Goal: Task Accomplishment & Management: Manage account settings

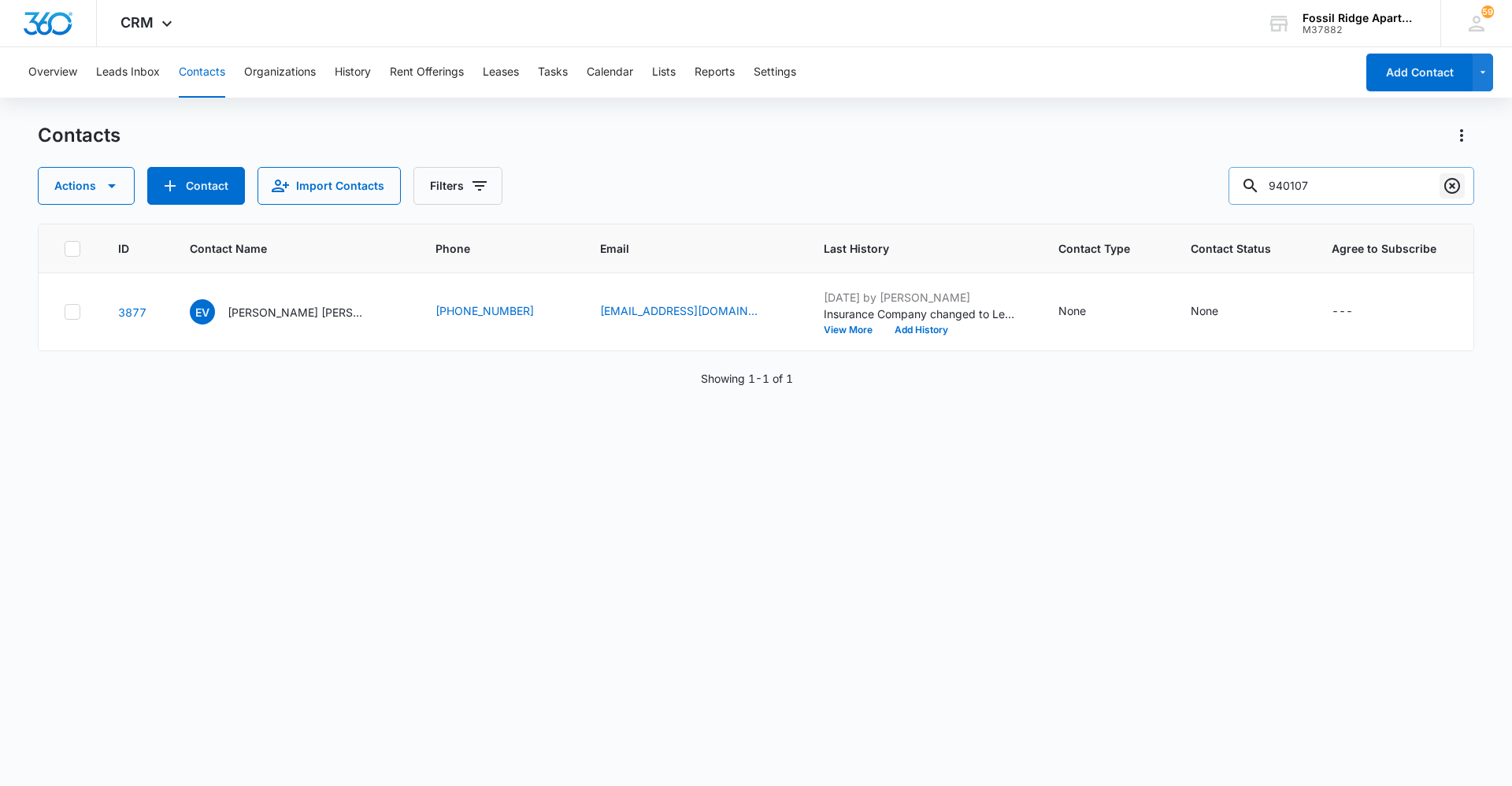
click at [1463, 182] on button "Clear" at bounding box center [1452, 185] width 26 height 26
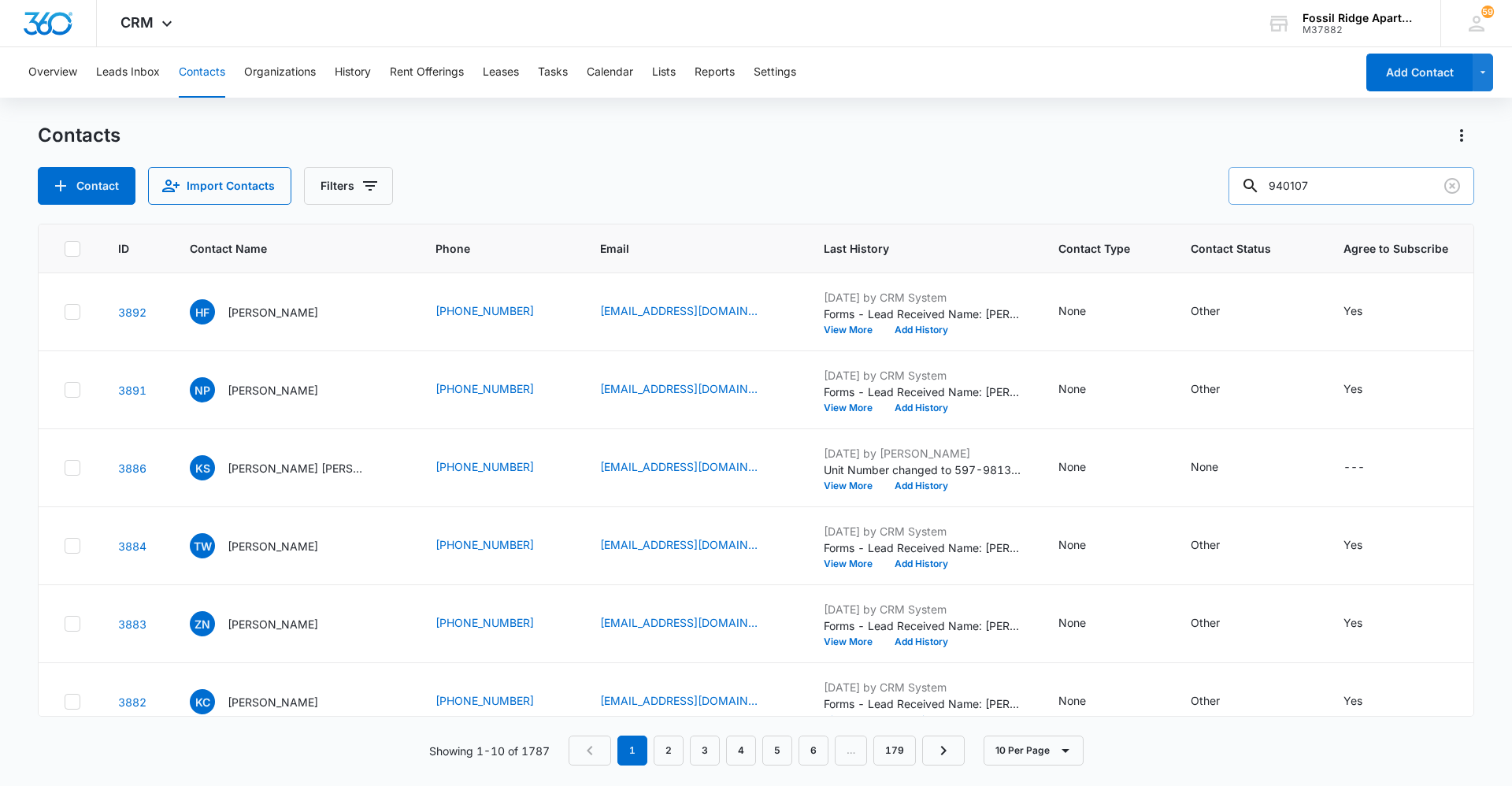
type input "940107"
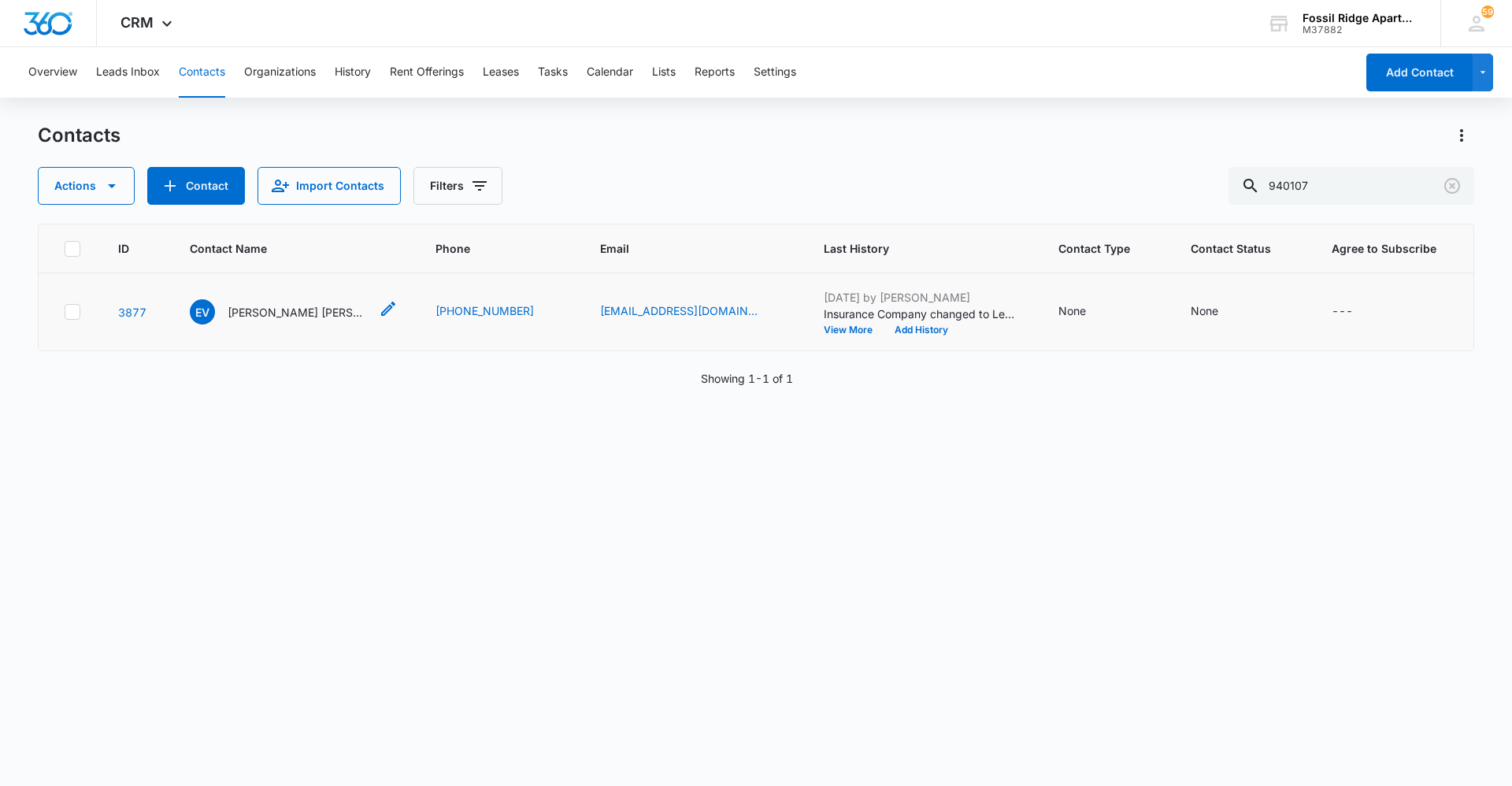
click at [283, 313] on p "[PERSON_NAME] [PERSON_NAME]" at bounding box center [298, 312] width 142 height 16
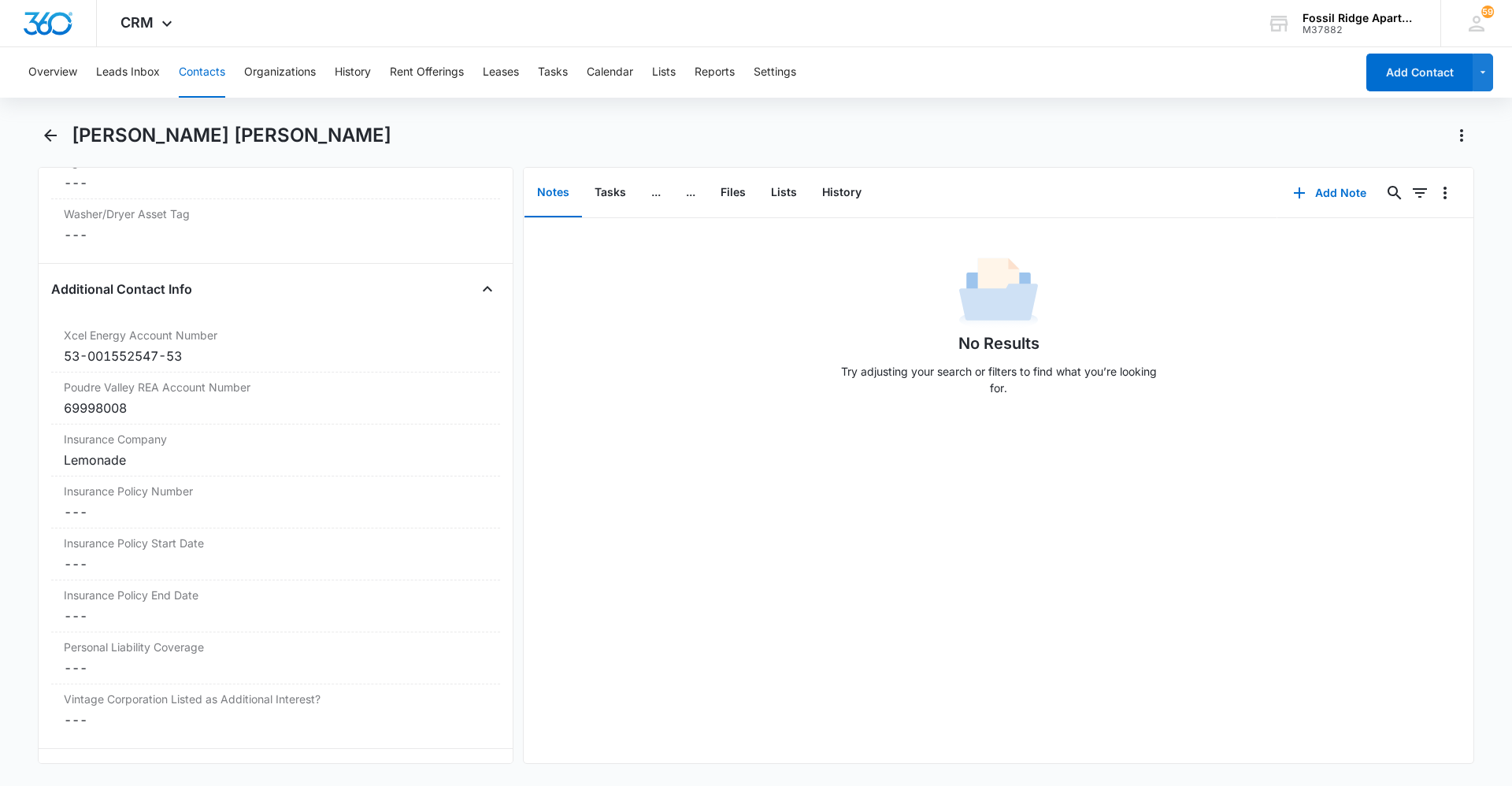
scroll to position [1767, 0]
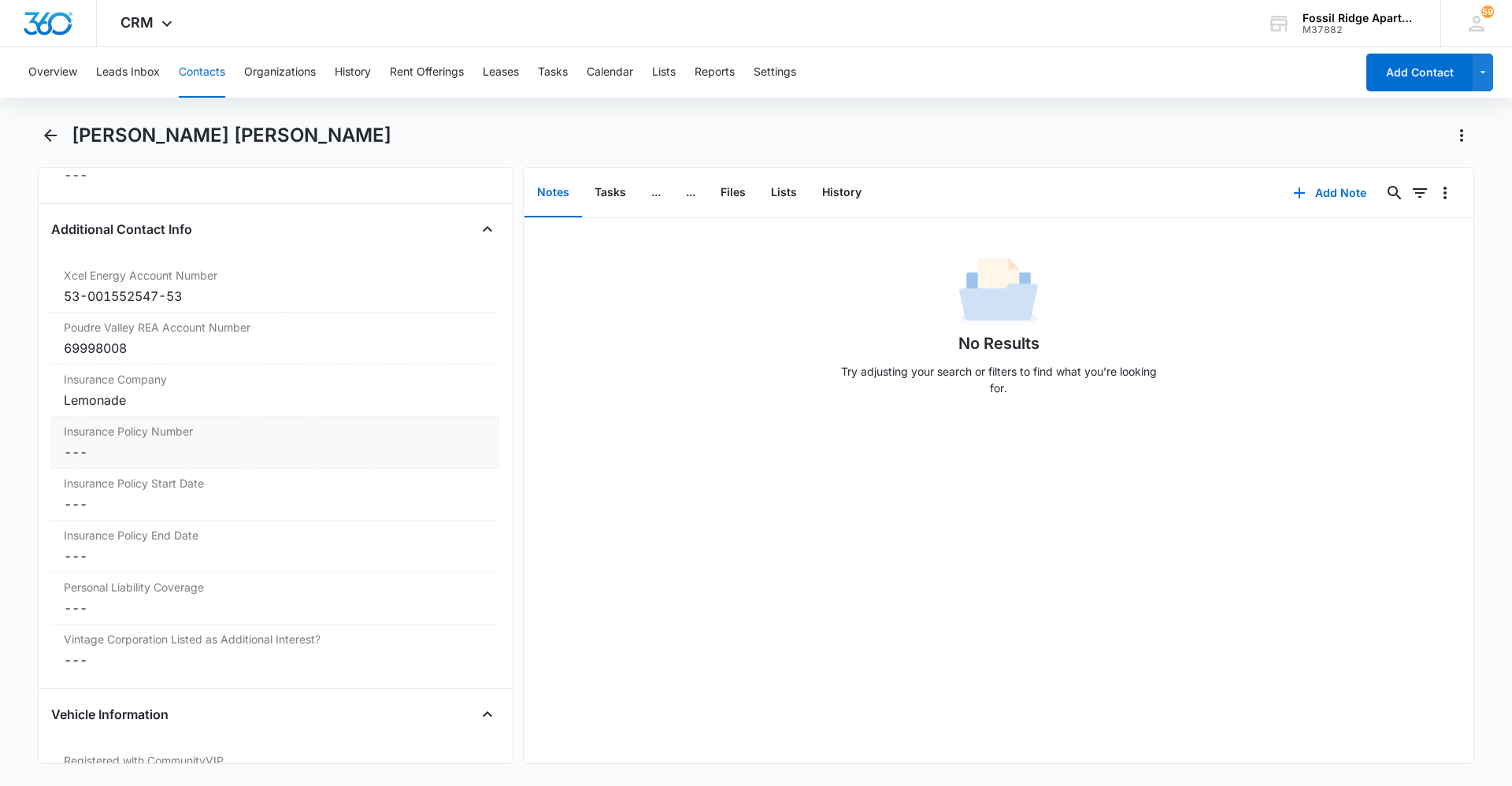
click at [228, 459] on dd "Cancel Save Changes ---" at bounding box center [276, 452] width 424 height 19
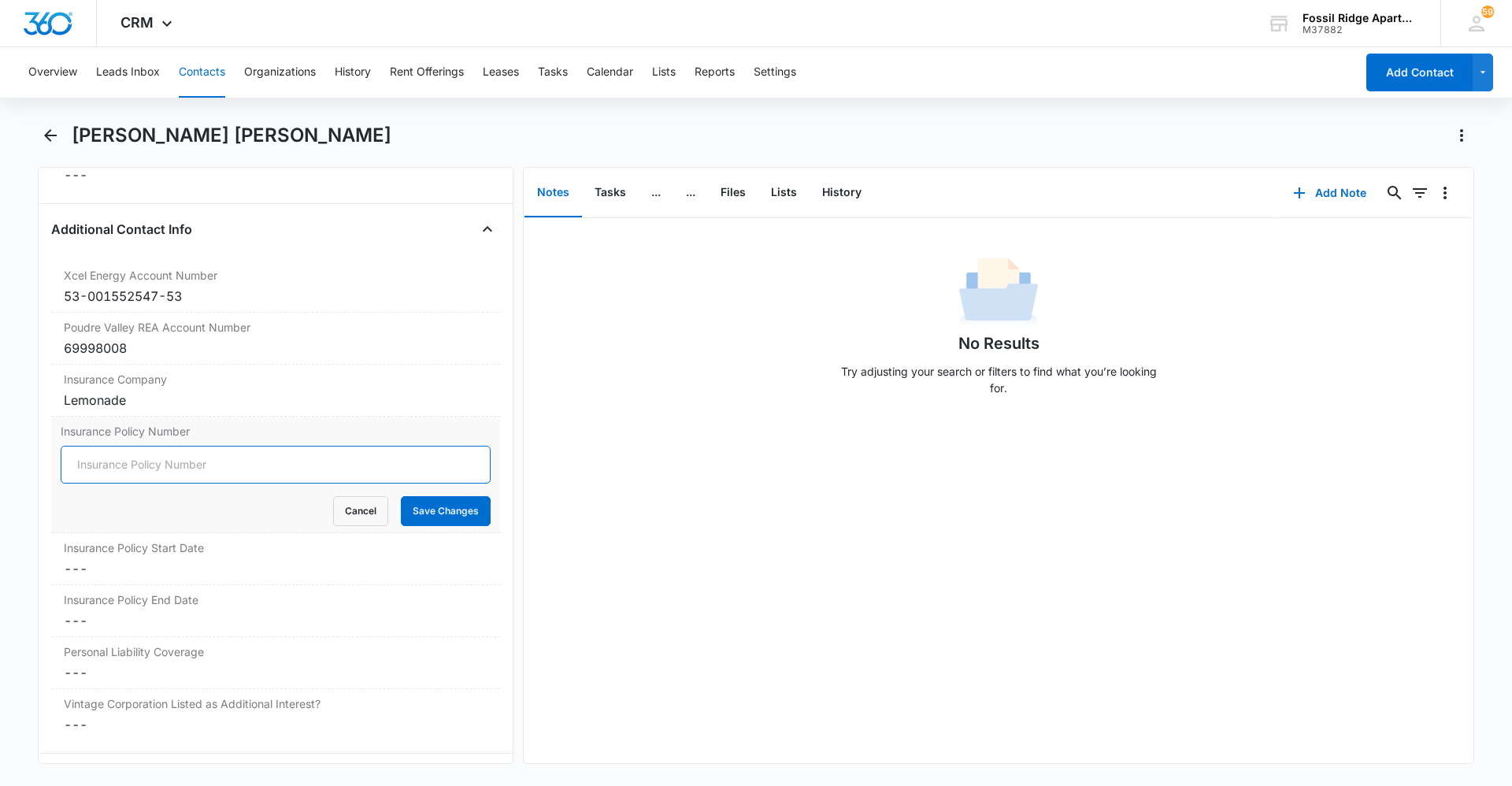
click at [212, 459] on input "Insurance Policy Number" at bounding box center [276, 465] width 431 height 38
type input "LP79D5F05A4"
click at [431, 504] on button "Save Changes" at bounding box center [446, 510] width 89 height 29
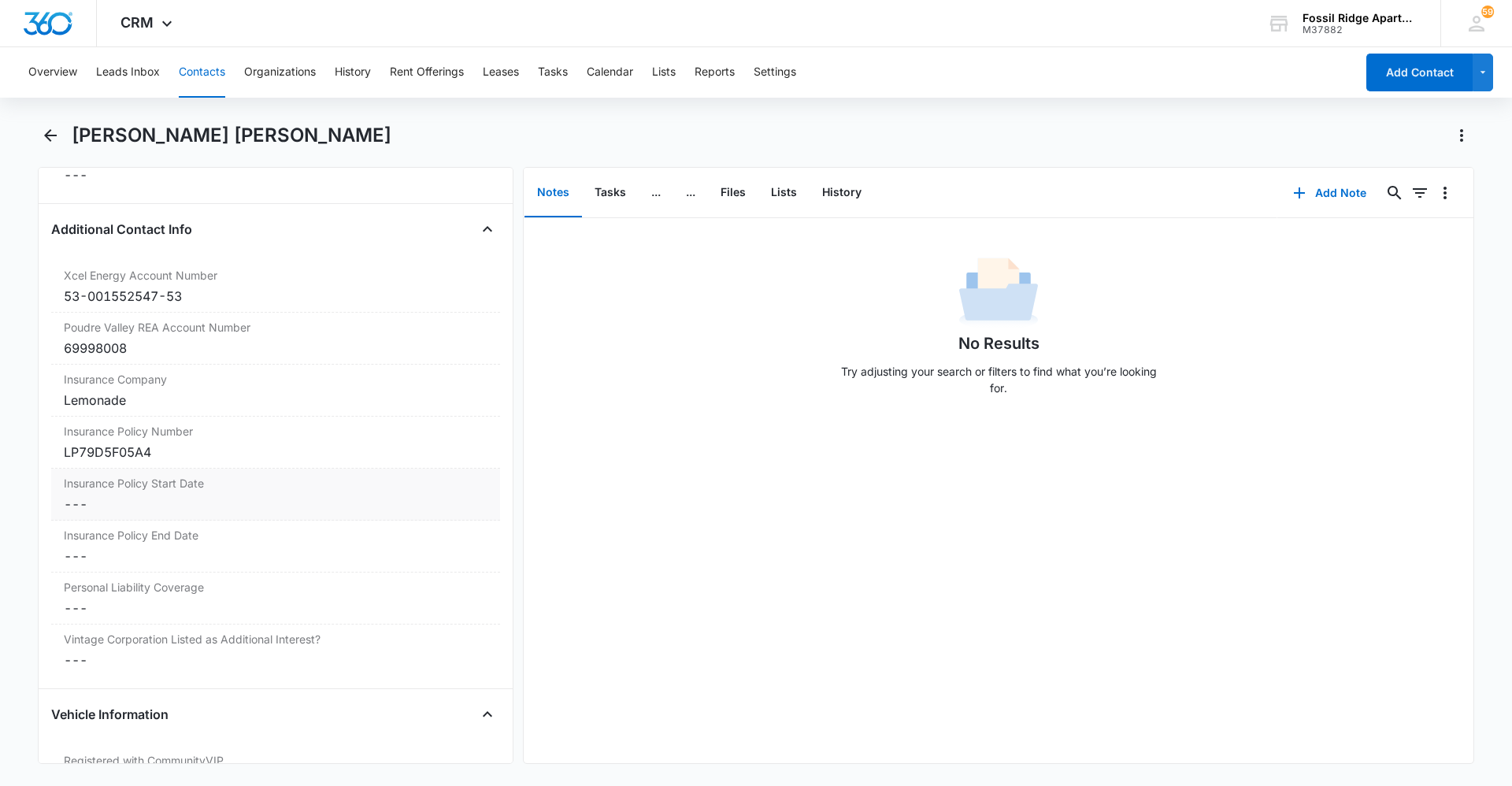
click at [221, 508] on dd "Cancel Save Changes ---" at bounding box center [276, 505] width 424 height 19
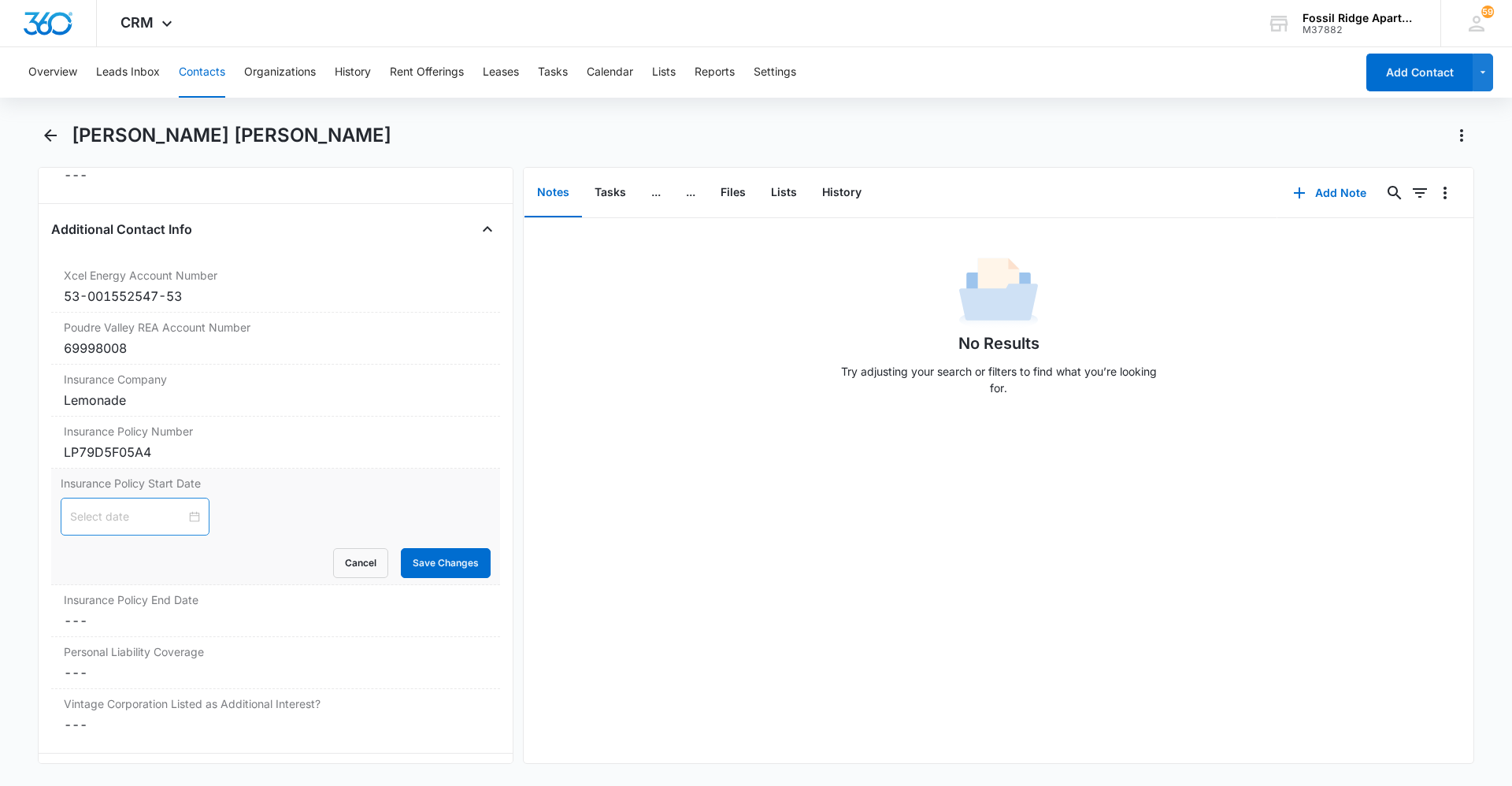
click at [186, 513] on div at bounding box center [135, 517] width 130 height 17
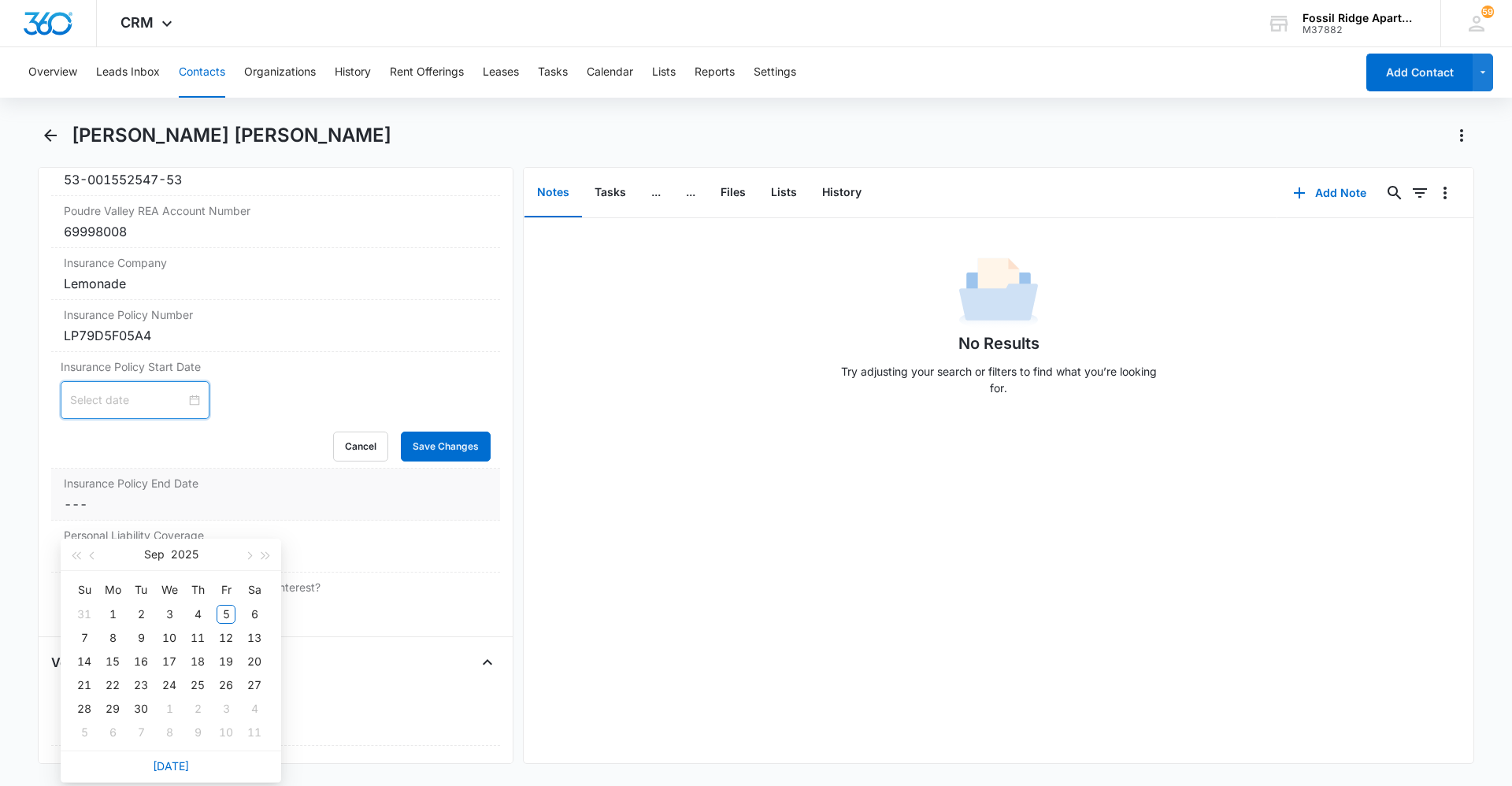
scroll to position [1846, 0]
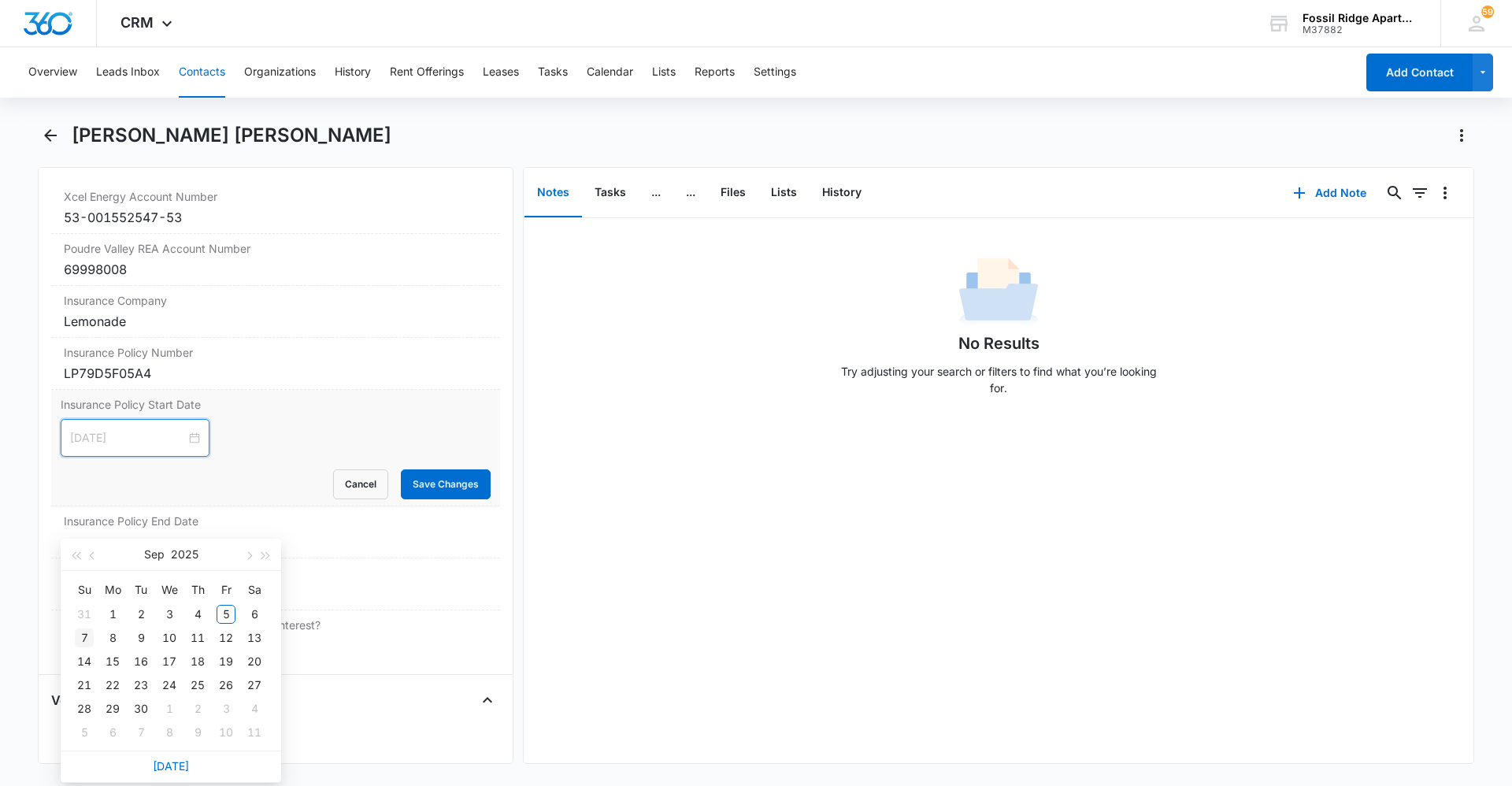
type input "[DATE]"
click at [201, 614] on div "4" at bounding box center [198, 615] width 19 height 19
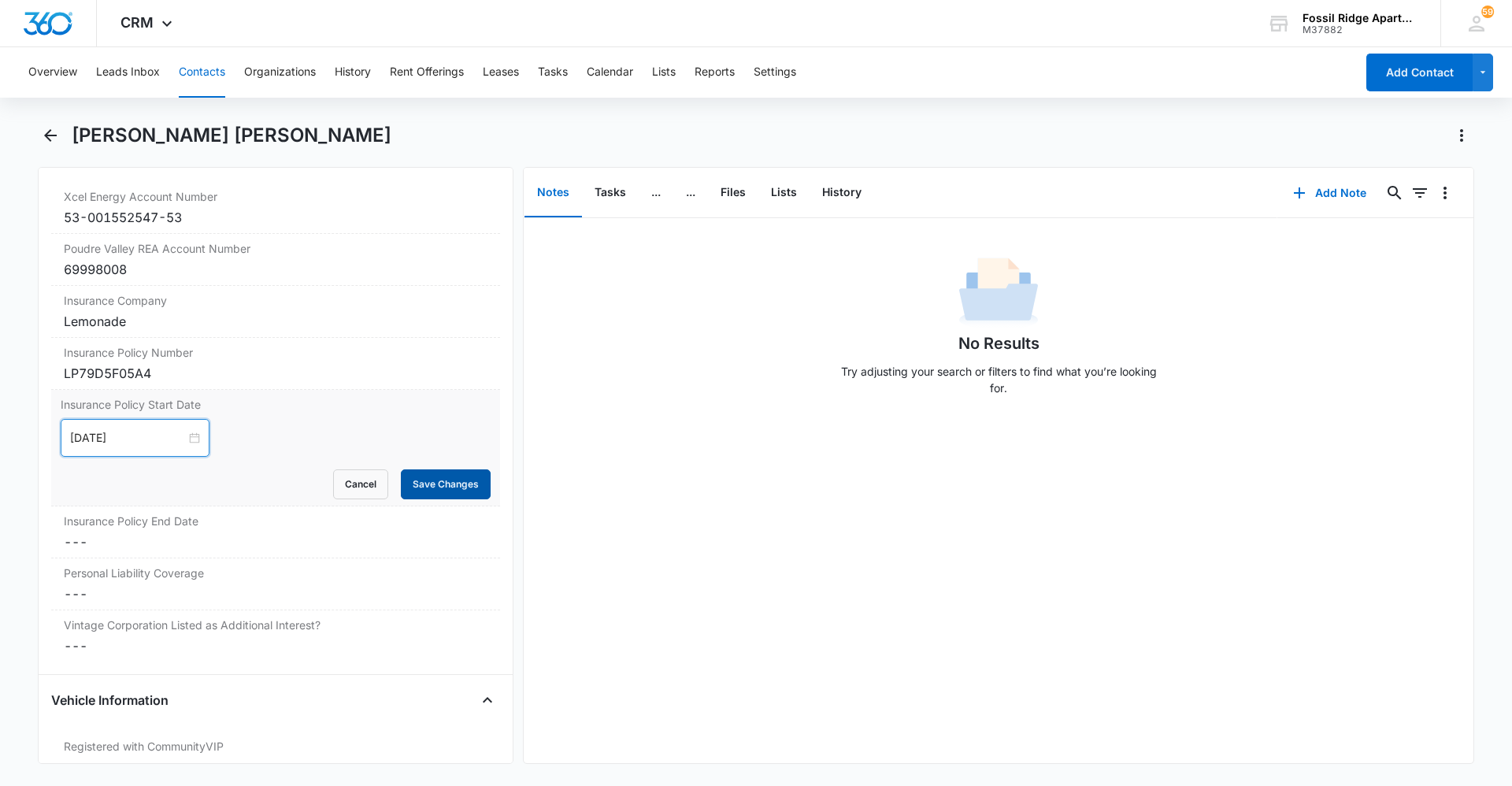
click at [433, 481] on button "Save Changes" at bounding box center [446, 484] width 89 height 29
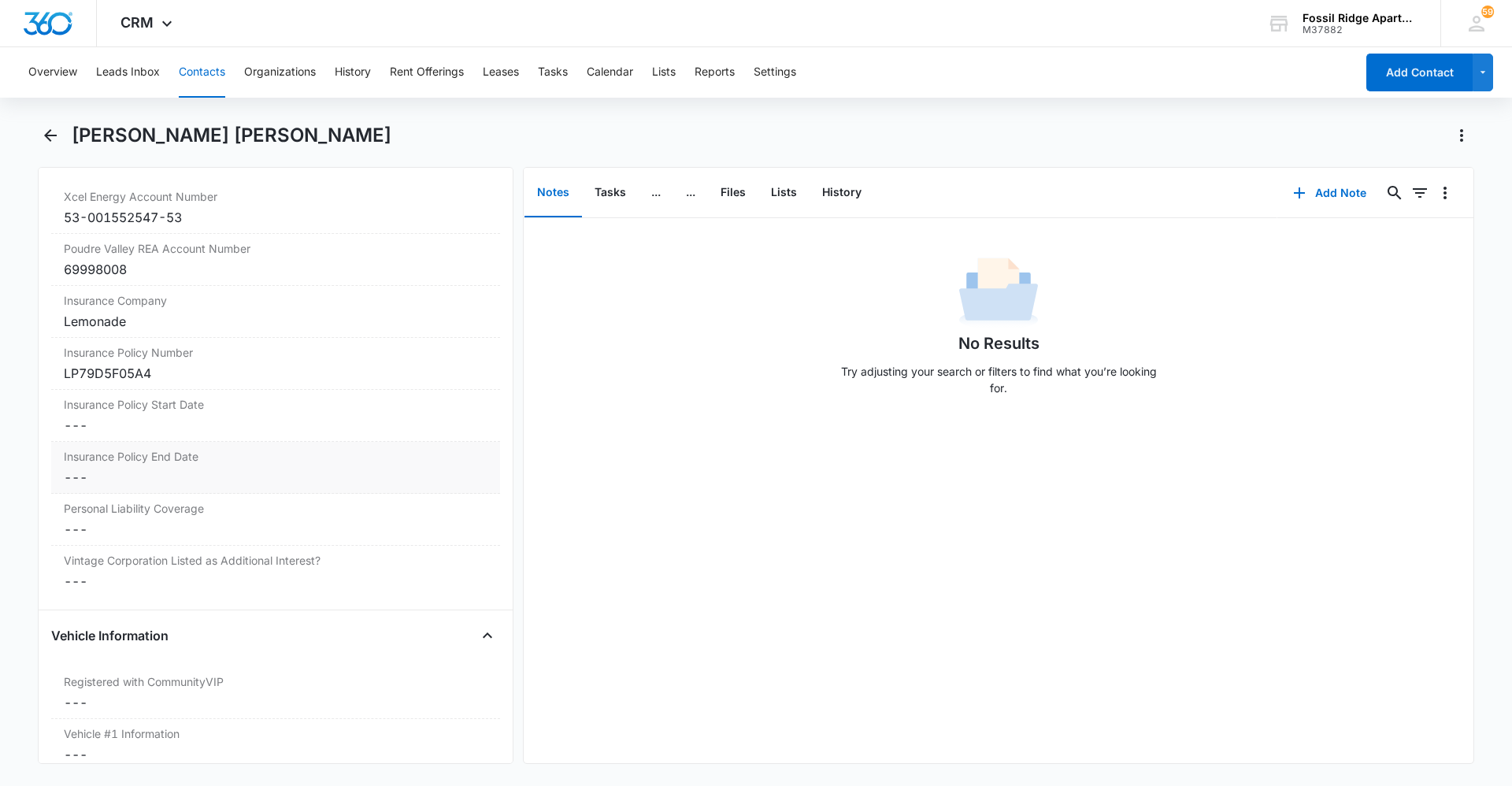
click at [129, 470] on dd "Cancel Save Changes ---" at bounding box center [276, 477] width 424 height 19
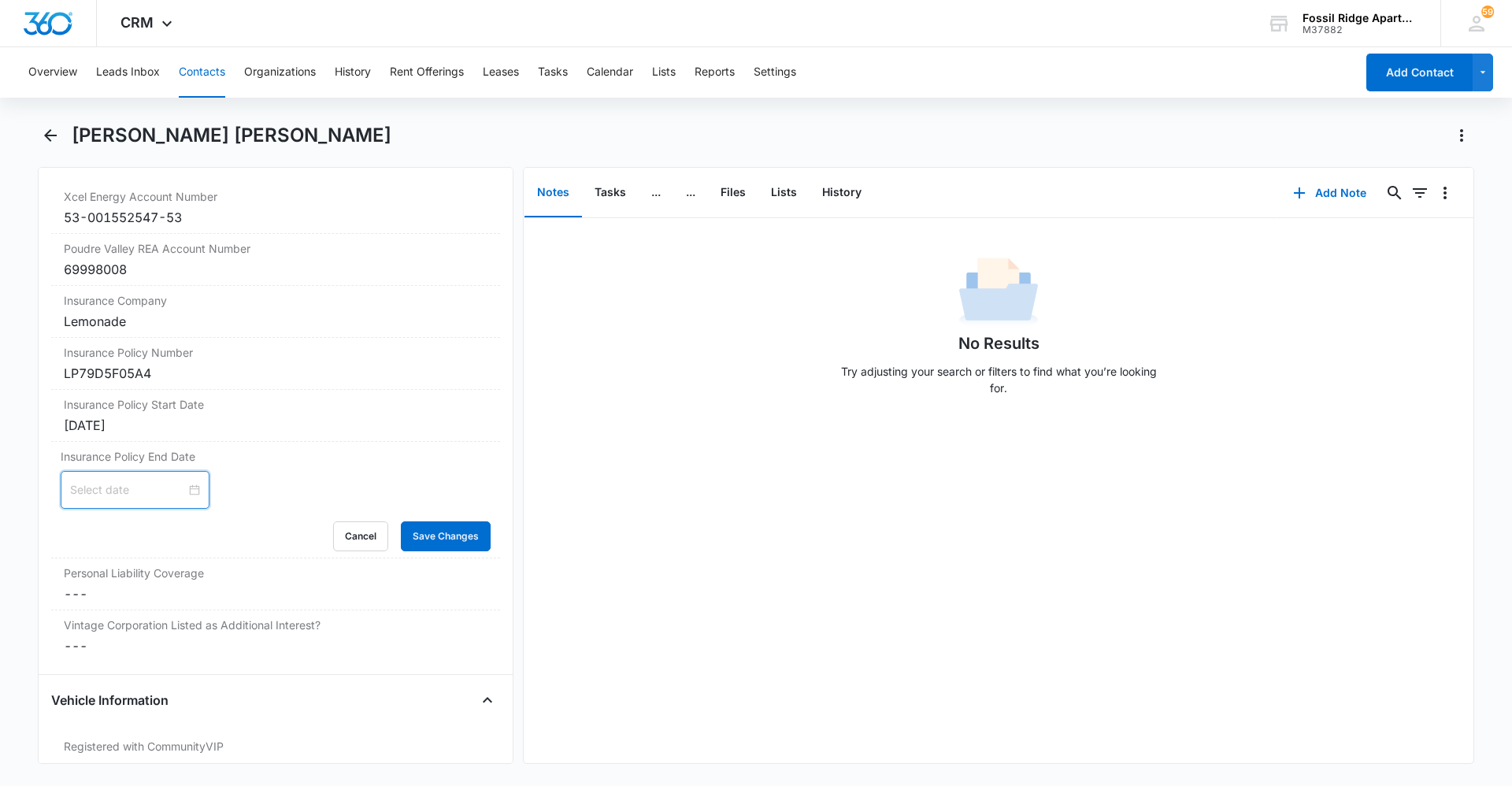
click at [143, 490] on input at bounding box center [128, 489] width 116 height 17
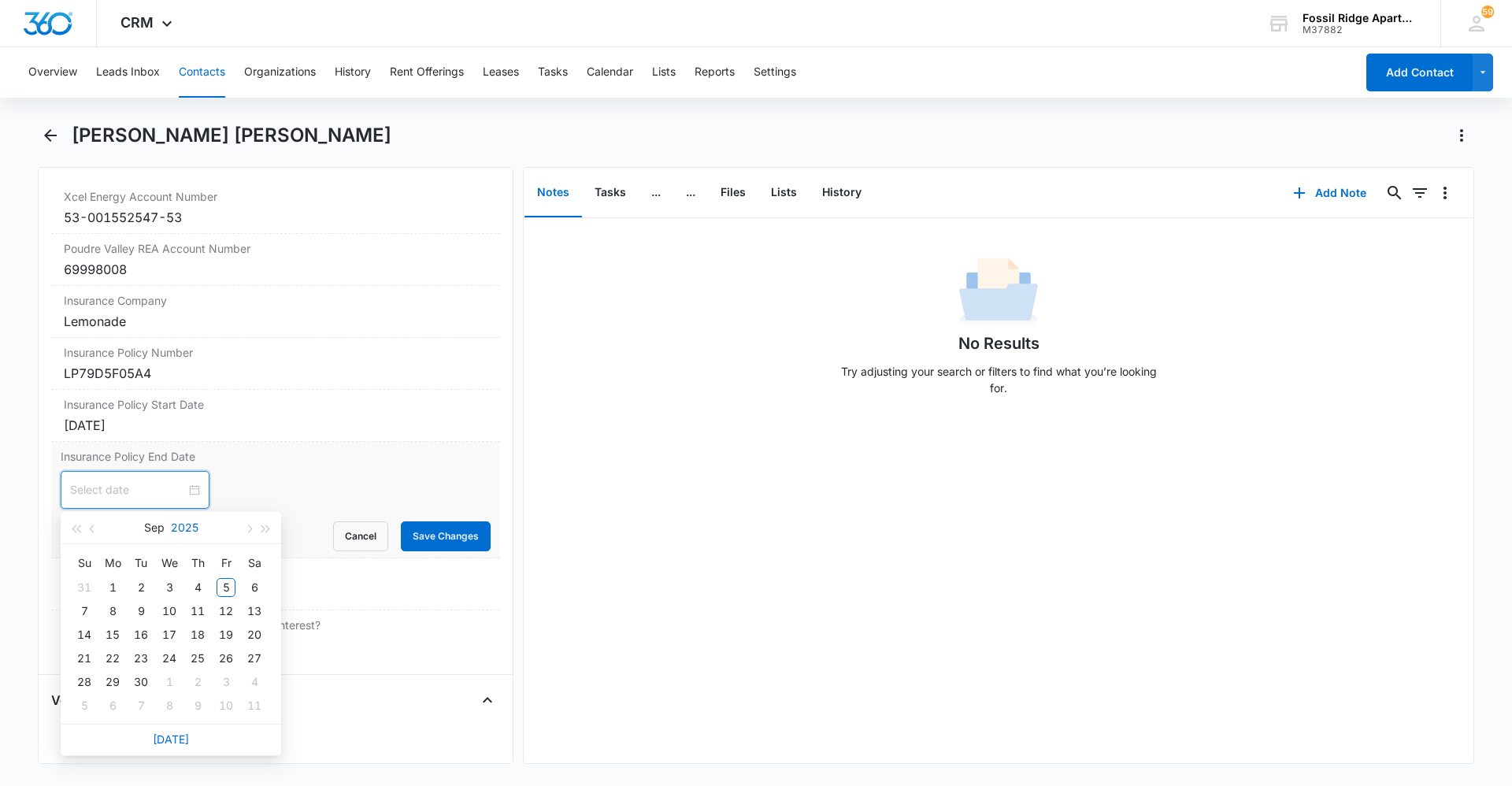
click at [181, 527] on button "2025" at bounding box center [184, 527] width 28 height 31
click at [185, 671] on div "2026" at bounding box center [171, 675] width 48 height 19
type input "[DATE]"
click at [222, 585] on div "4" at bounding box center [226, 587] width 19 height 19
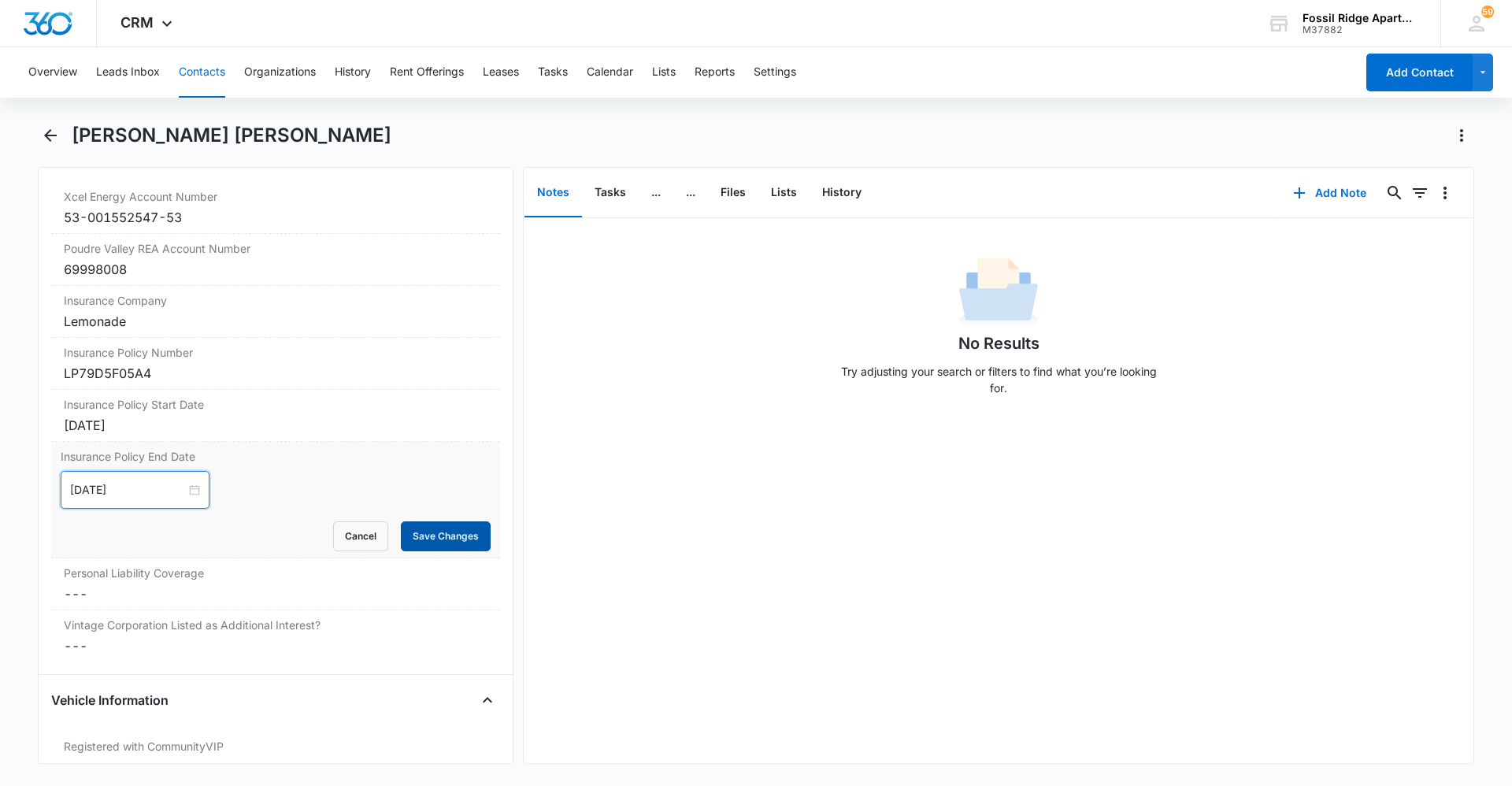
click at [445, 526] on button "Save Changes" at bounding box center [446, 536] width 89 height 29
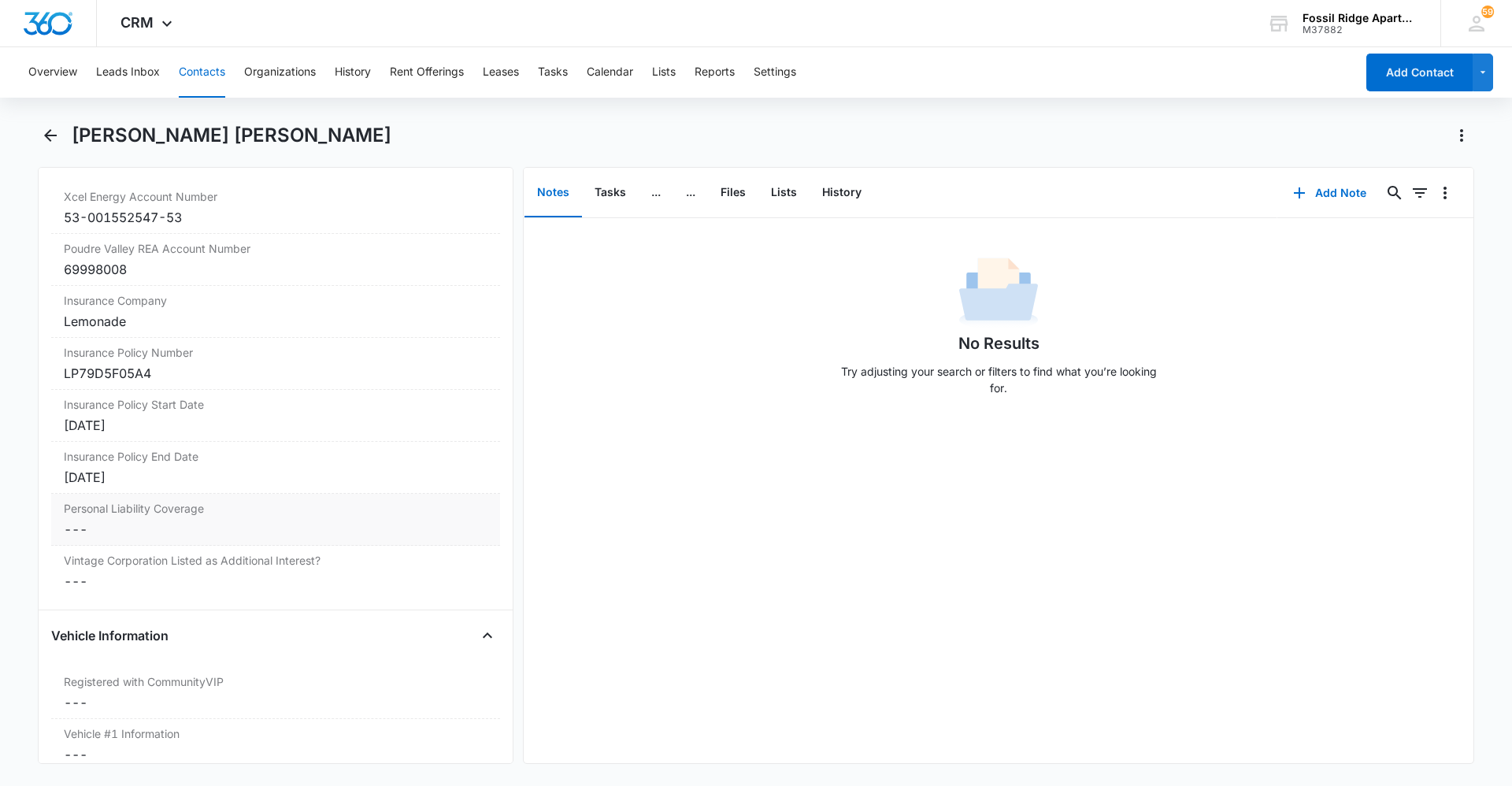
click at [110, 525] on dd "Cancel Save Changes ---" at bounding box center [276, 529] width 424 height 19
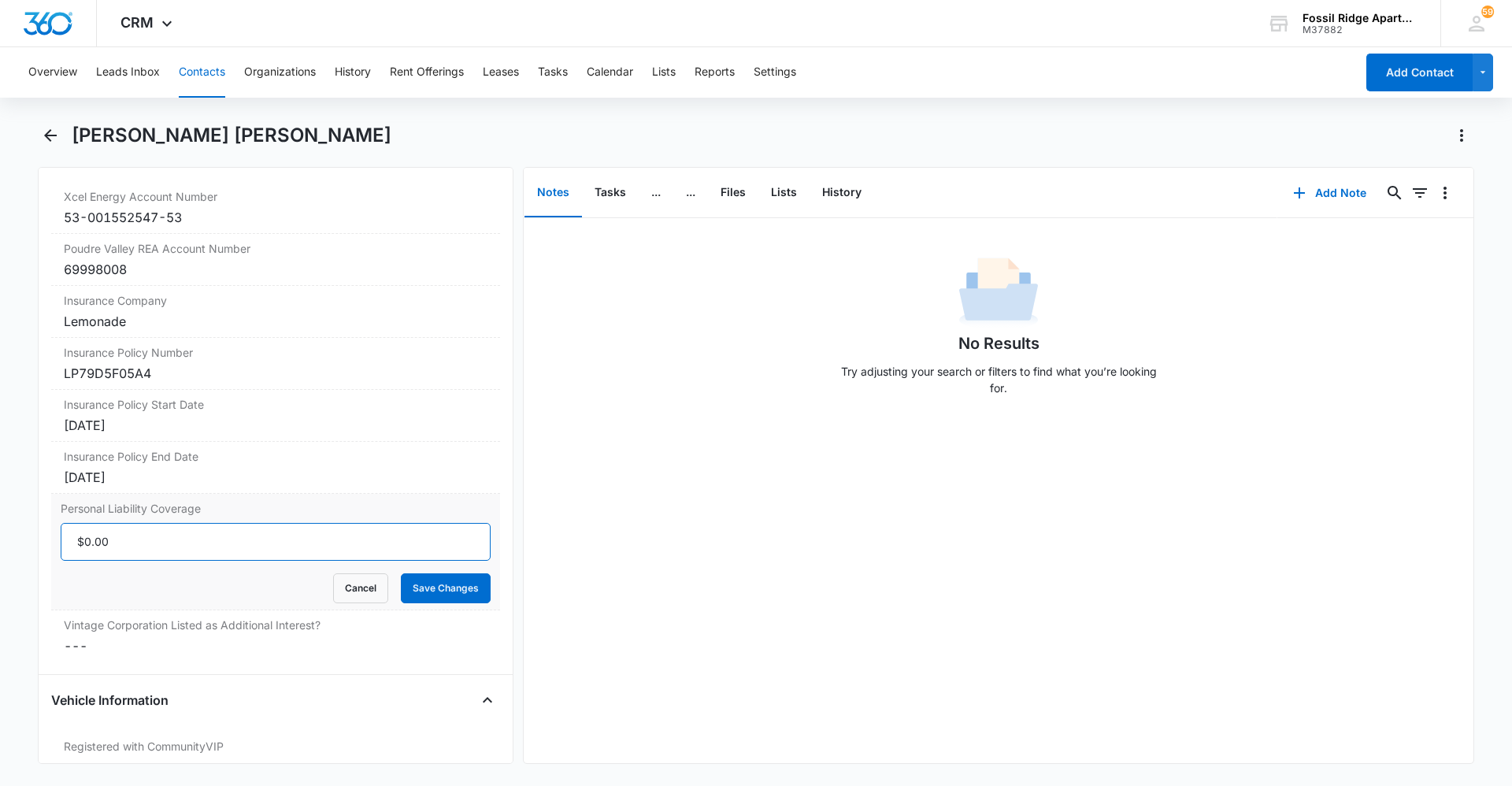
click at [120, 540] on input "Personal Liability Coverage" at bounding box center [276, 542] width 431 height 38
click at [88, 540] on input "Personal Liability Coverage" at bounding box center [276, 542] width 431 height 38
type input "$300,000.00"
click at [430, 592] on button "Save Changes" at bounding box center [446, 587] width 89 height 29
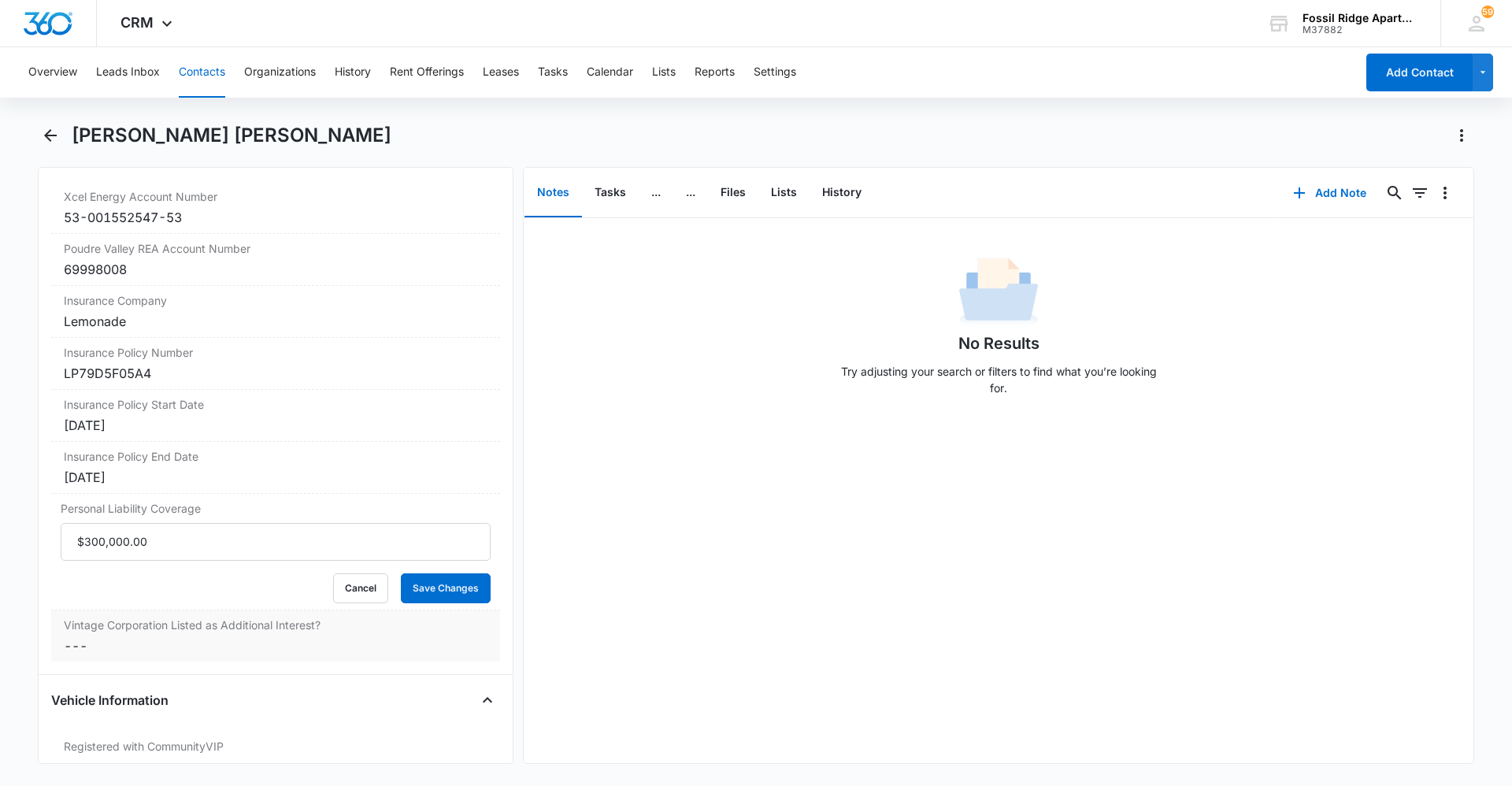
click at [198, 631] on label "Vintage Corporation Listed as Additional Interest?" at bounding box center [276, 624] width 424 height 16
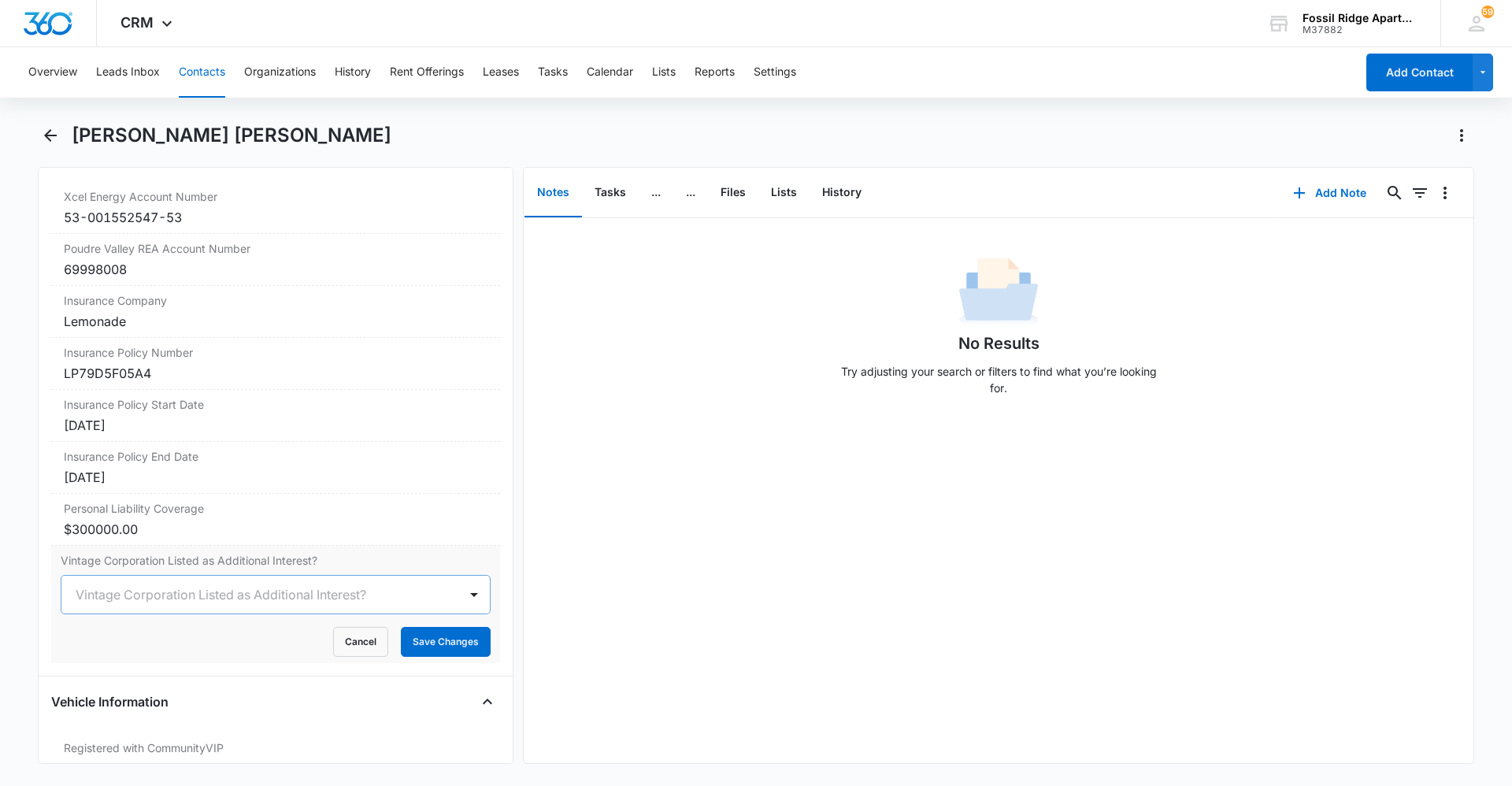
click at [154, 601] on div at bounding box center [257, 594] width 362 height 22
click at [137, 680] on div "Yes" at bounding box center [274, 680] width 389 height 16
click at [424, 640] on button "Save Changes" at bounding box center [446, 642] width 89 height 29
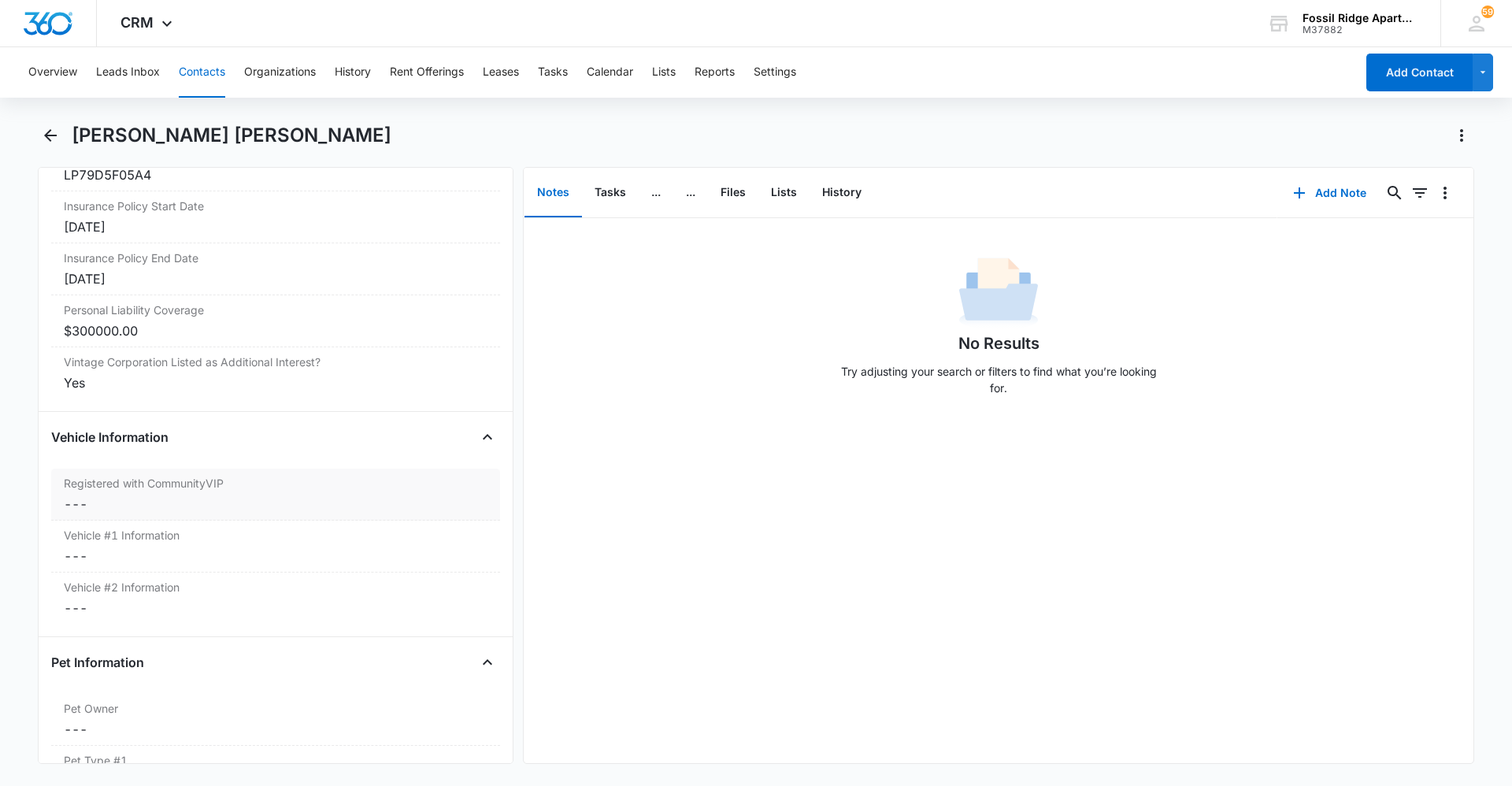
scroll to position [2082, 0]
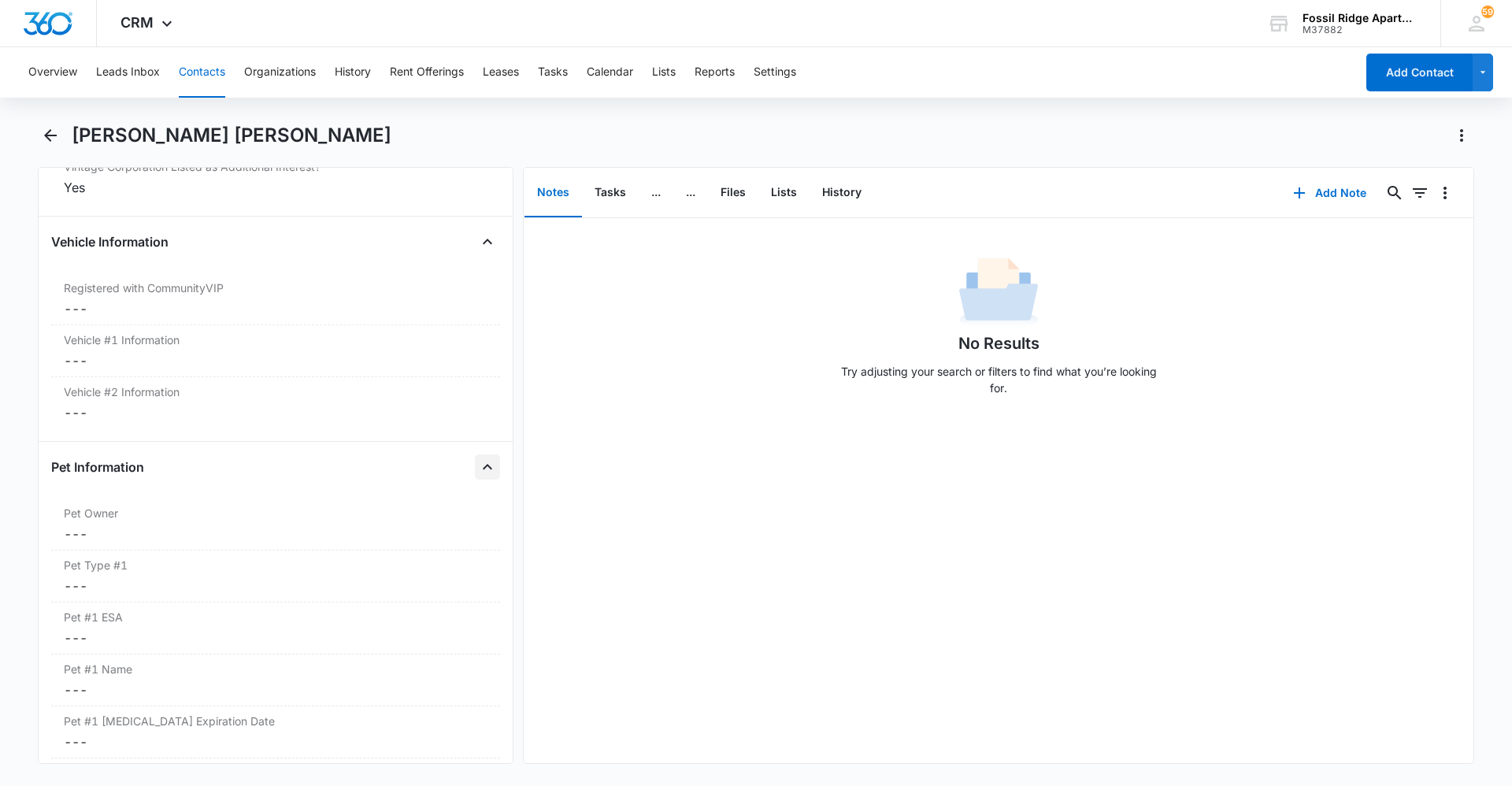
click at [478, 461] on icon "Close" at bounding box center [488, 468] width 19 height 19
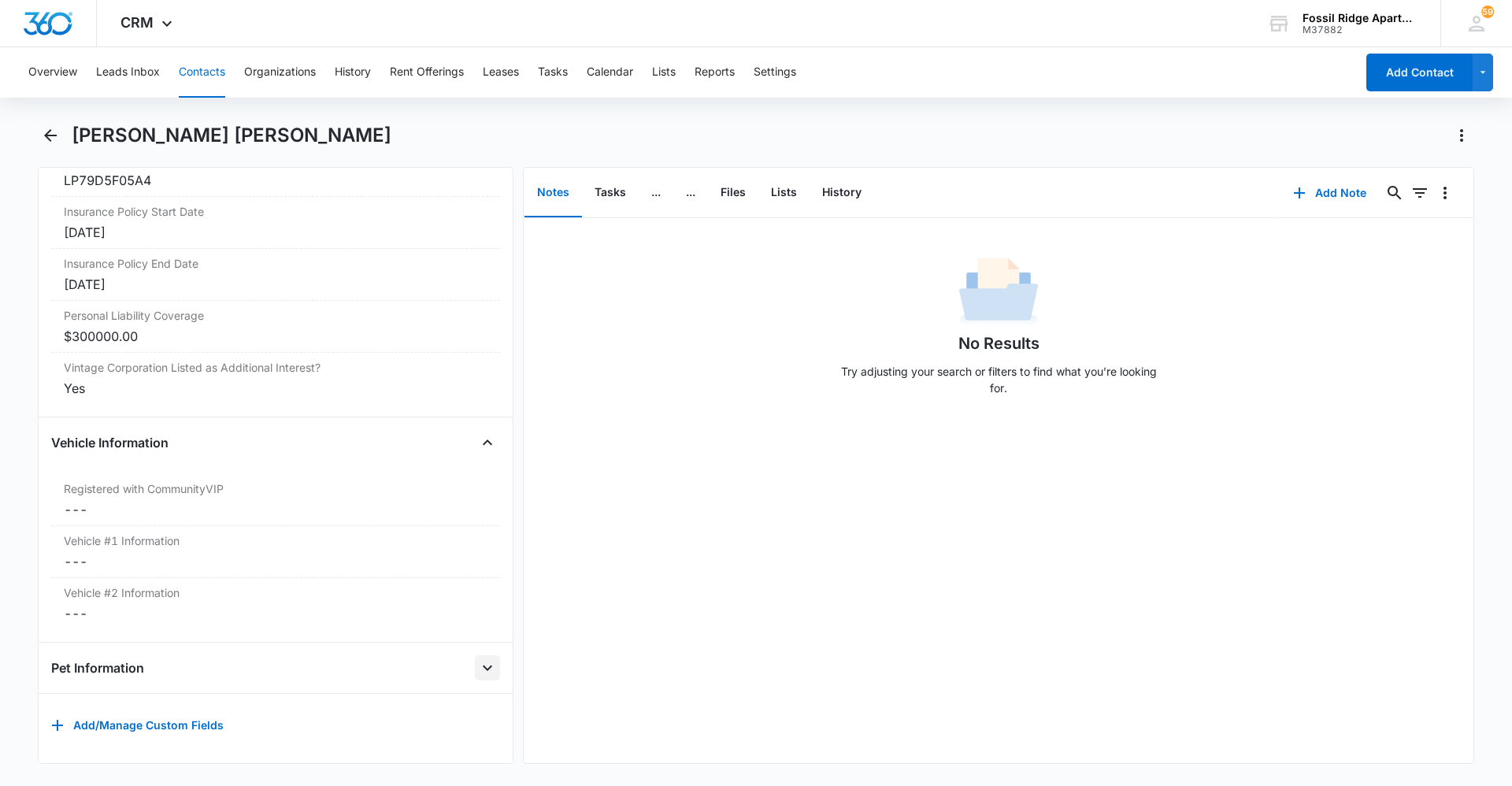
scroll to position [2050, 0]
click at [50, 127] on icon "Back" at bounding box center [50, 136] width 19 height 19
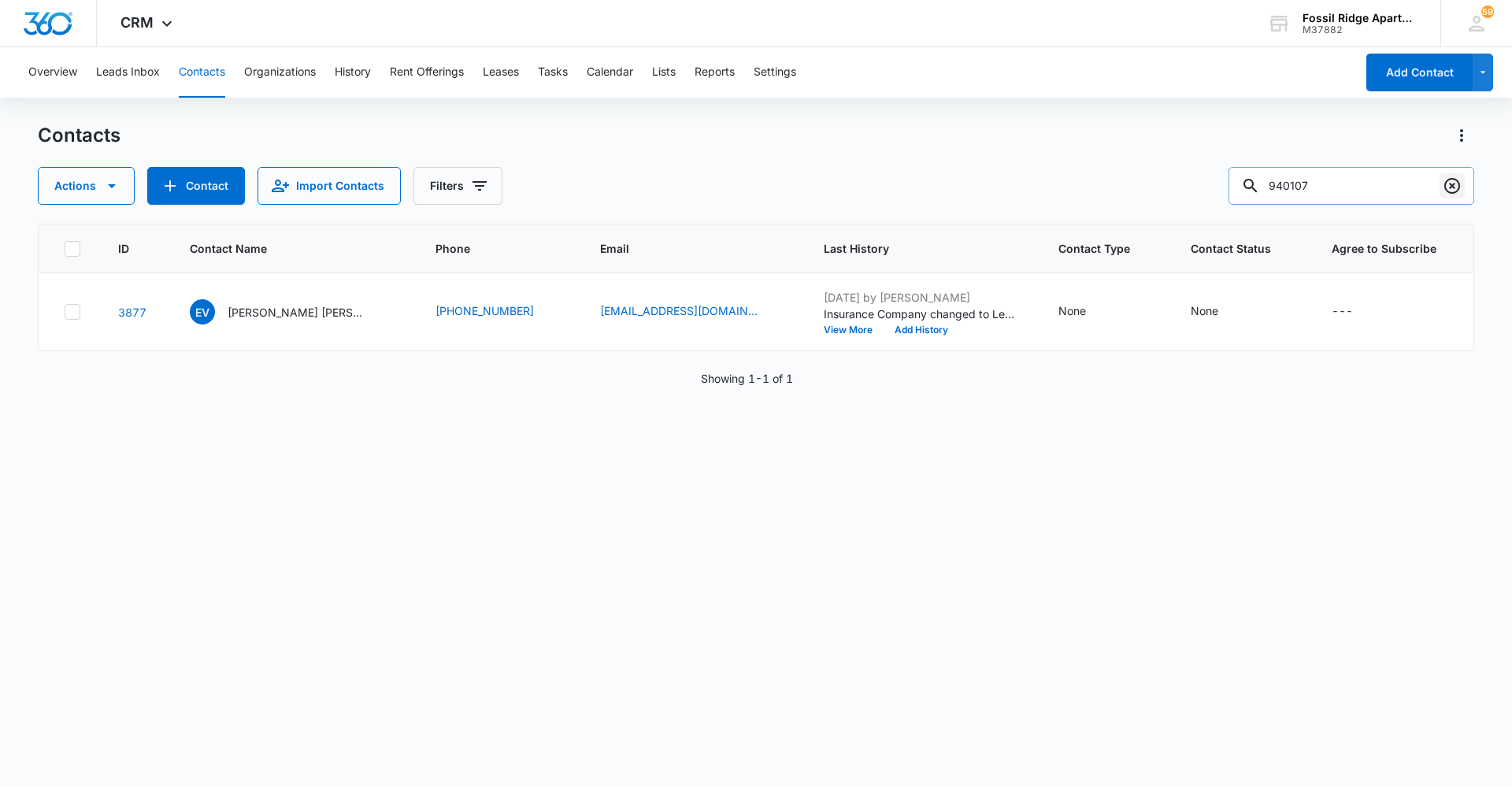
click at [1459, 188] on icon "Clear" at bounding box center [1452, 185] width 16 height 16
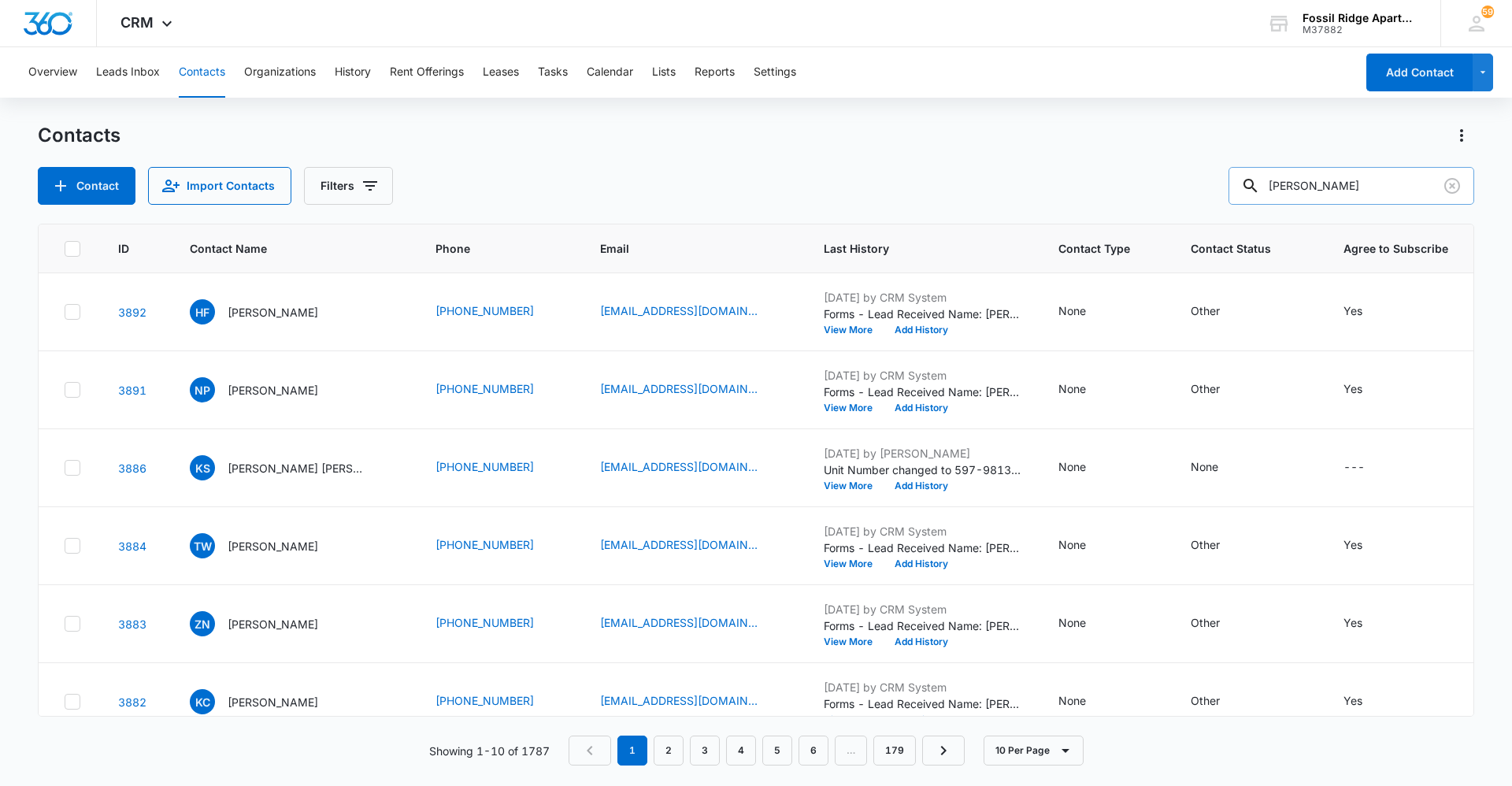
type input "[PERSON_NAME]"
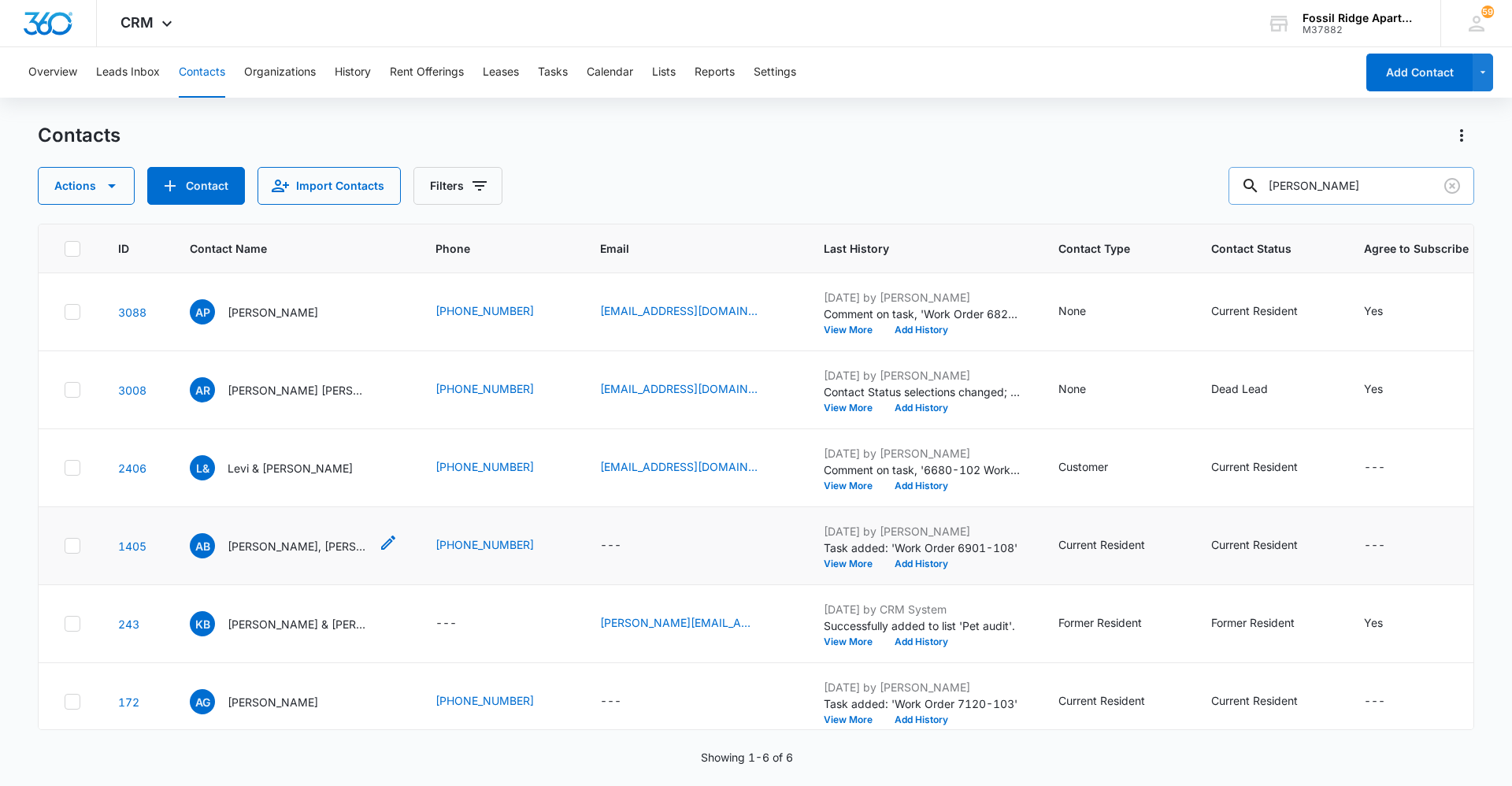
click at [292, 548] on p "[PERSON_NAME], [PERSON_NAME]" at bounding box center [298, 546] width 142 height 16
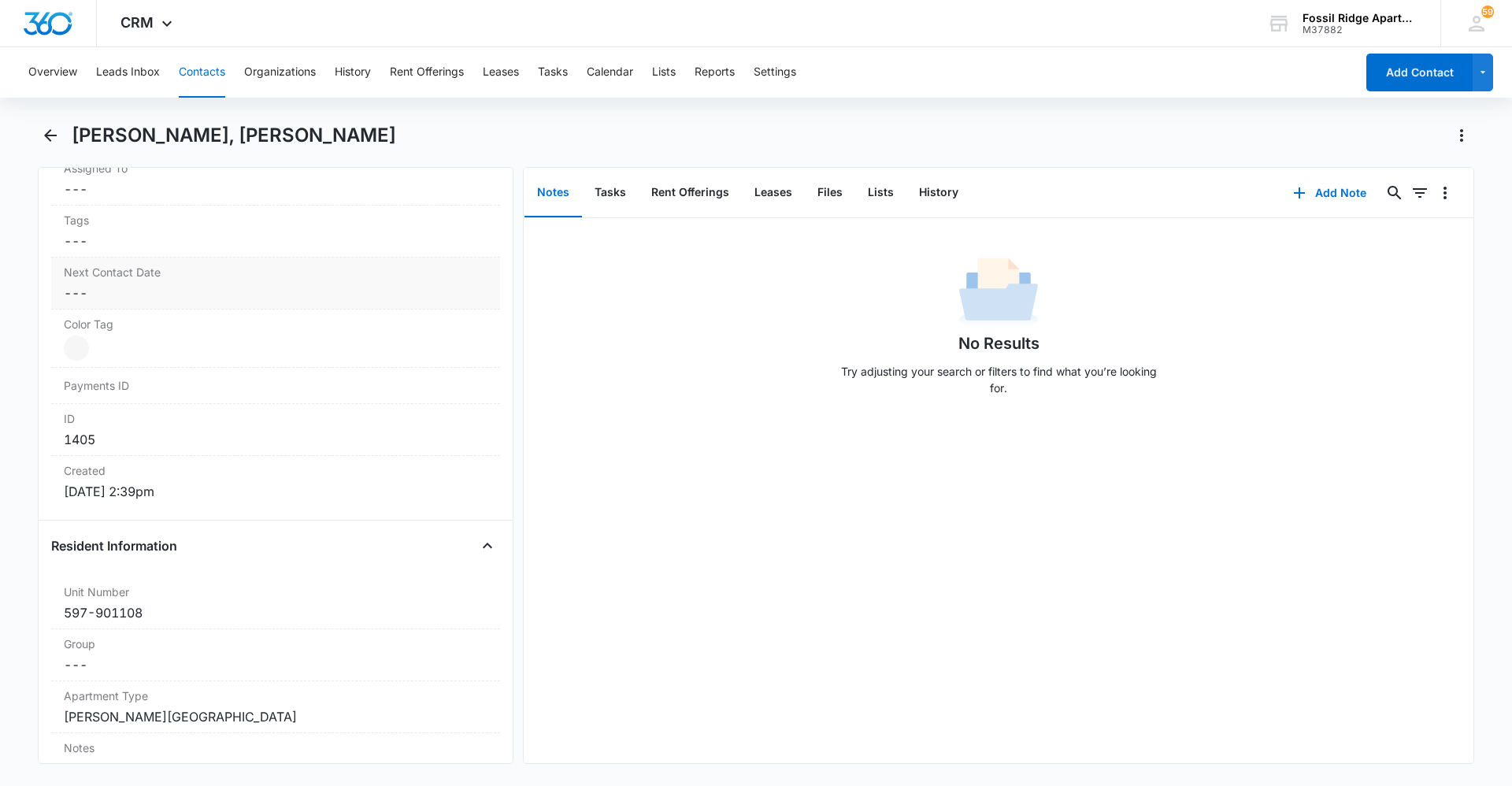
scroll to position [709, 0]
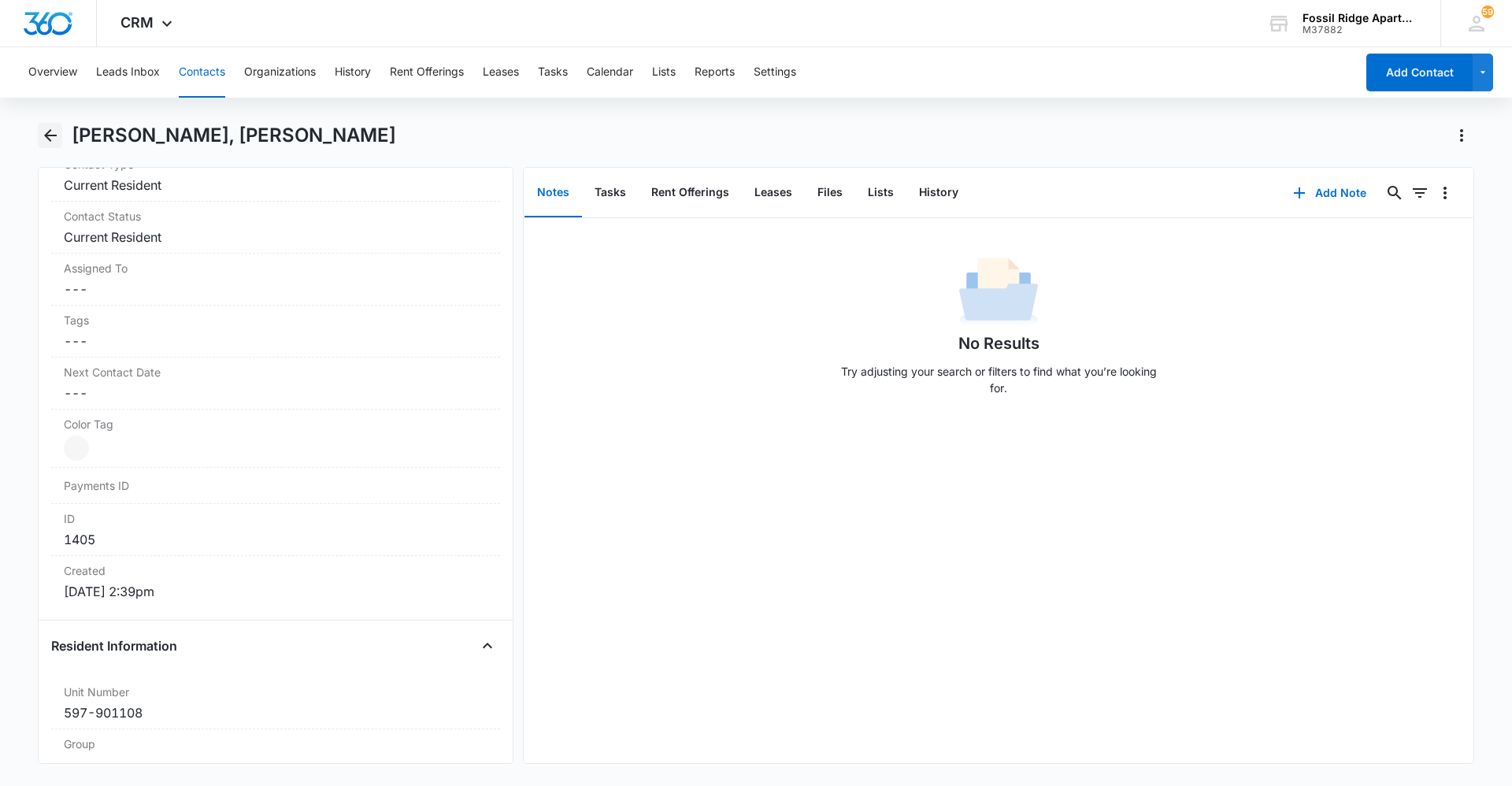
click at [57, 130] on icon "Back" at bounding box center [50, 136] width 19 height 19
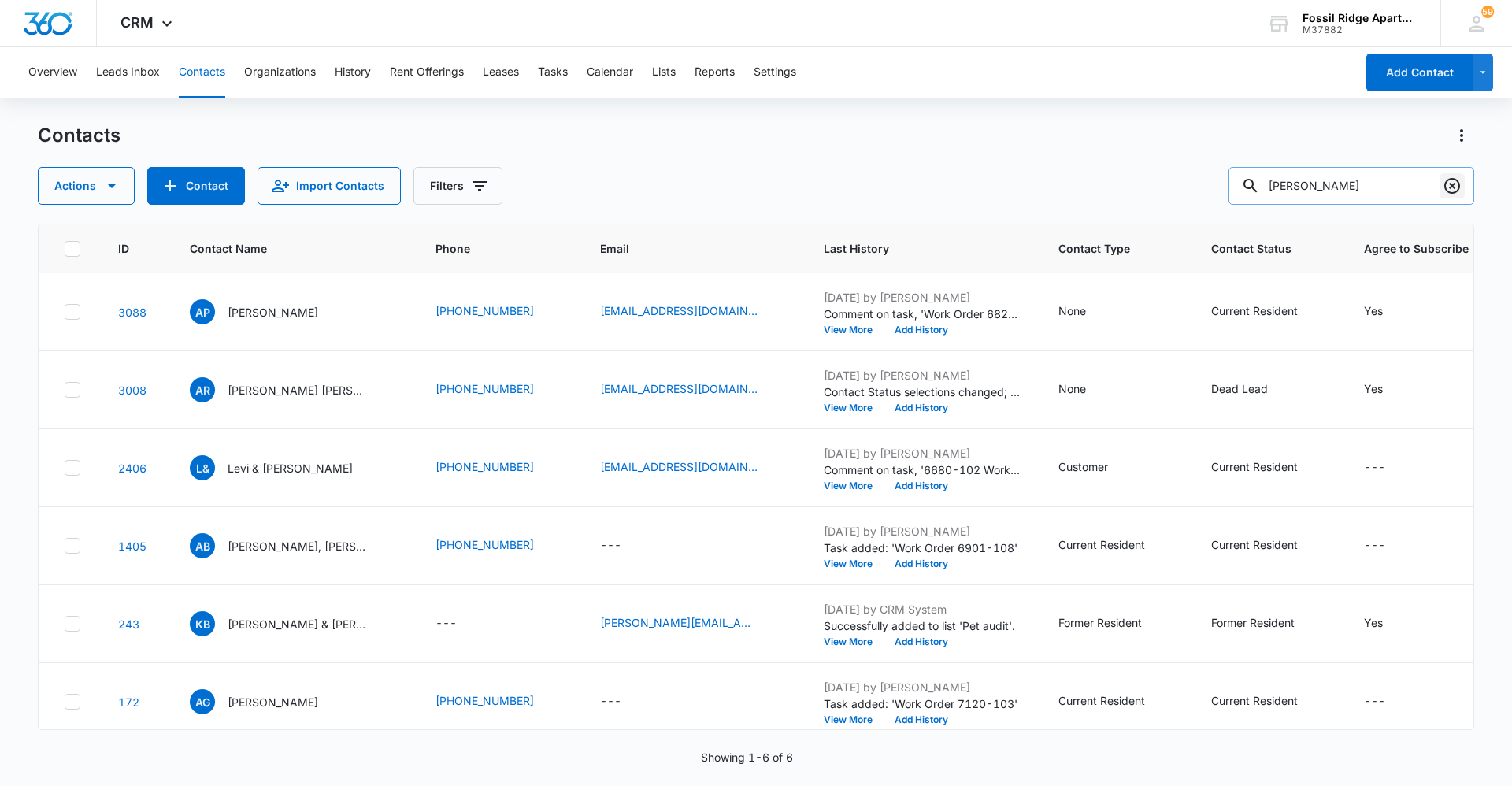
click at [1459, 188] on icon "Clear" at bounding box center [1452, 185] width 16 height 16
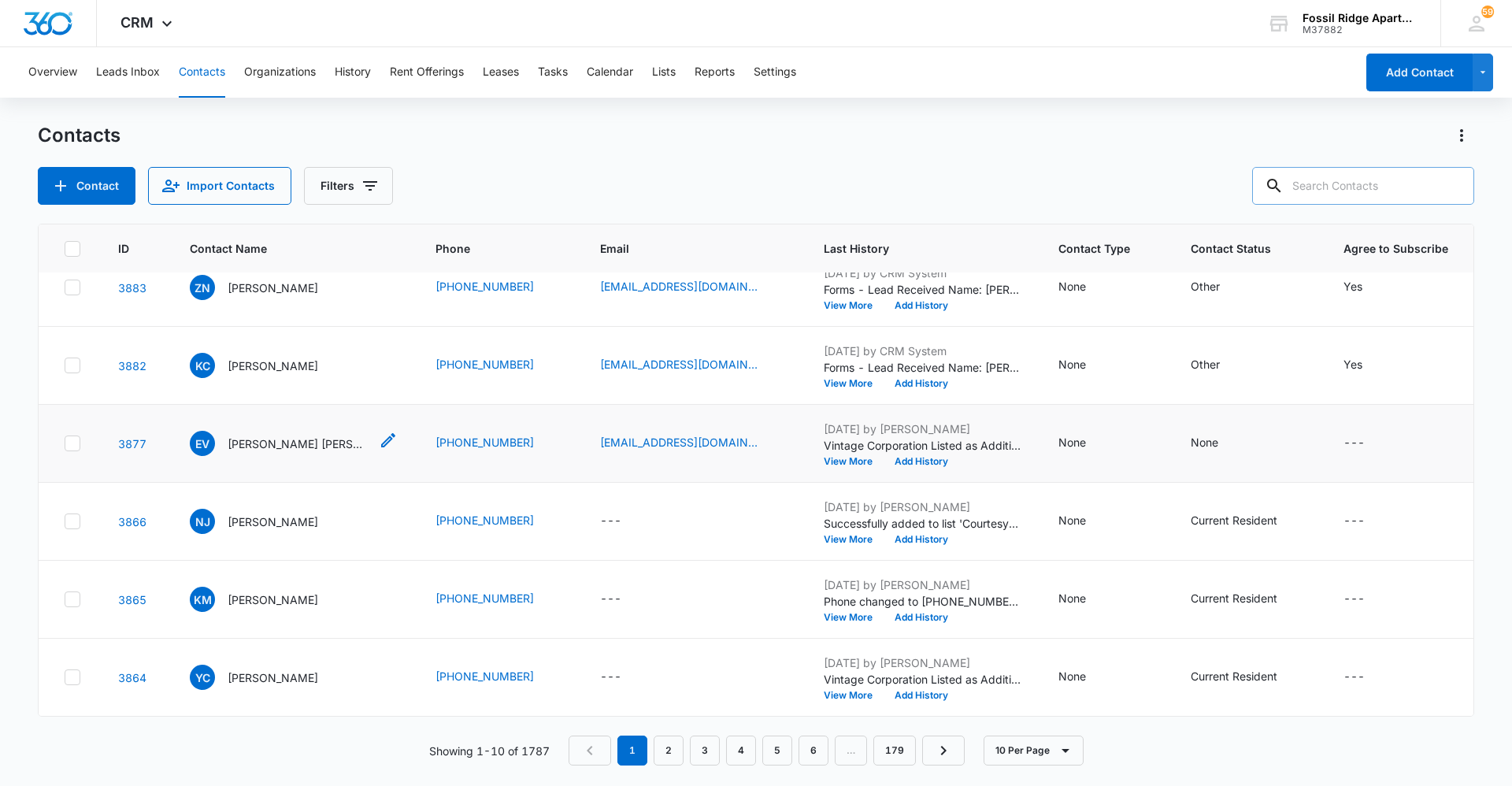
scroll to position [348, 0]
click at [287, 435] on p "[PERSON_NAME] [PERSON_NAME]" at bounding box center [298, 443] width 142 height 16
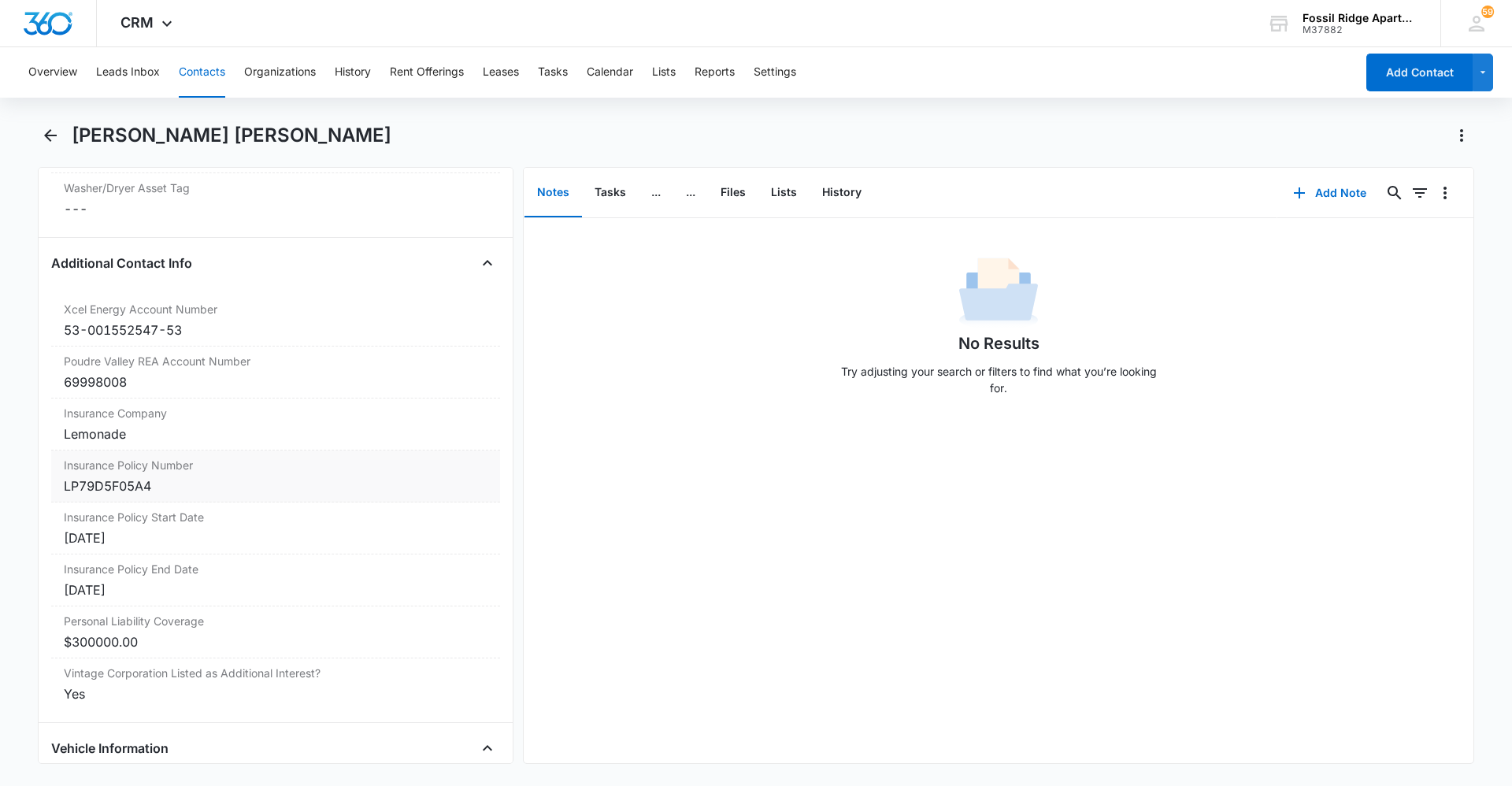
scroll to position [1890, 0]
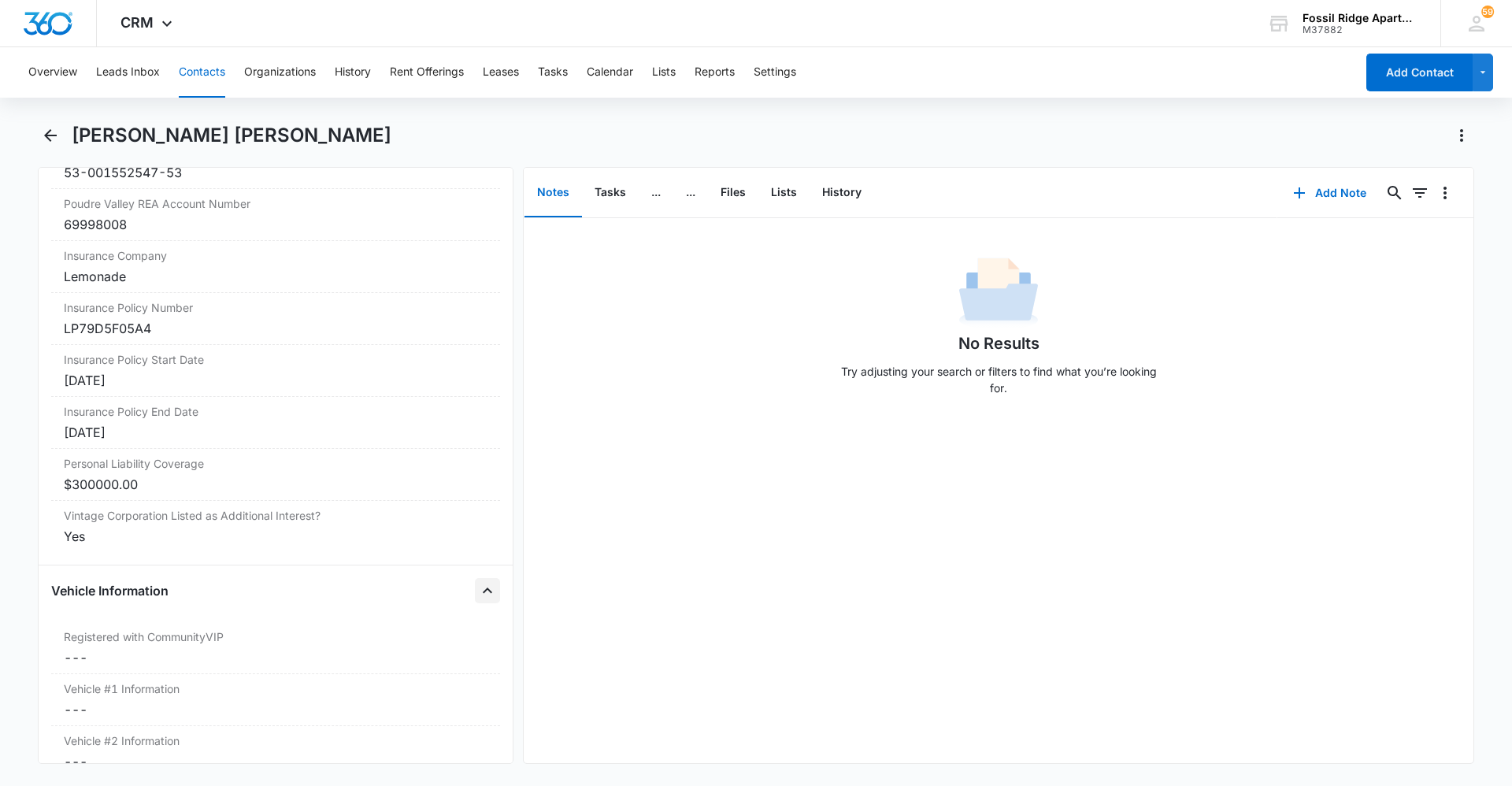
click at [483, 595] on icon "Close" at bounding box center [488, 591] width 19 height 19
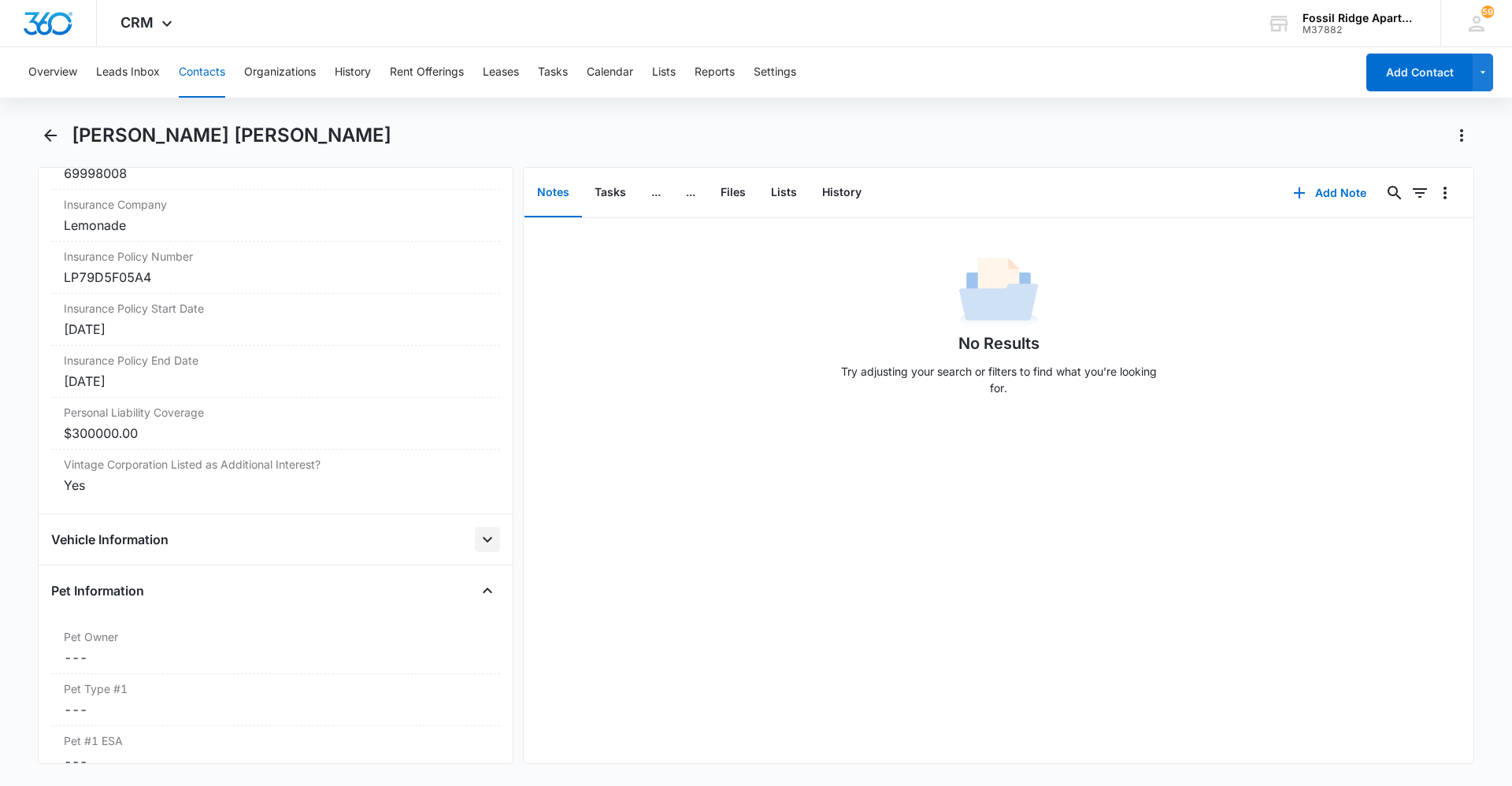
scroll to position [1969, 0]
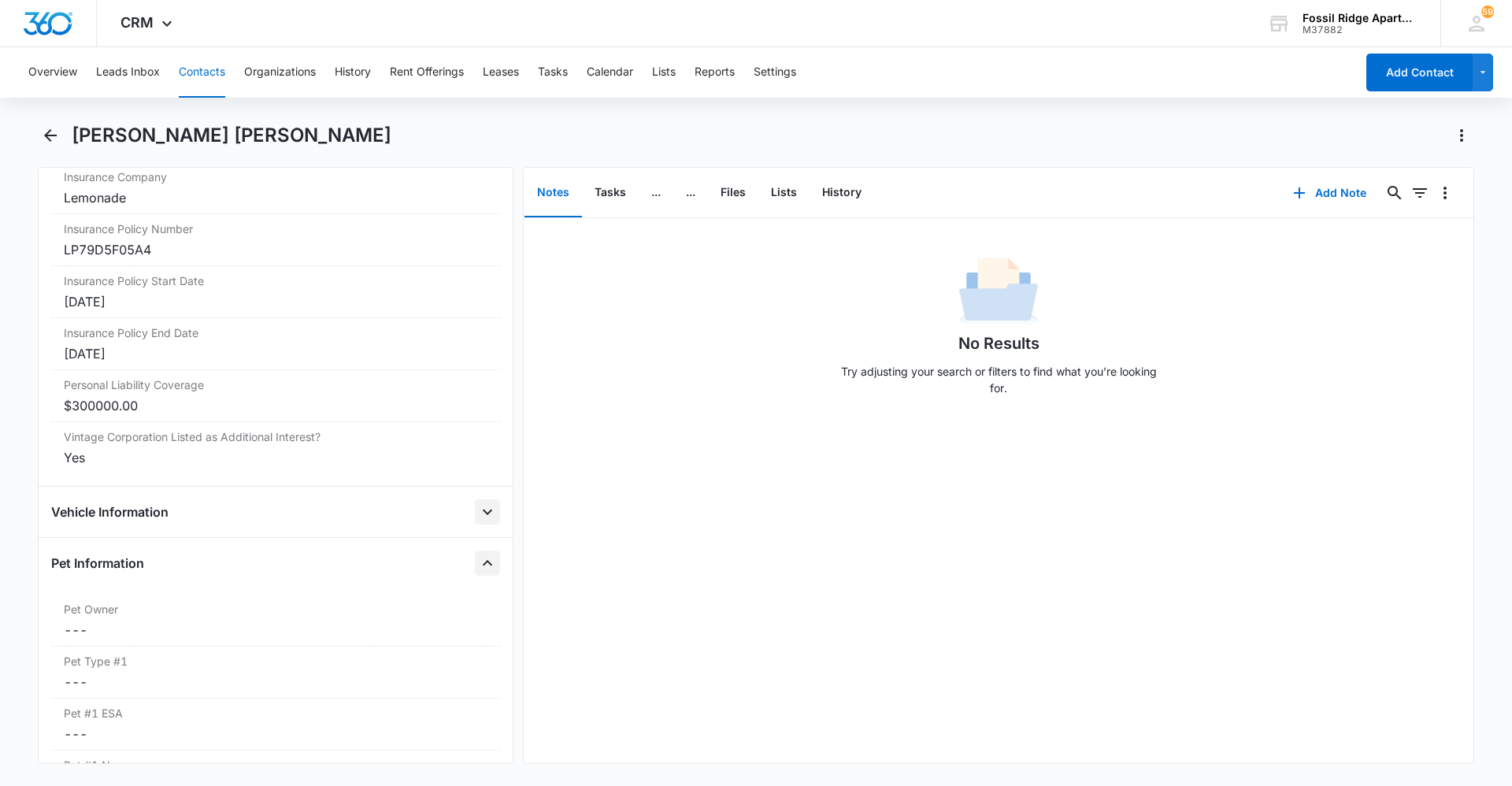
click at [483, 563] on icon "Close" at bounding box center [488, 563] width 10 height 6
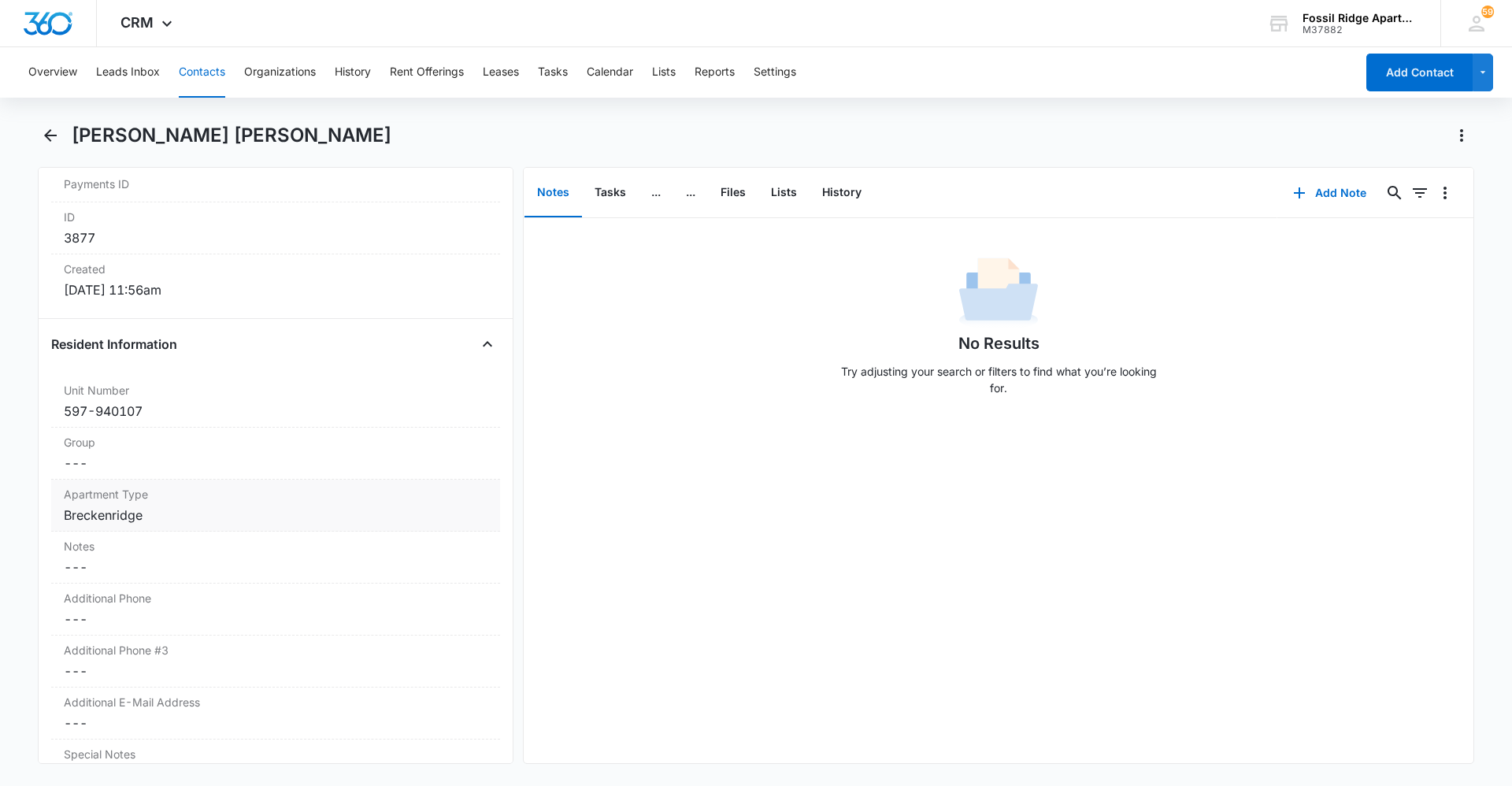
scroll to position [1010, 0]
click at [478, 351] on icon "Close" at bounding box center [488, 345] width 19 height 19
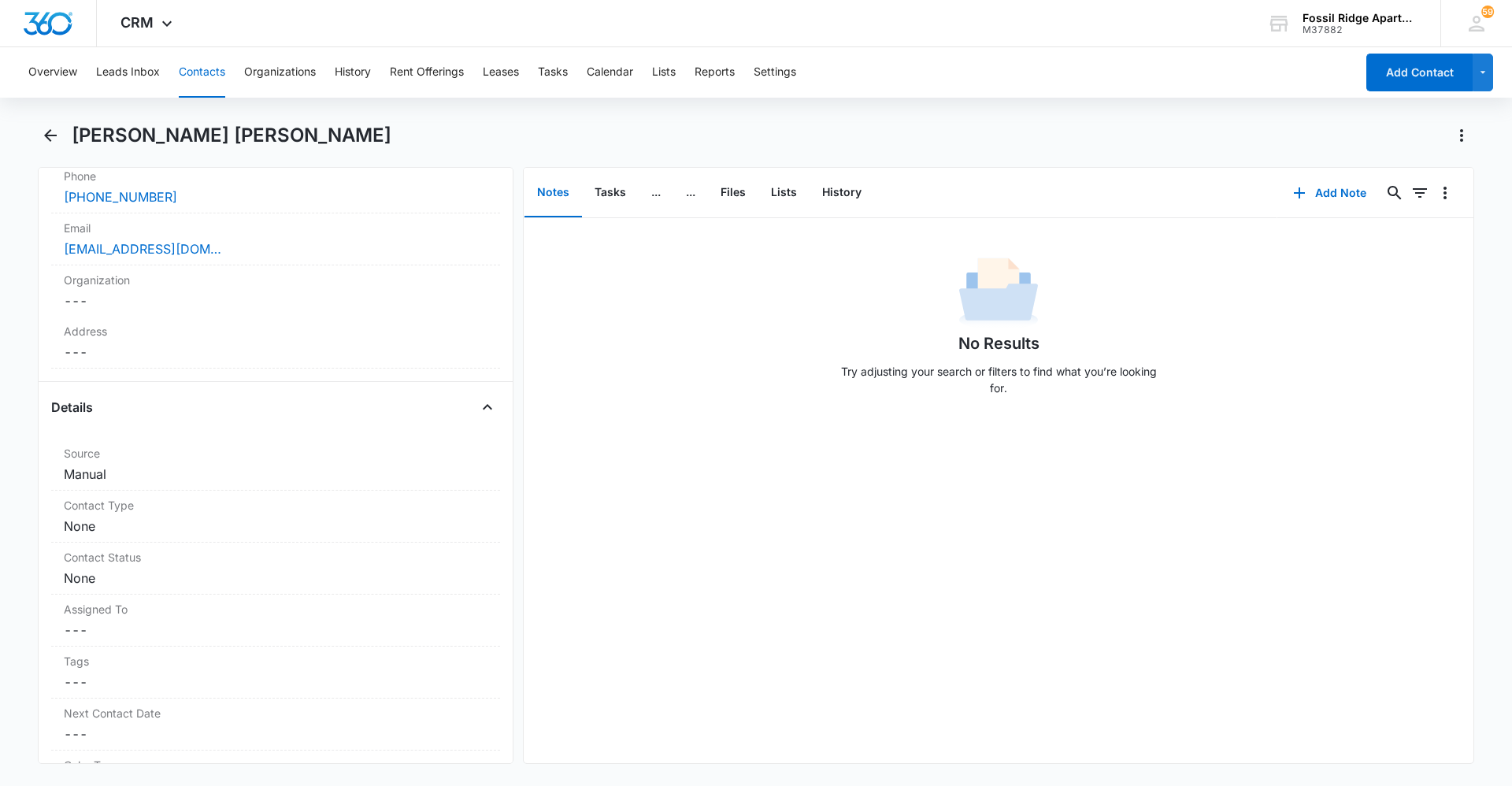
scroll to position [341, 0]
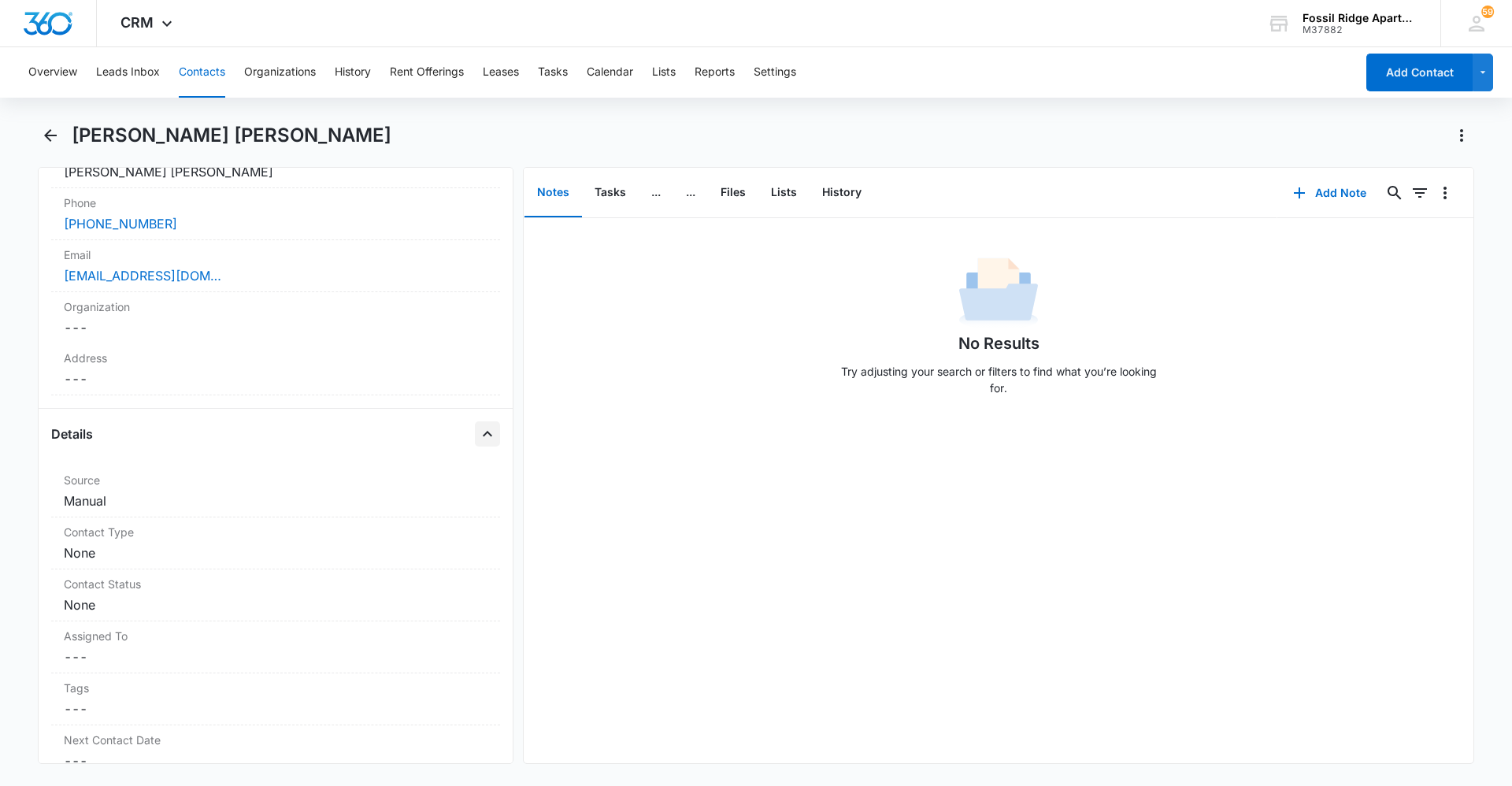
click at [478, 439] on icon "Close" at bounding box center [488, 434] width 19 height 19
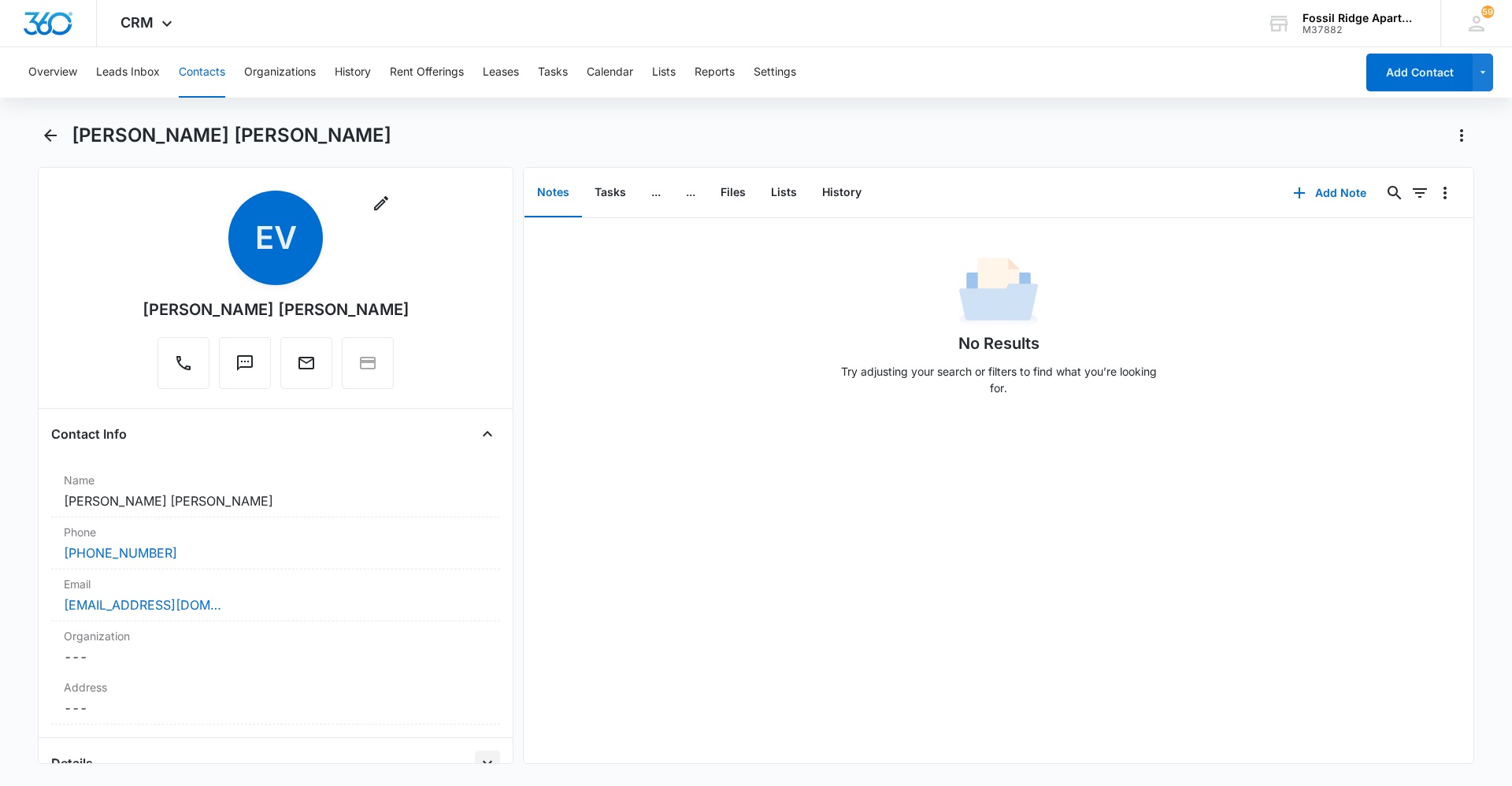
scroll to position [0, 0]
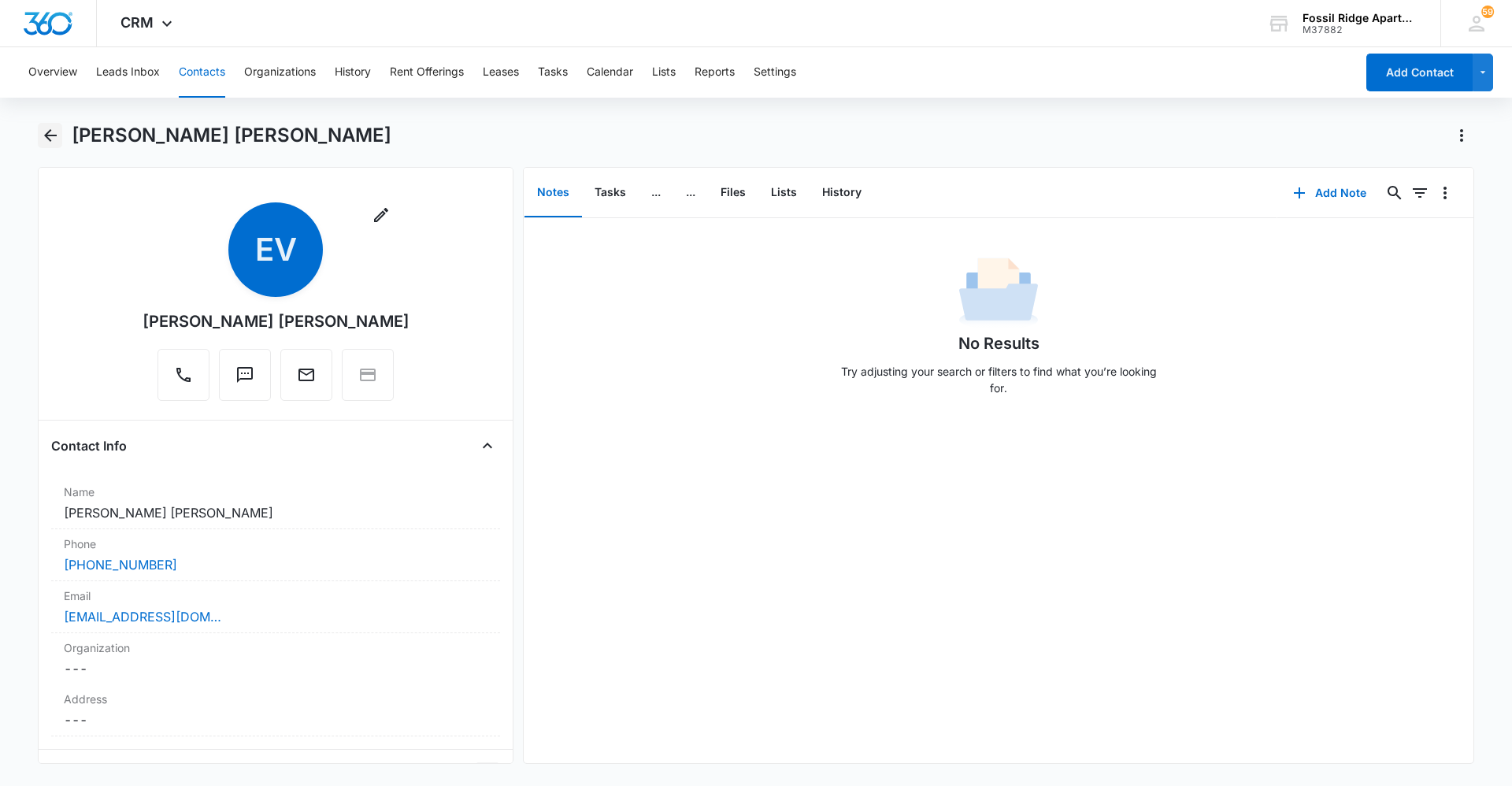
click at [48, 136] on icon "Back" at bounding box center [49, 135] width 12 height 12
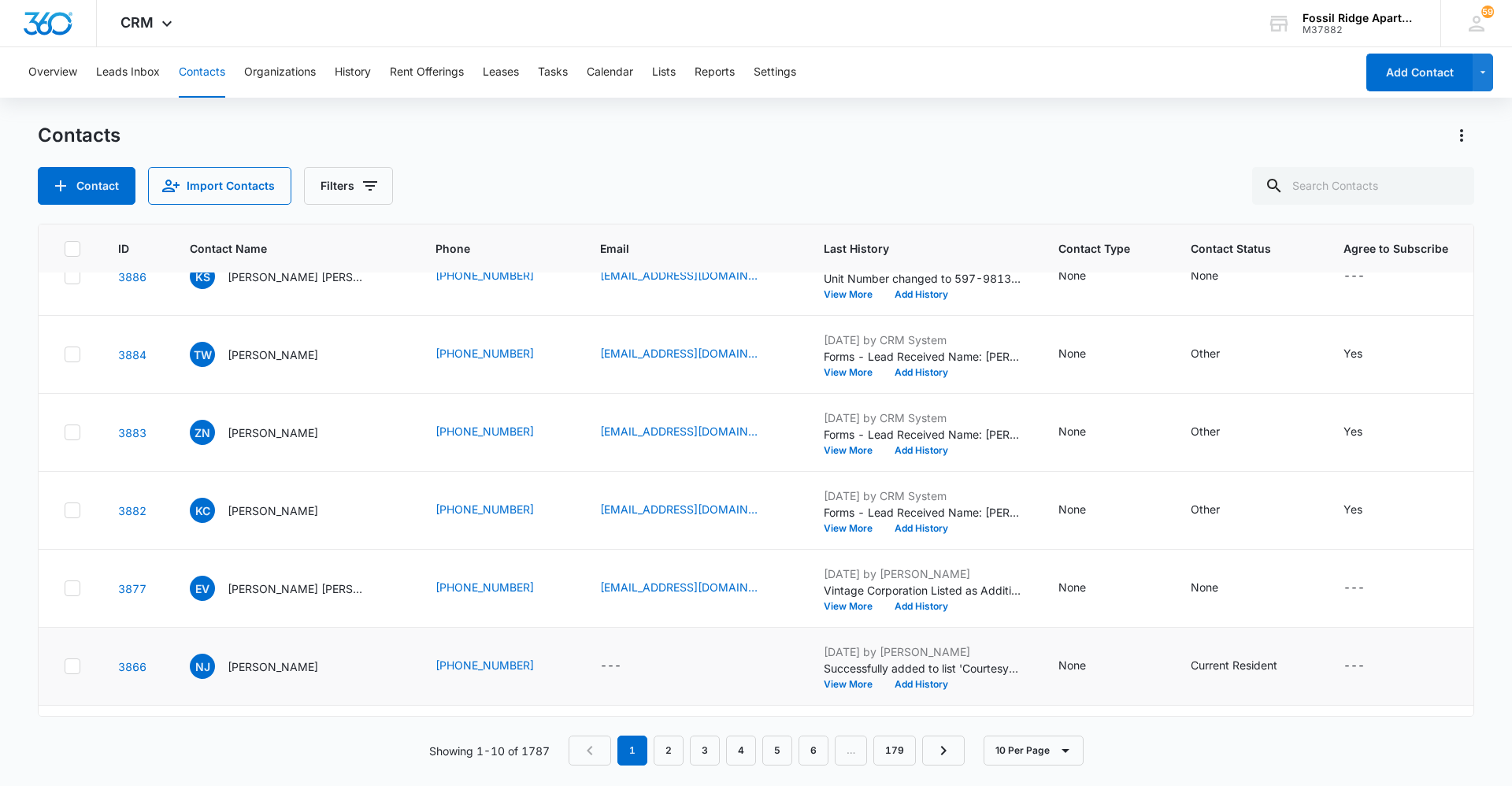
scroll to position [33, 0]
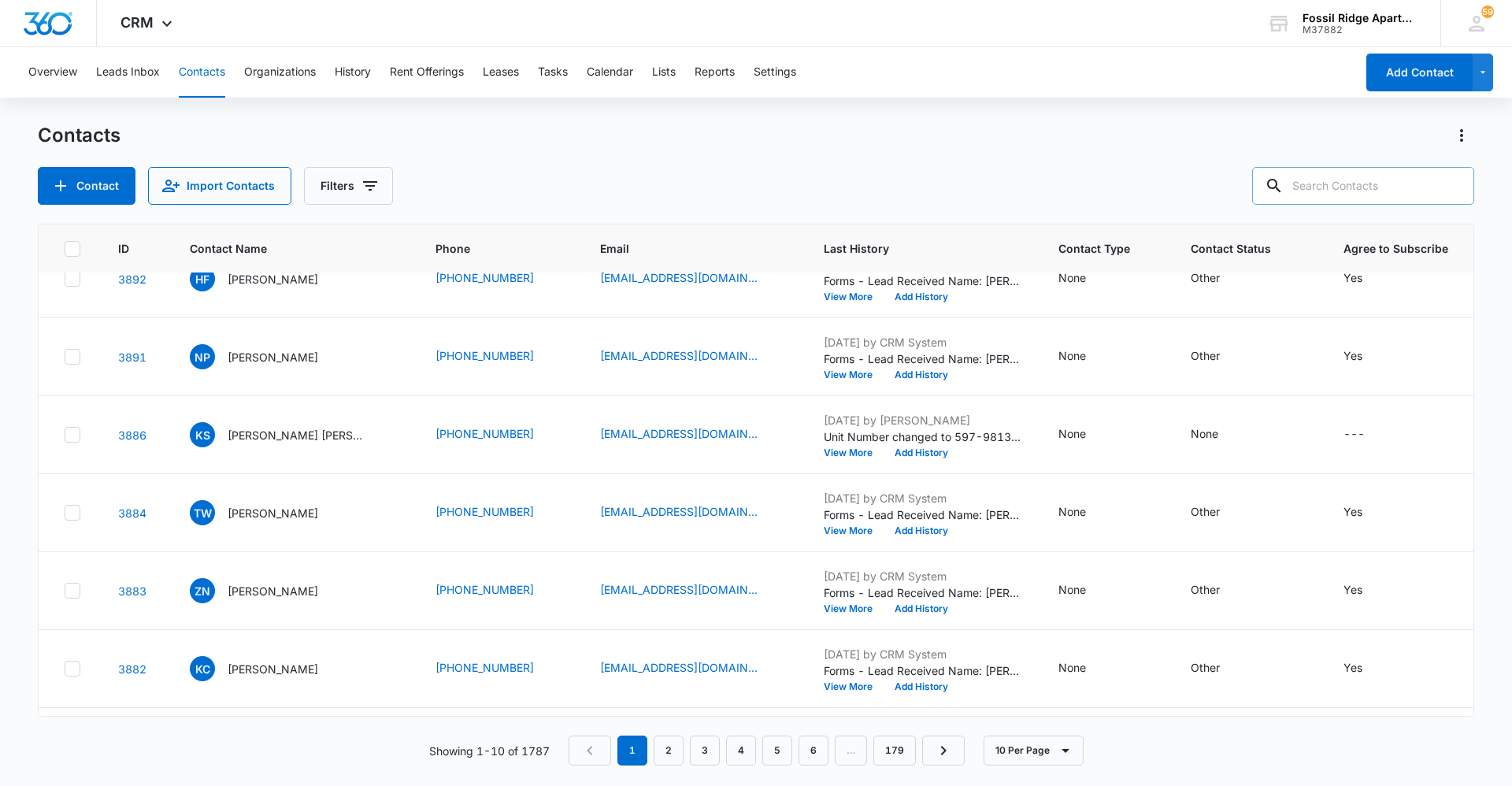
click at [1353, 178] on input "text" at bounding box center [1364, 186] width 222 height 38
type input "703103"
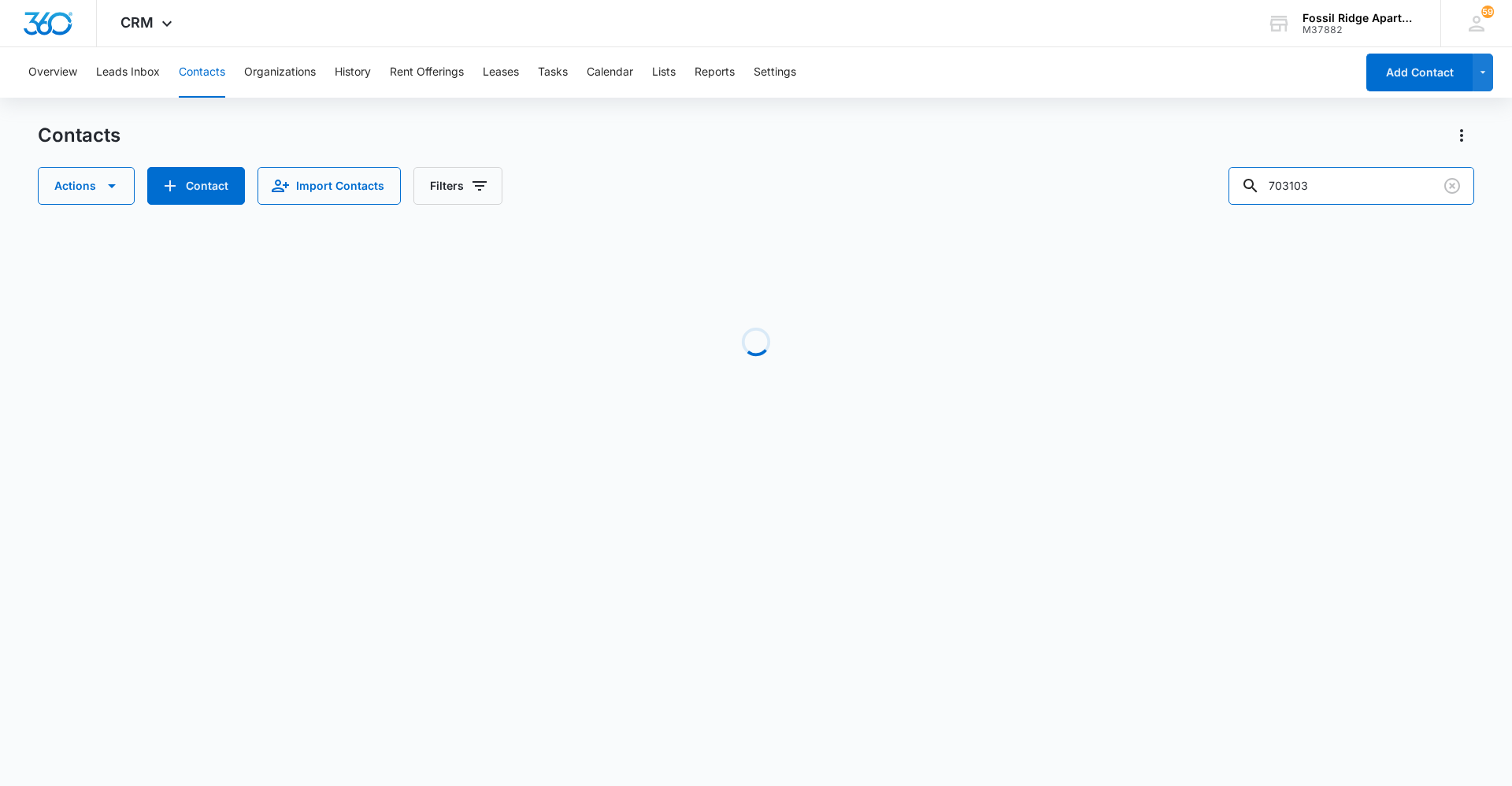
scroll to position [0, 0]
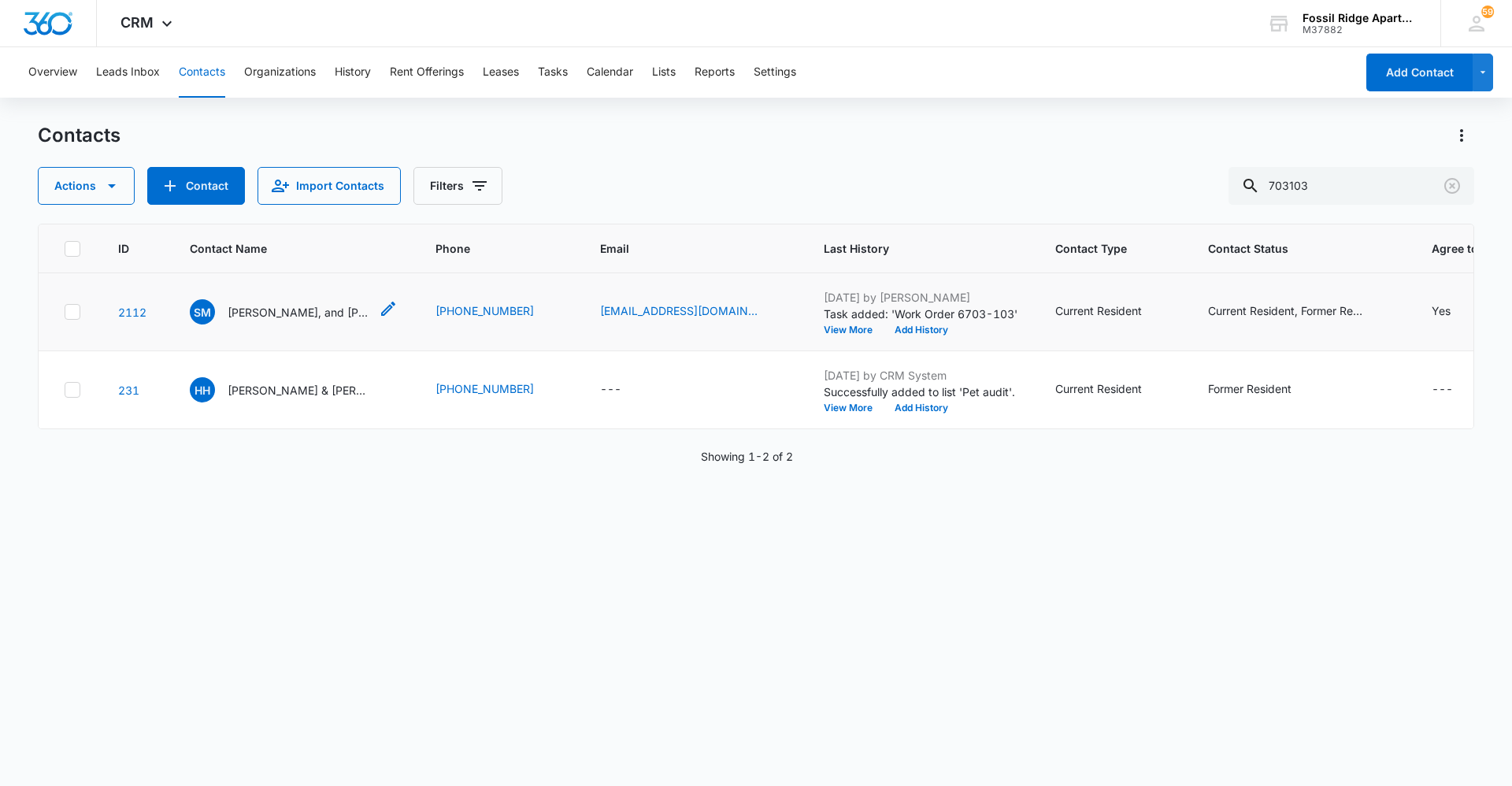
click at [288, 316] on p "[PERSON_NAME], and [PERSON_NAME] [PERSON_NAME]" at bounding box center [298, 312] width 142 height 16
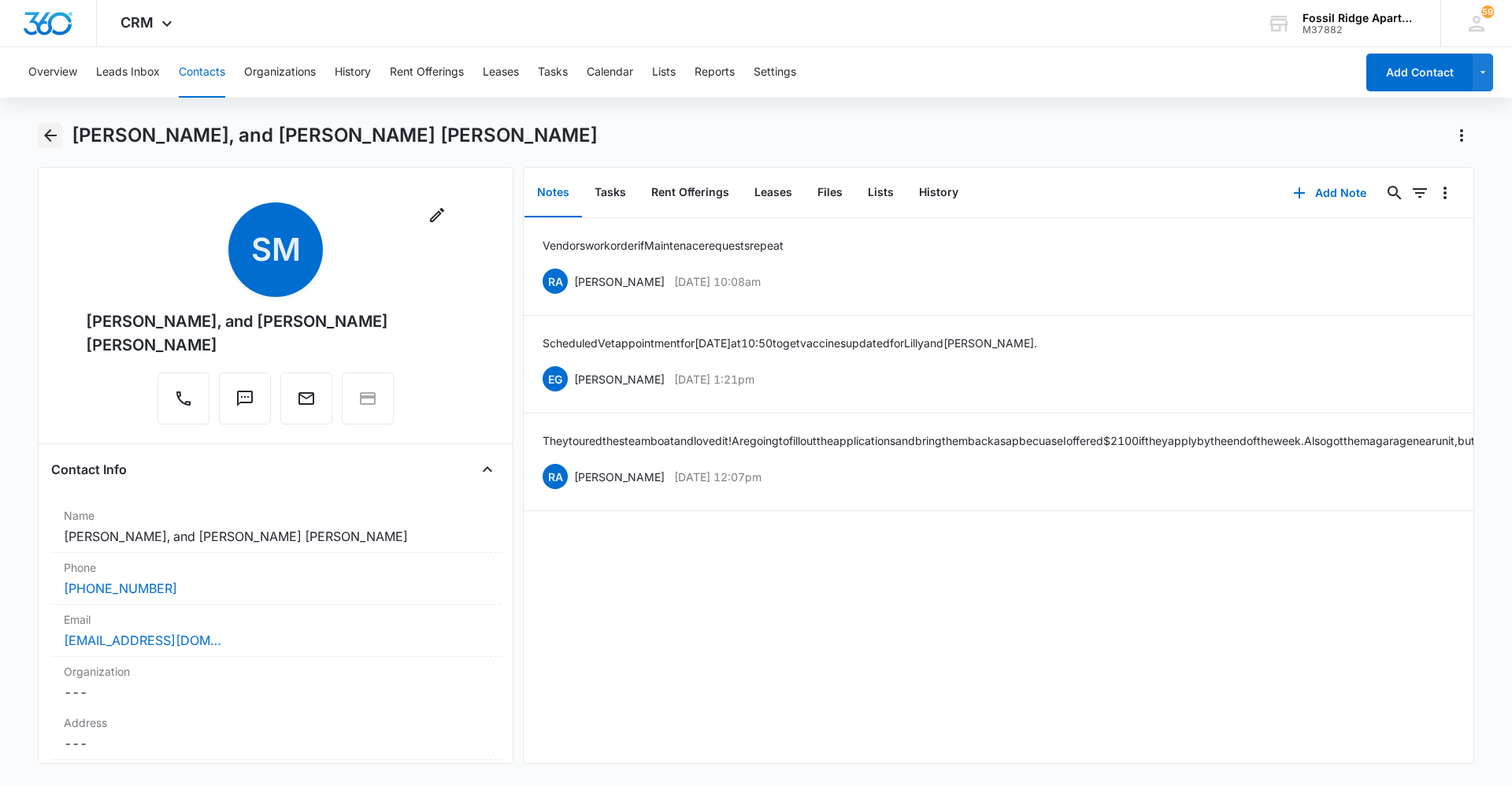
click at [61, 134] on button "Back" at bounding box center [50, 135] width 25 height 26
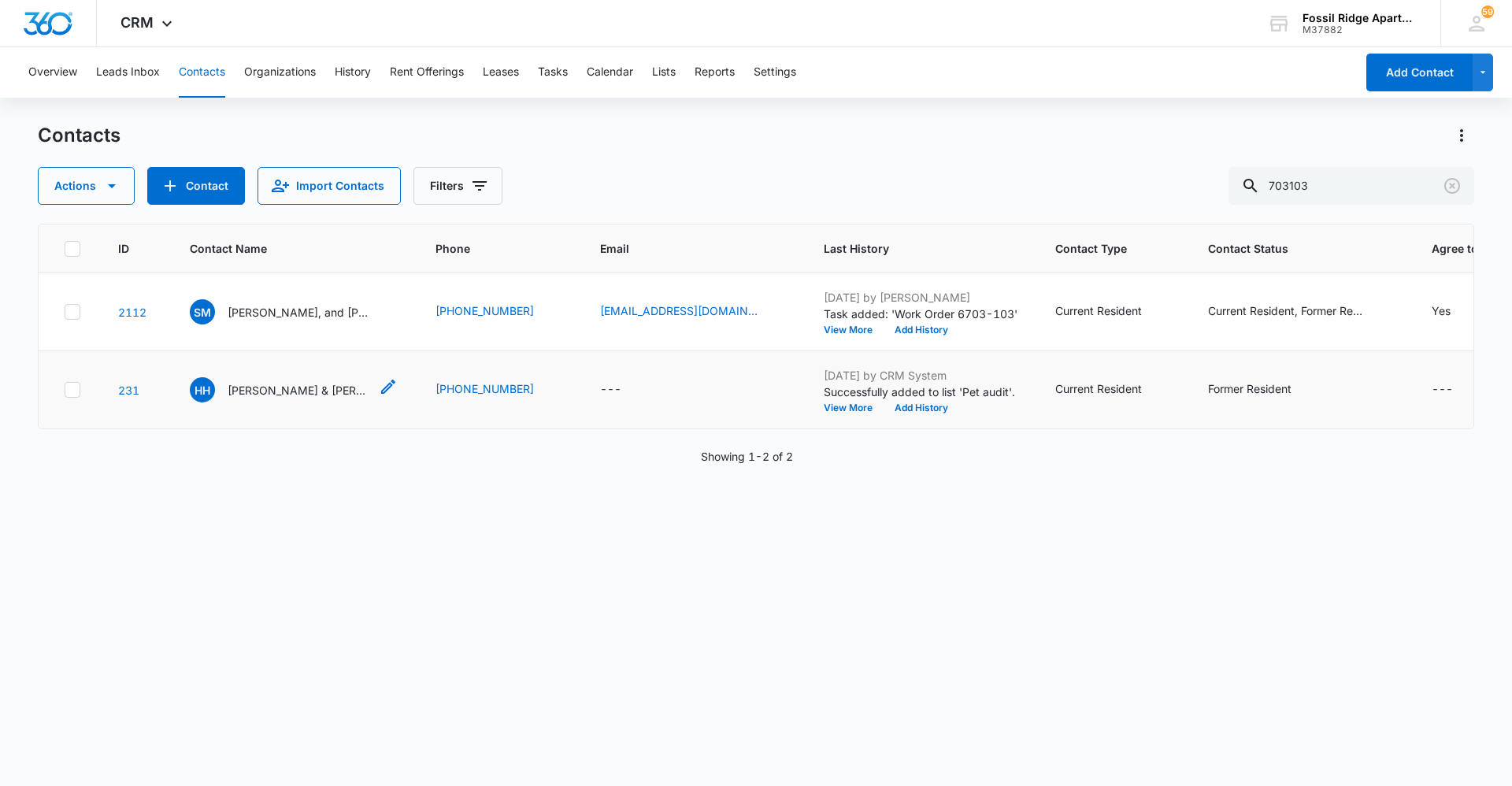
click at [302, 394] on p "[PERSON_NAME] & [PERSON_NAME]" at bounding box center [298, 390] width 142 height 16
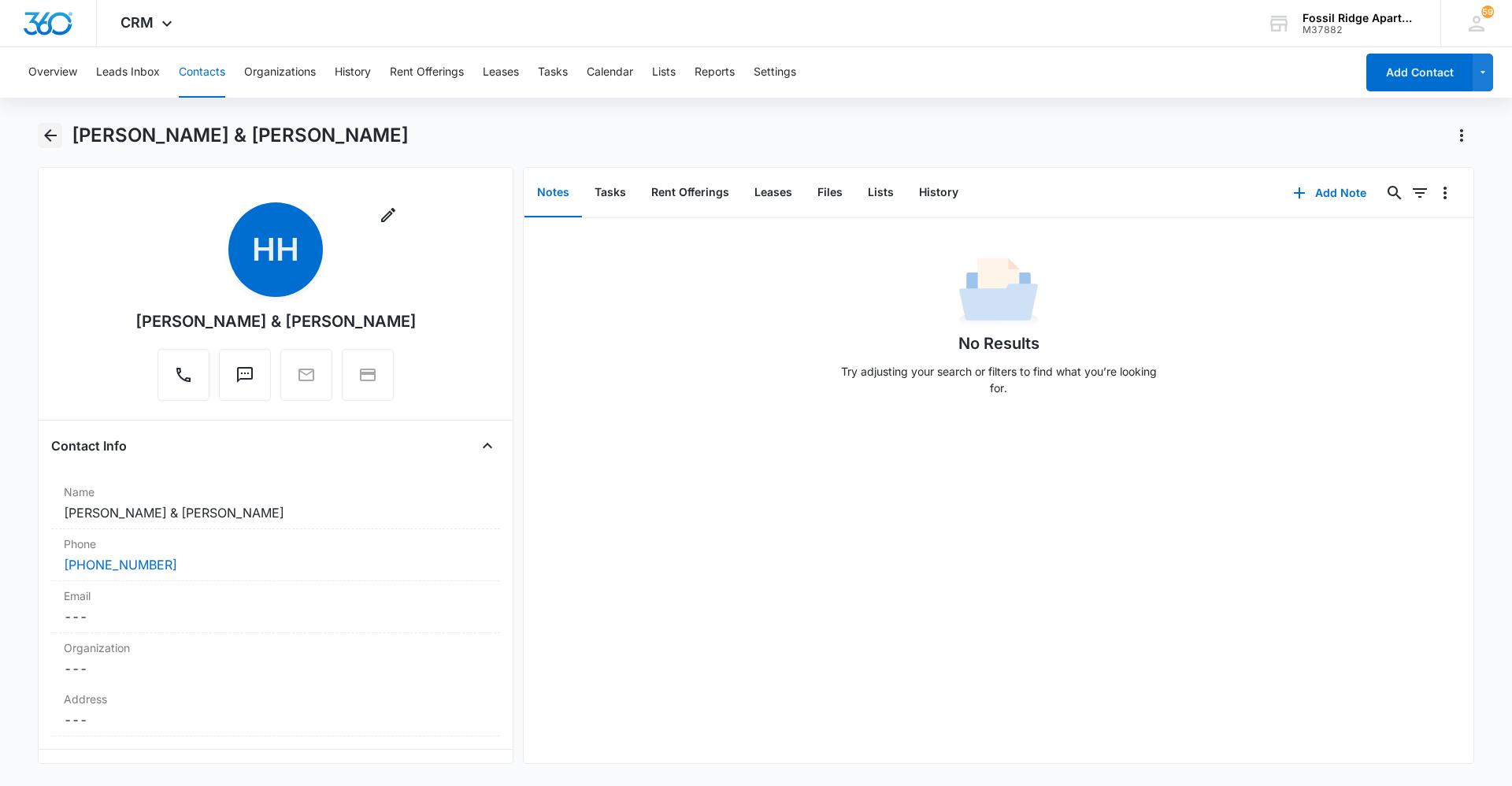
click at [53, 131] on icon "Back" at bounding box center [50, 136] width 19 height 19
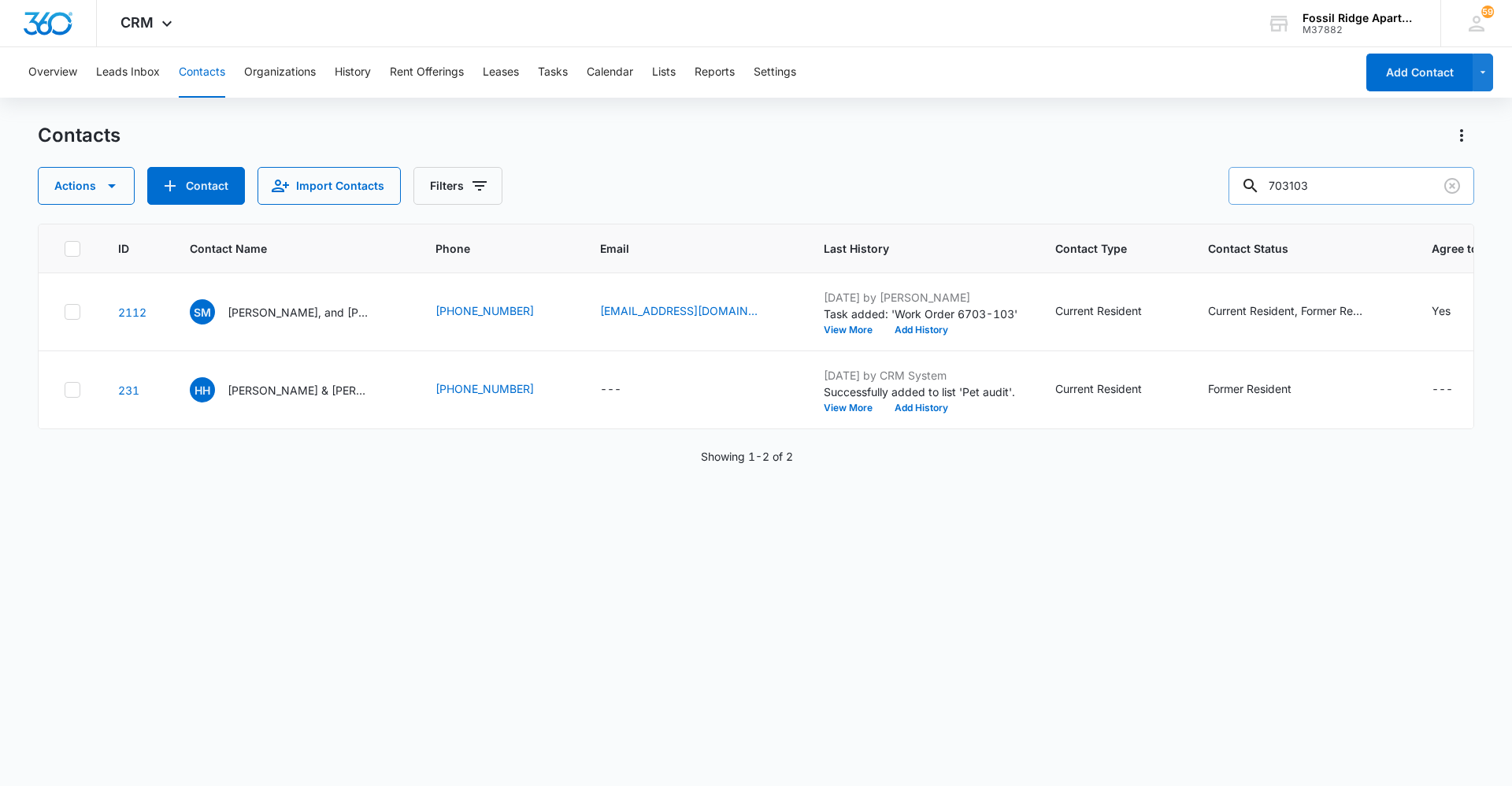
click at [1347, 182] on input "703103" at bounding box center [1351, 186] width 246 height 38
type input "7"
type input "[PERSON_NAME]"
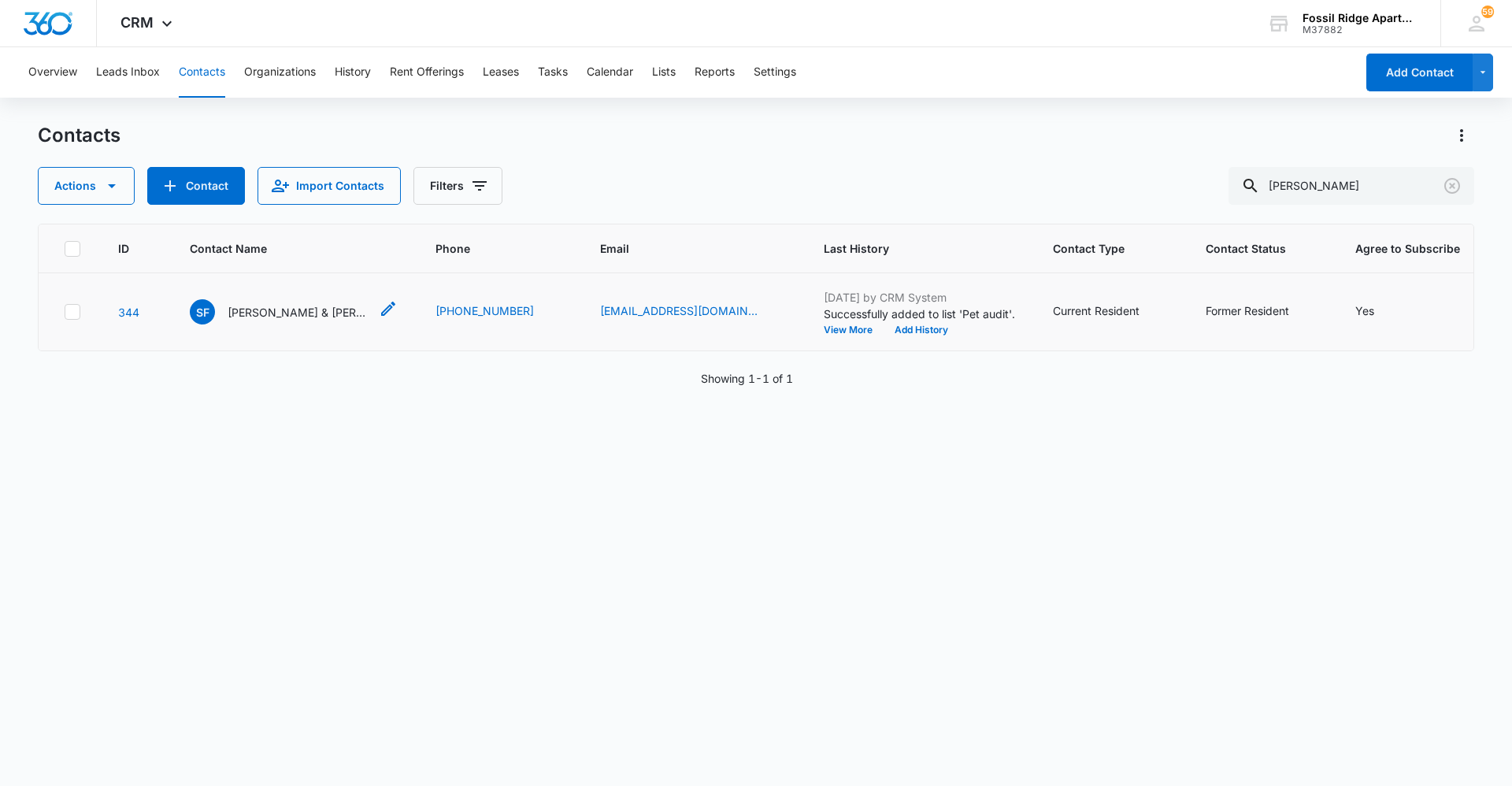
click at [313, 306] on p "[PERSON_NAME] & [PERSON_NAME]" at bounding box center [298, 312] width 142 height 16
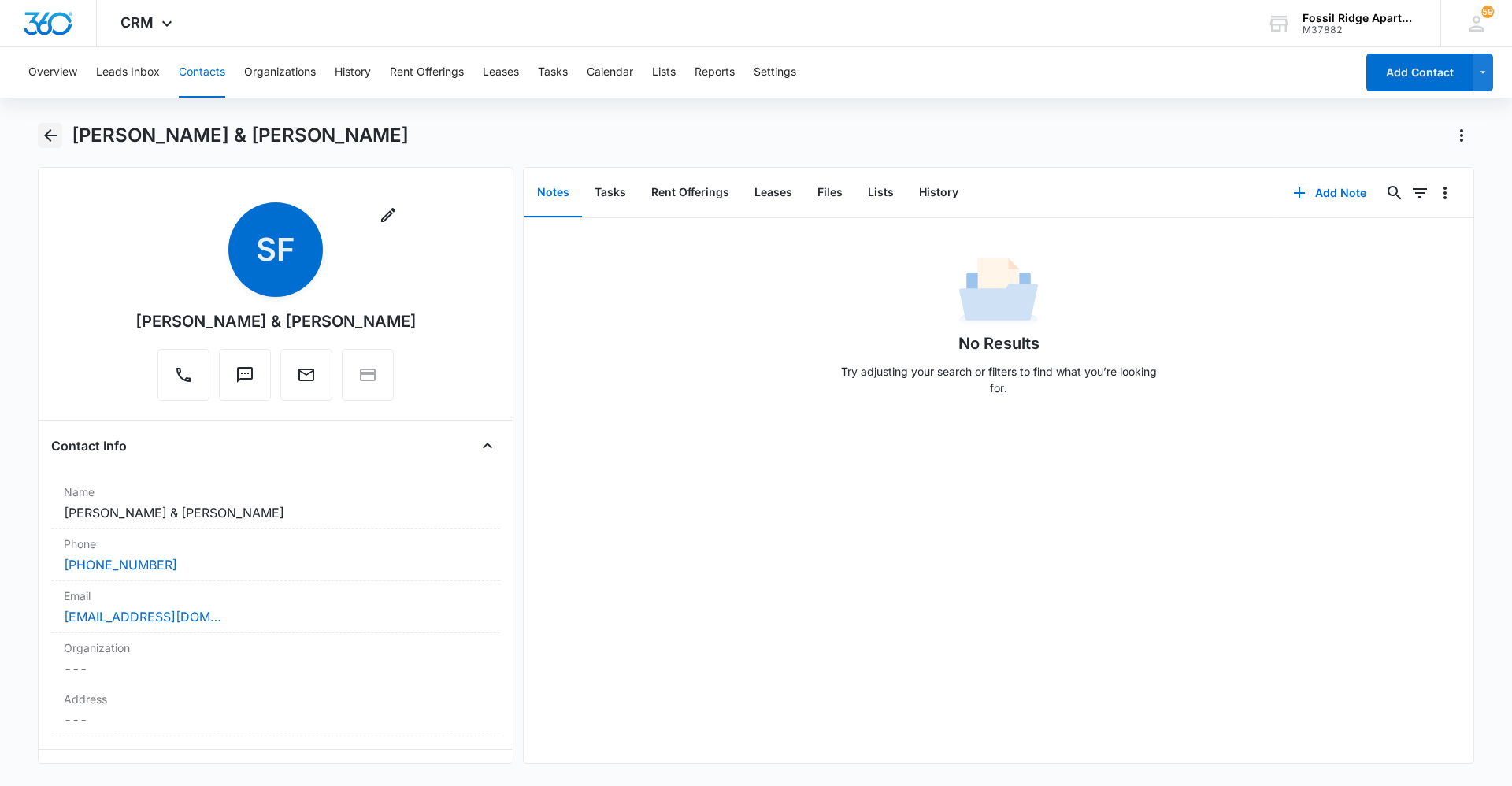
click at [42, 142] on icon "Back" at bounding box center [50, 136] width 19 height 19
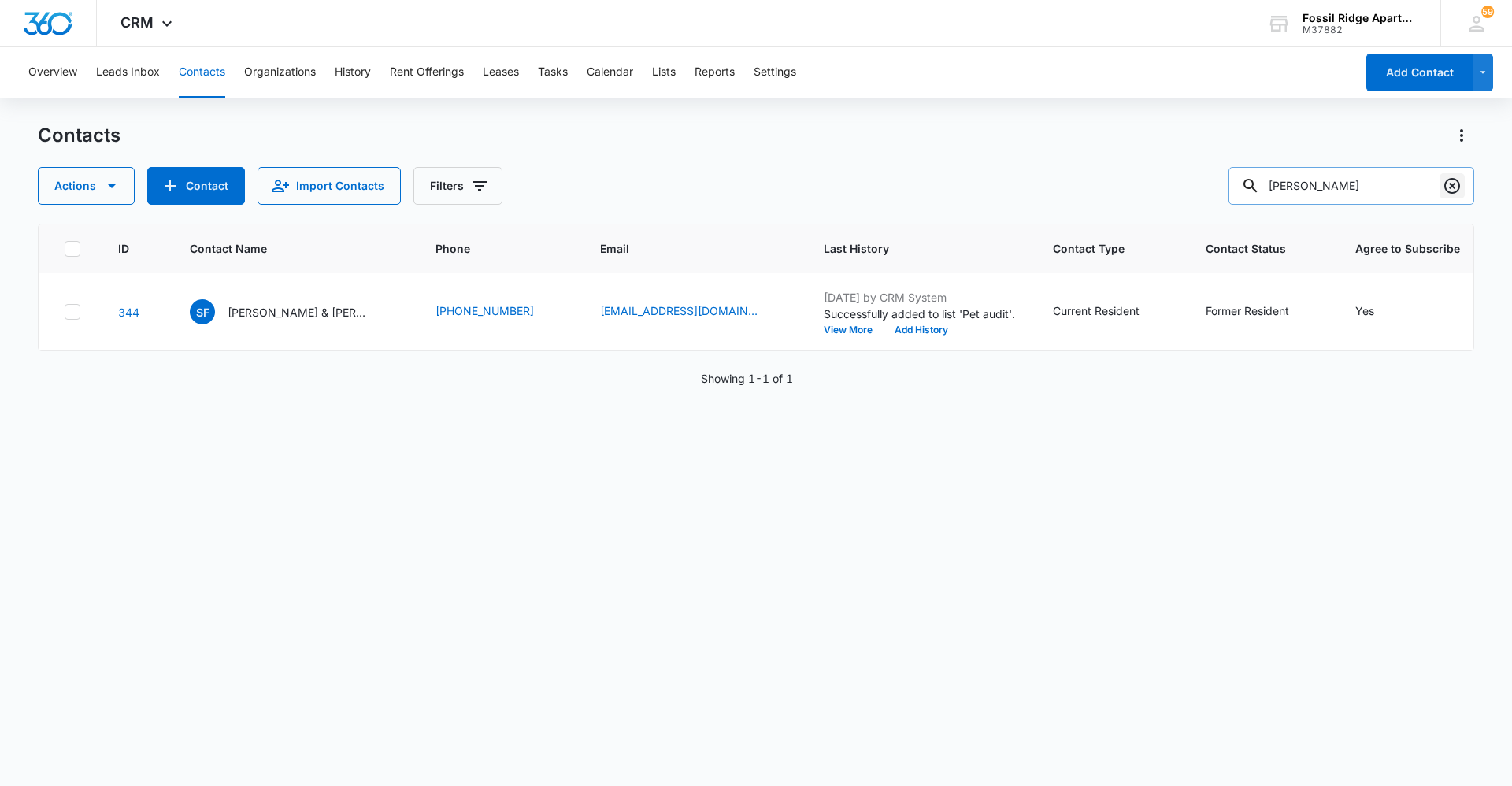
click at [1461, 181] on icon "Clear" at bounding box center [1452, 186] width 19 height 19
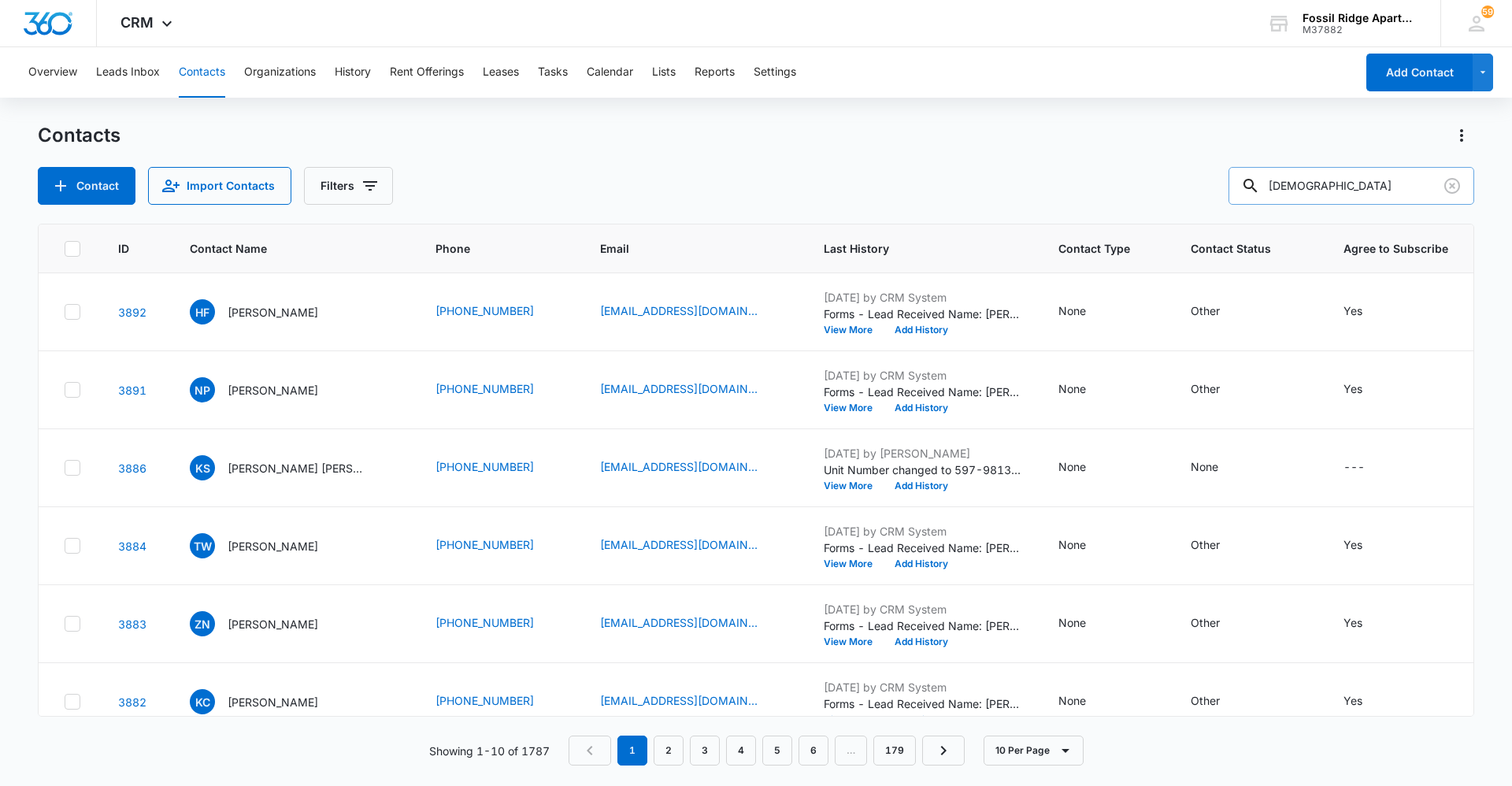
type input "[DEMOGRAPHIC_DATA]"
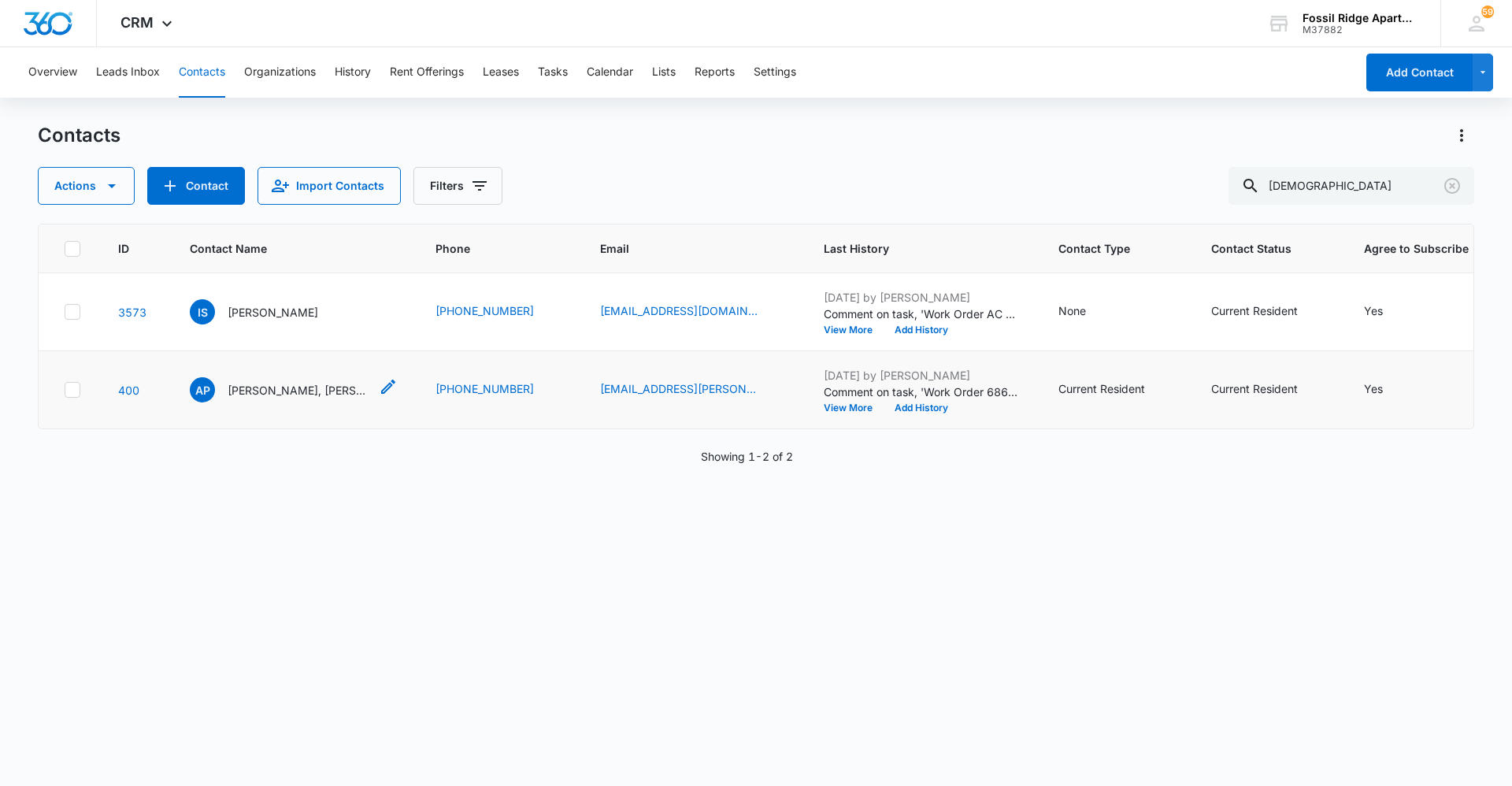
click at [297, 391] on p "[PERSON_NAME], [PERSON_NAME]" at bounding box center [298, 390] width 142 height 16
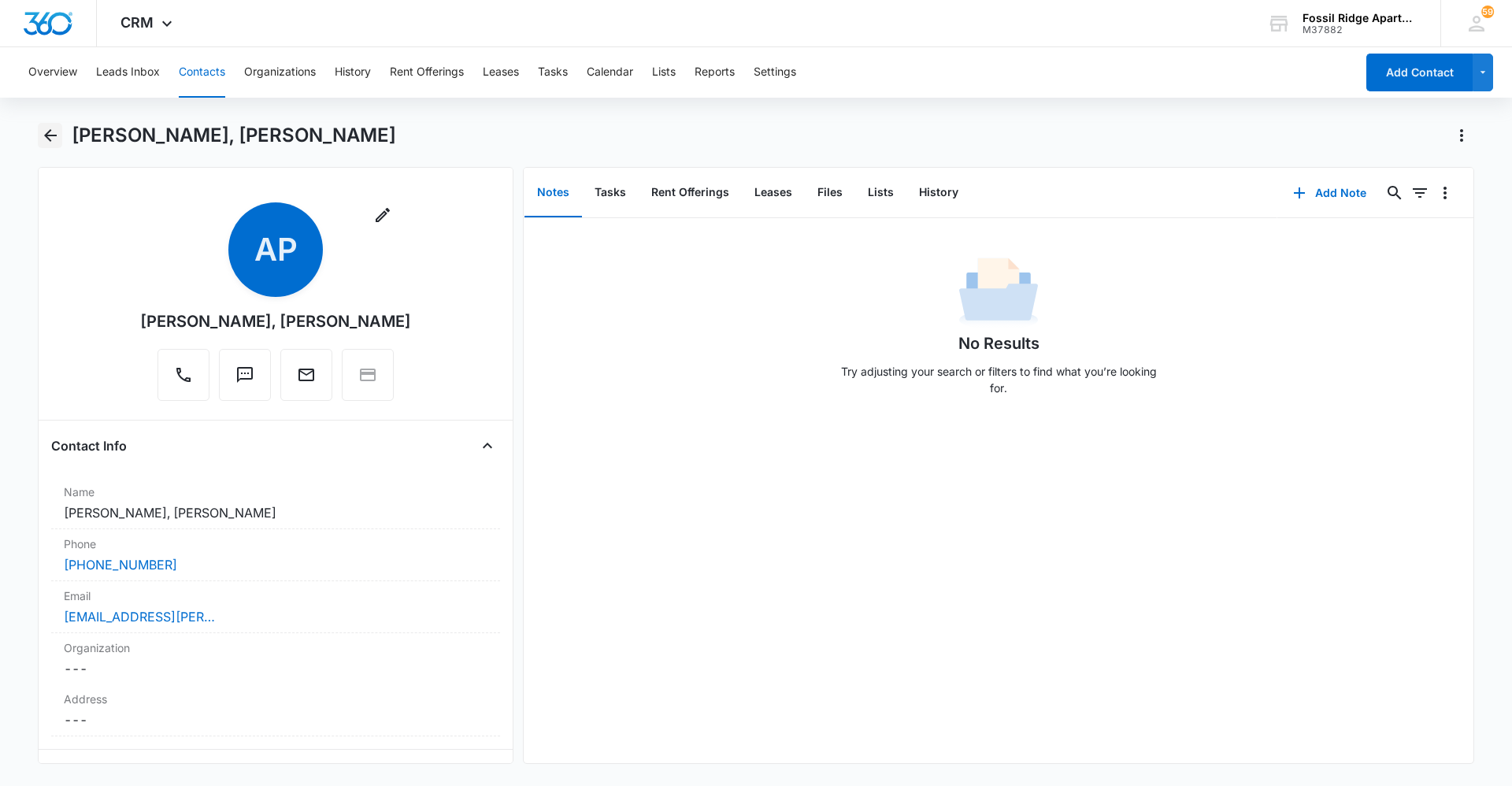
click at [51, 144] on icon "Back" at bounding box center [50, 136] width 19 height 19
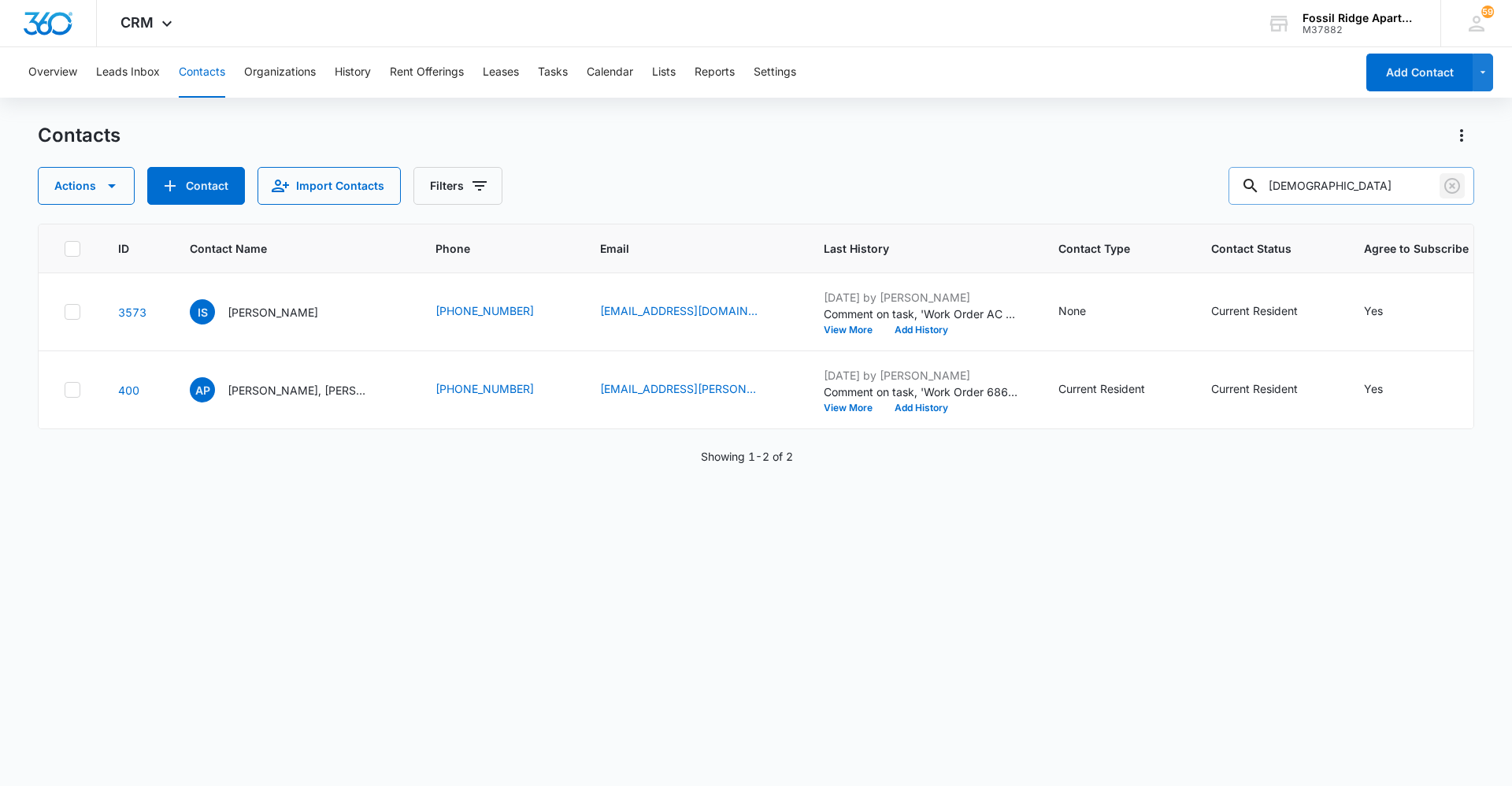
click at [1448, 182] on icon "Clear" at bounding box center [1452, 186] width 19 height 19
type input "703203"
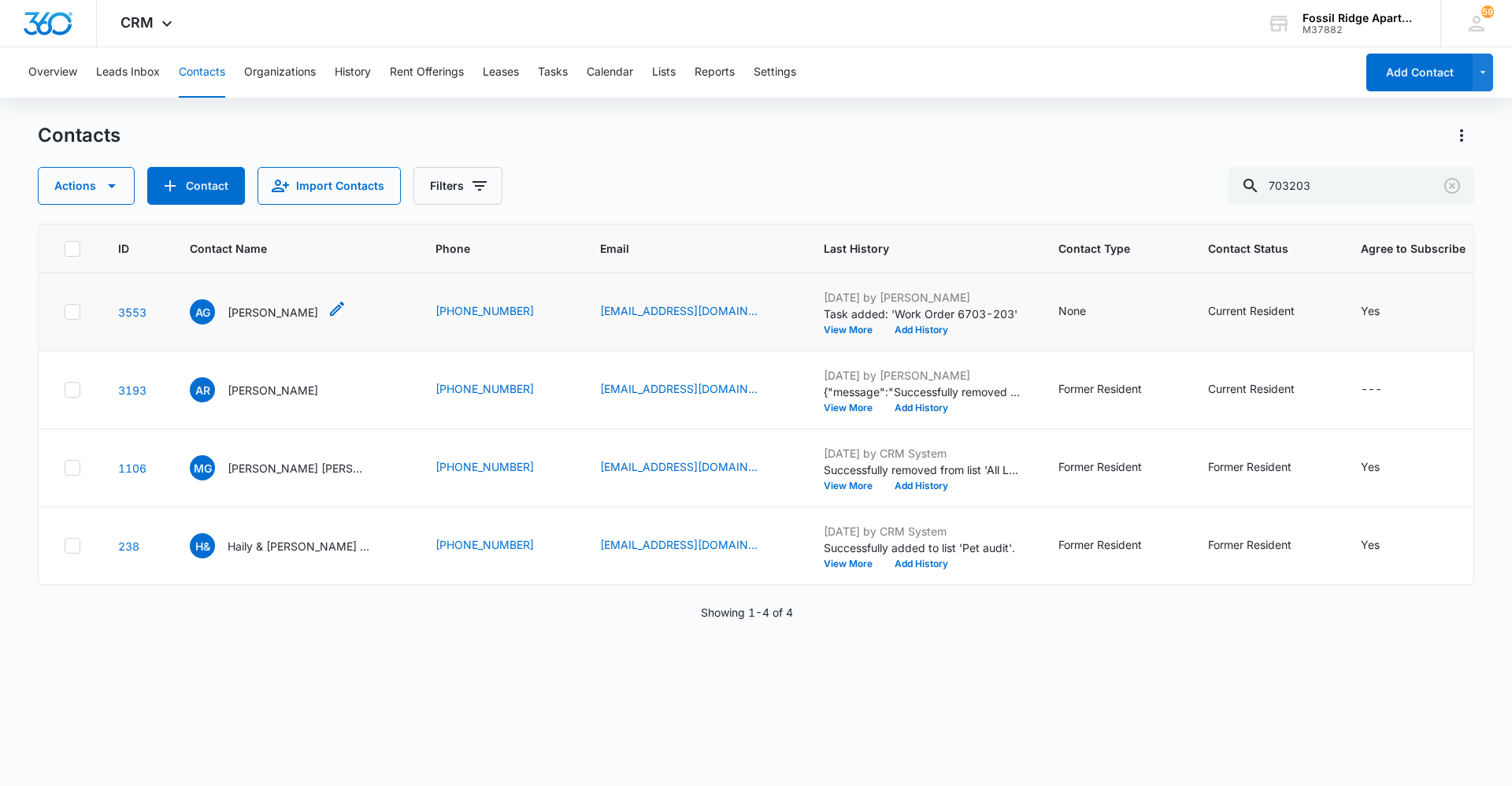
click at [256, 314] on p "[PERSON_NAME]" at bounding box center [273, 312] width 90 height 16
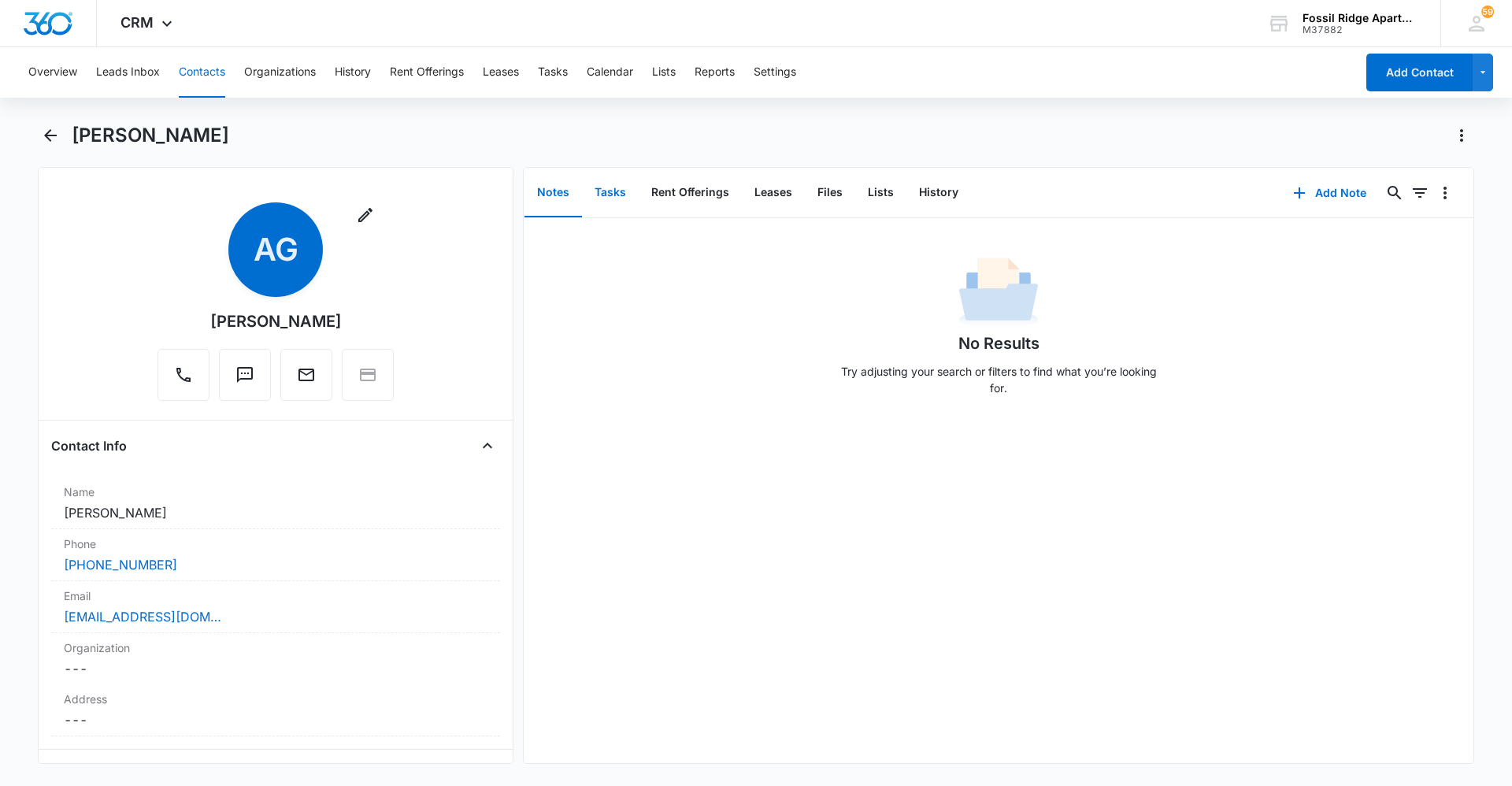
click at [611, 196] on button "Tasks" at bounding box center [611, 192] width 57 height 48
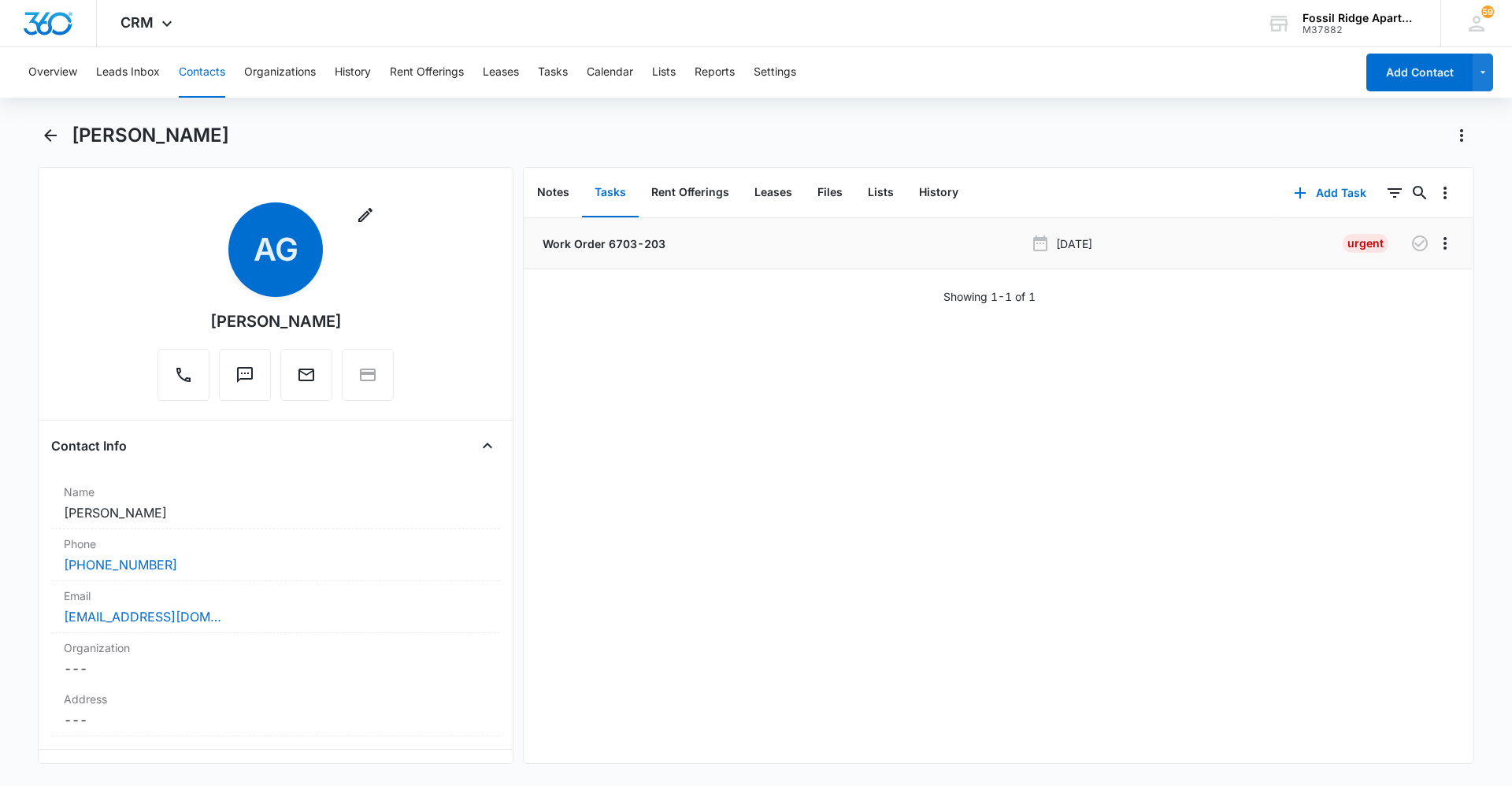
click at [636, 242] on p "Work Order 6703-203" at bounding box center [603, 243] width 126 height 16
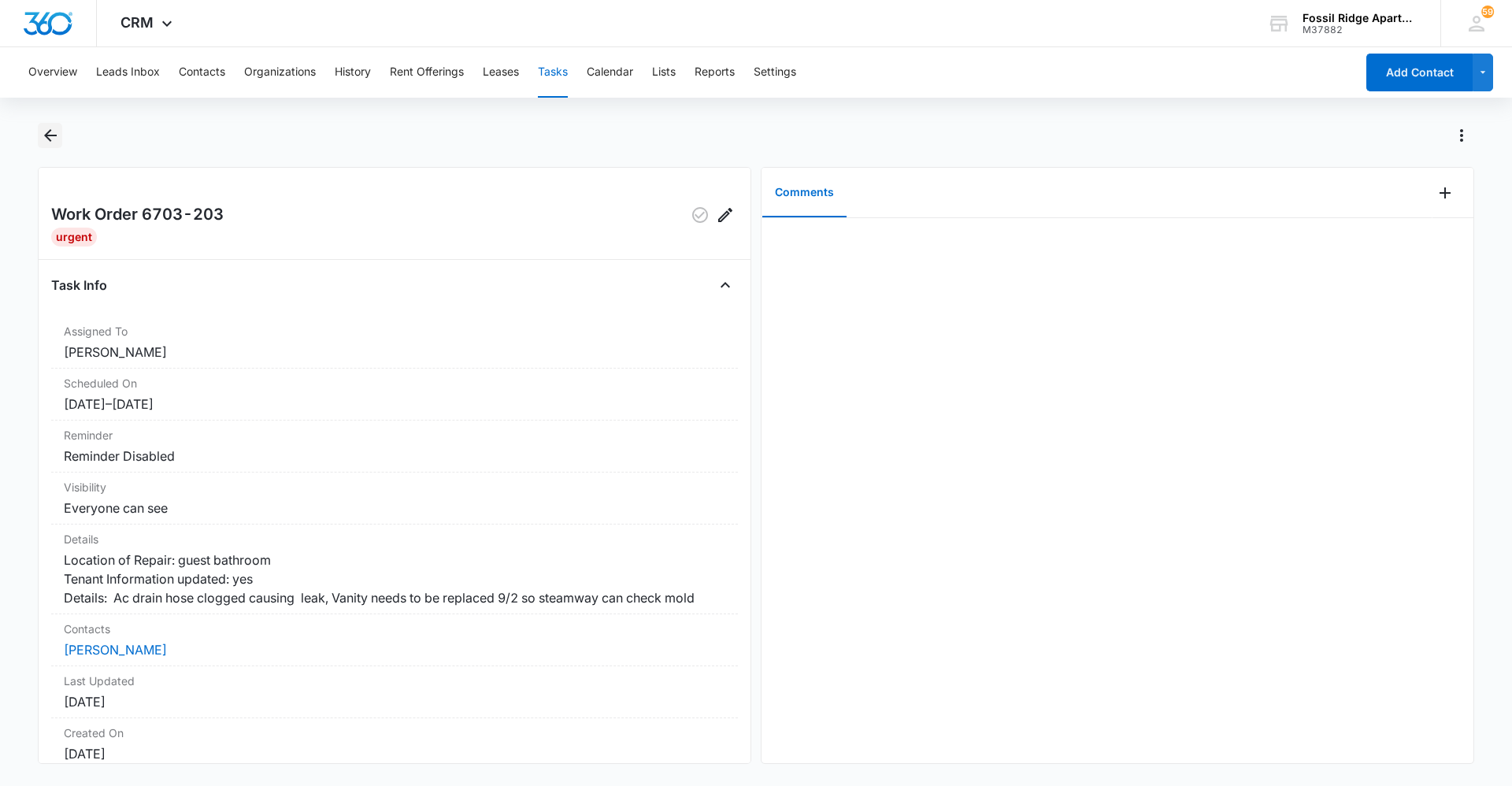
click at [48, 136] on icon "Back" at bounding box center [49, 135] width 12 height 12
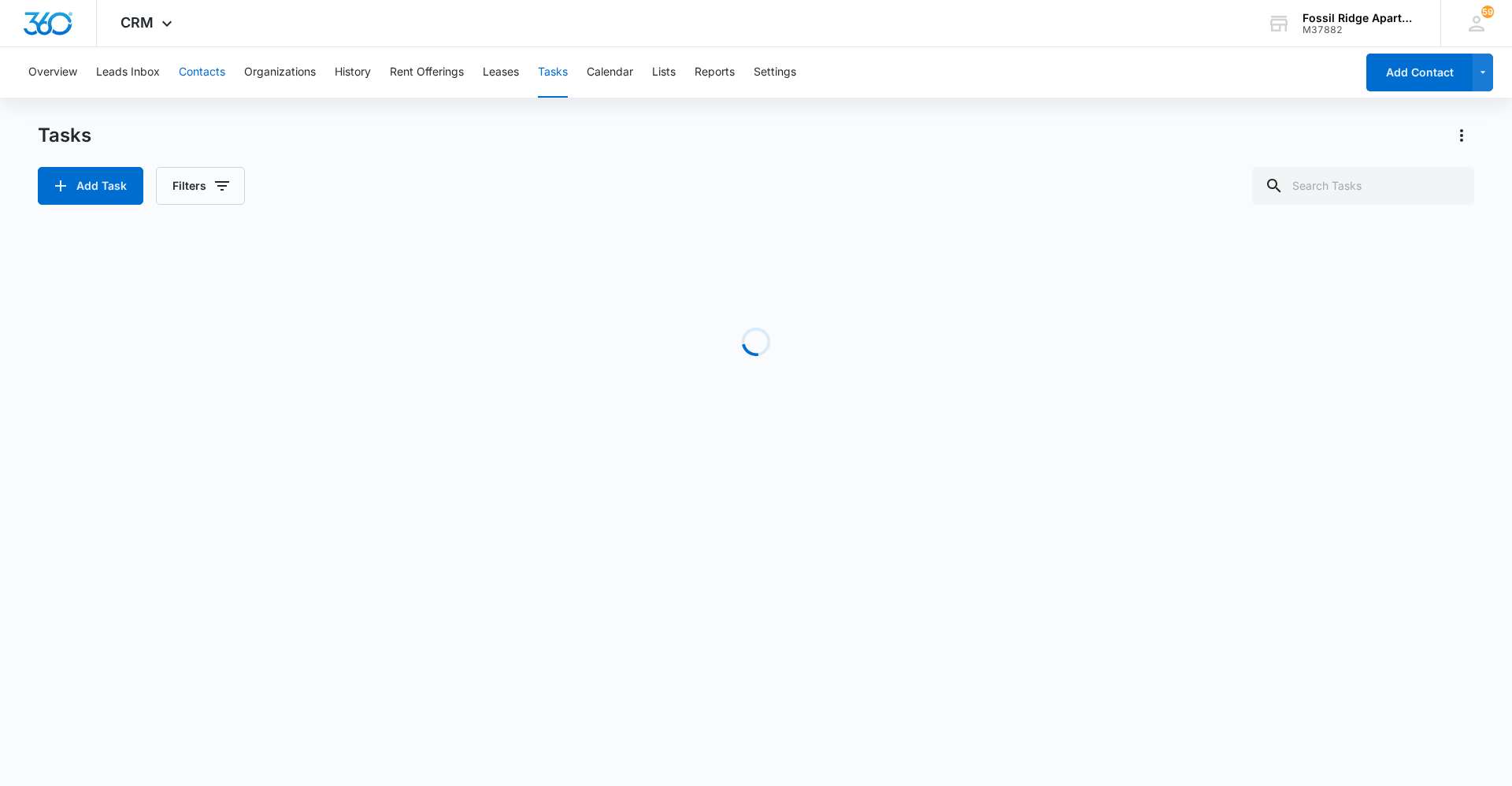
click at [200, 76] on button "Contacts" at bounding box center [201, 72] width 47 height 50
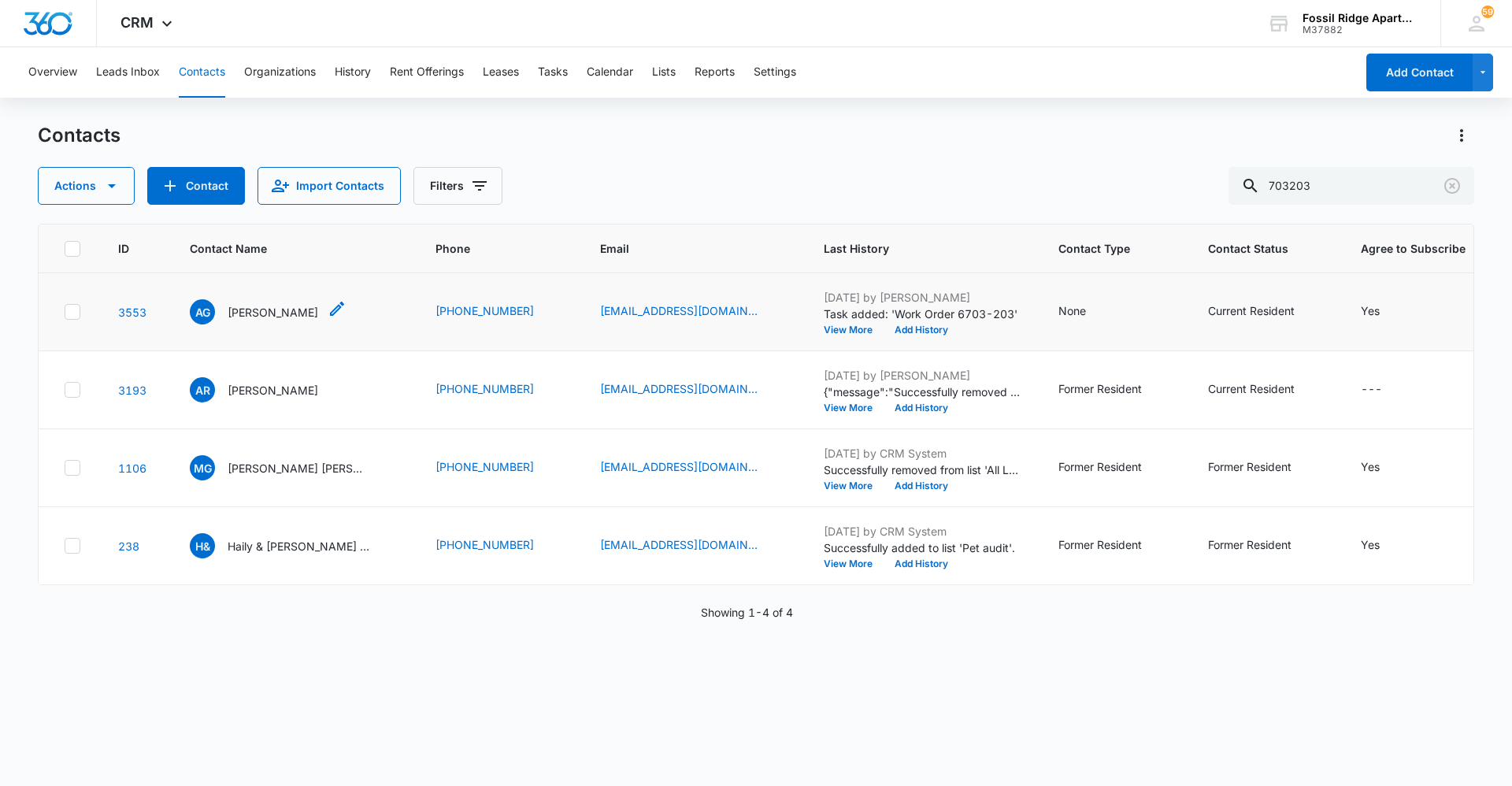
click at [269, 315] on p "[PERSON_NAME]" at bounding box center [273, 312] width 90 height 16
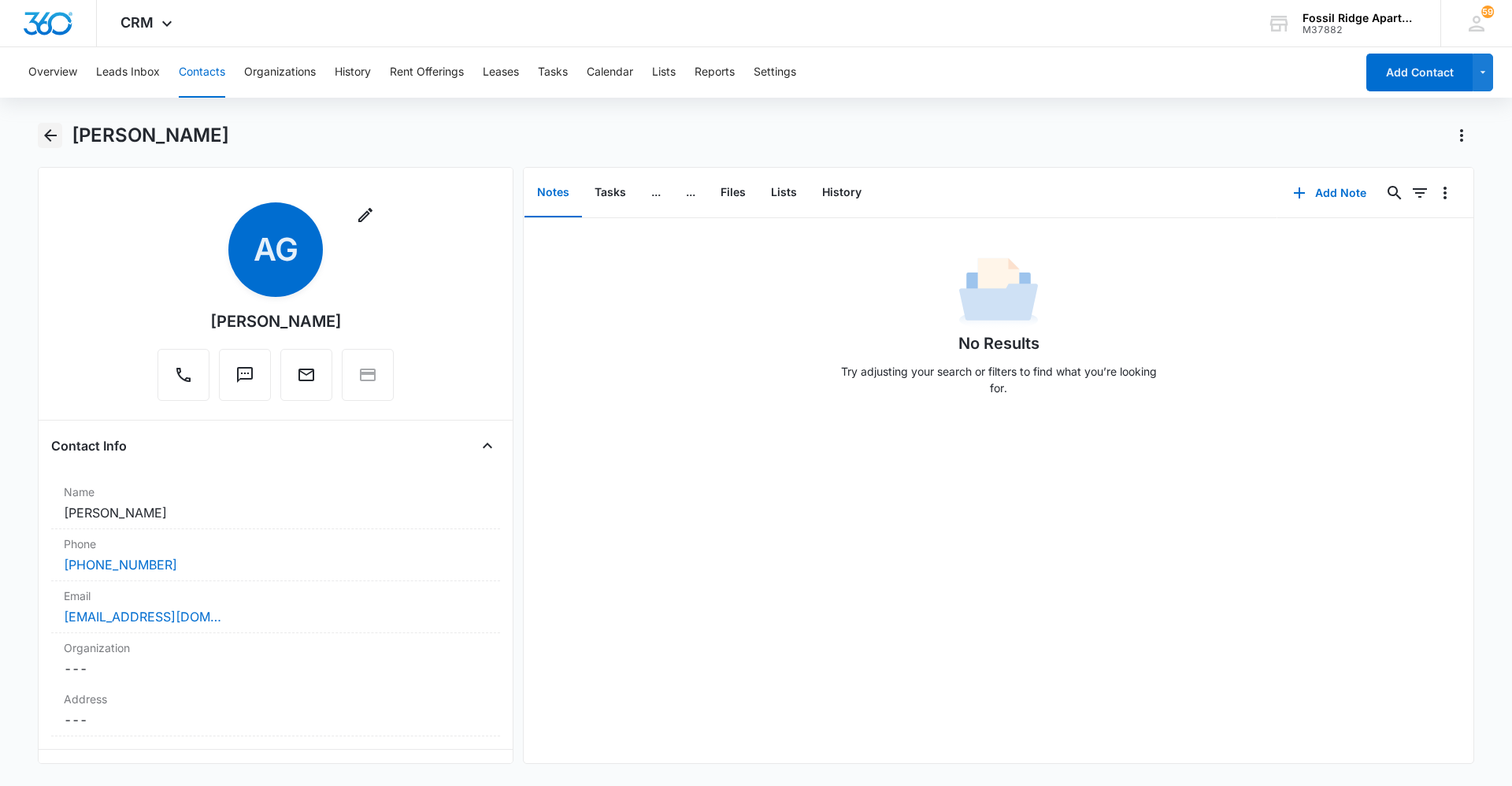
click at [53, 140] on icon "Back" at bounding box center [50, 136] width 19 height 19
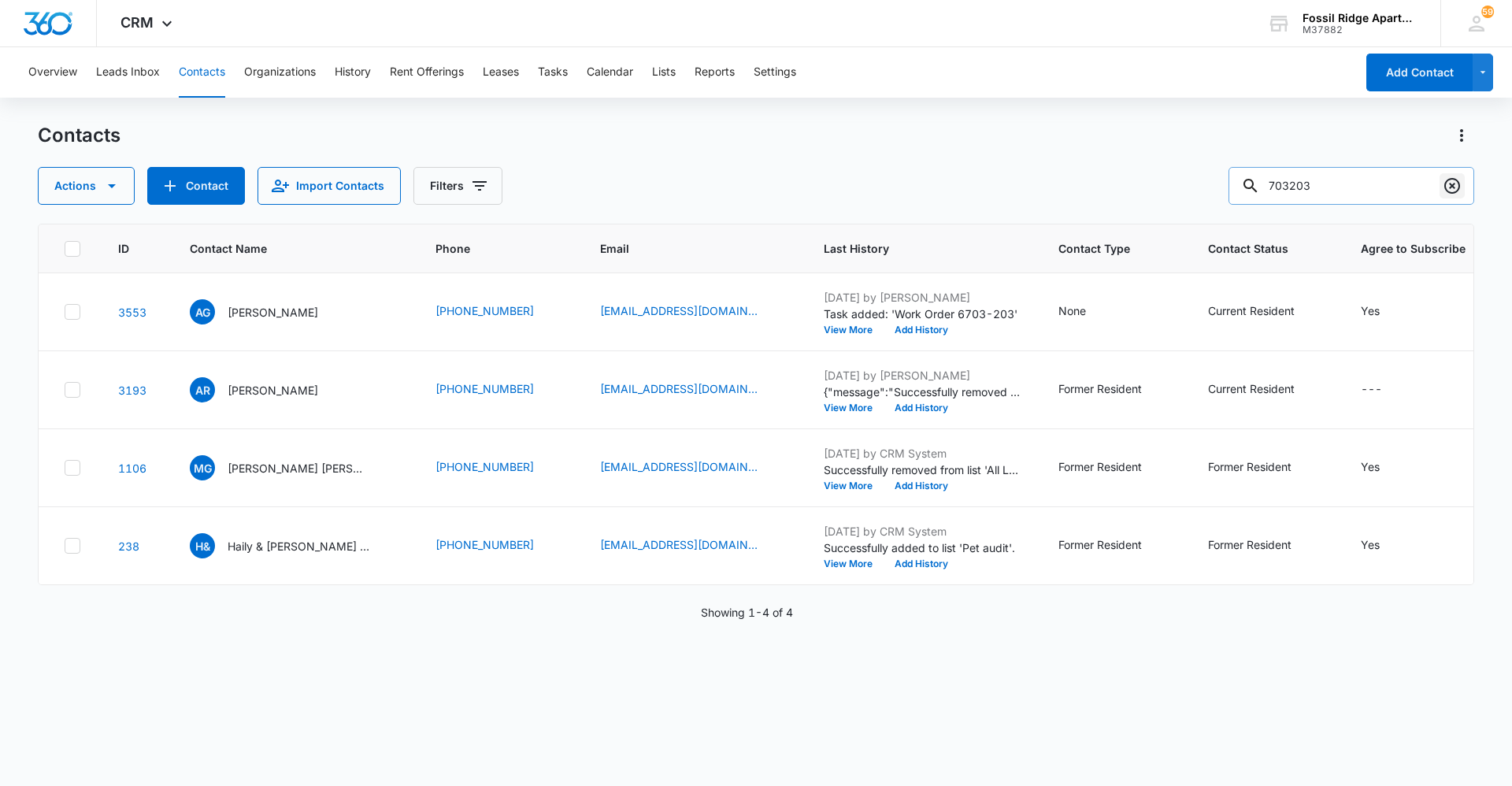
click at [1462, 187] on button "Clear" at bounding box center [1452, 185] width 26 height 26
